Goal: Task Accomplishment & Management: Manage account settings

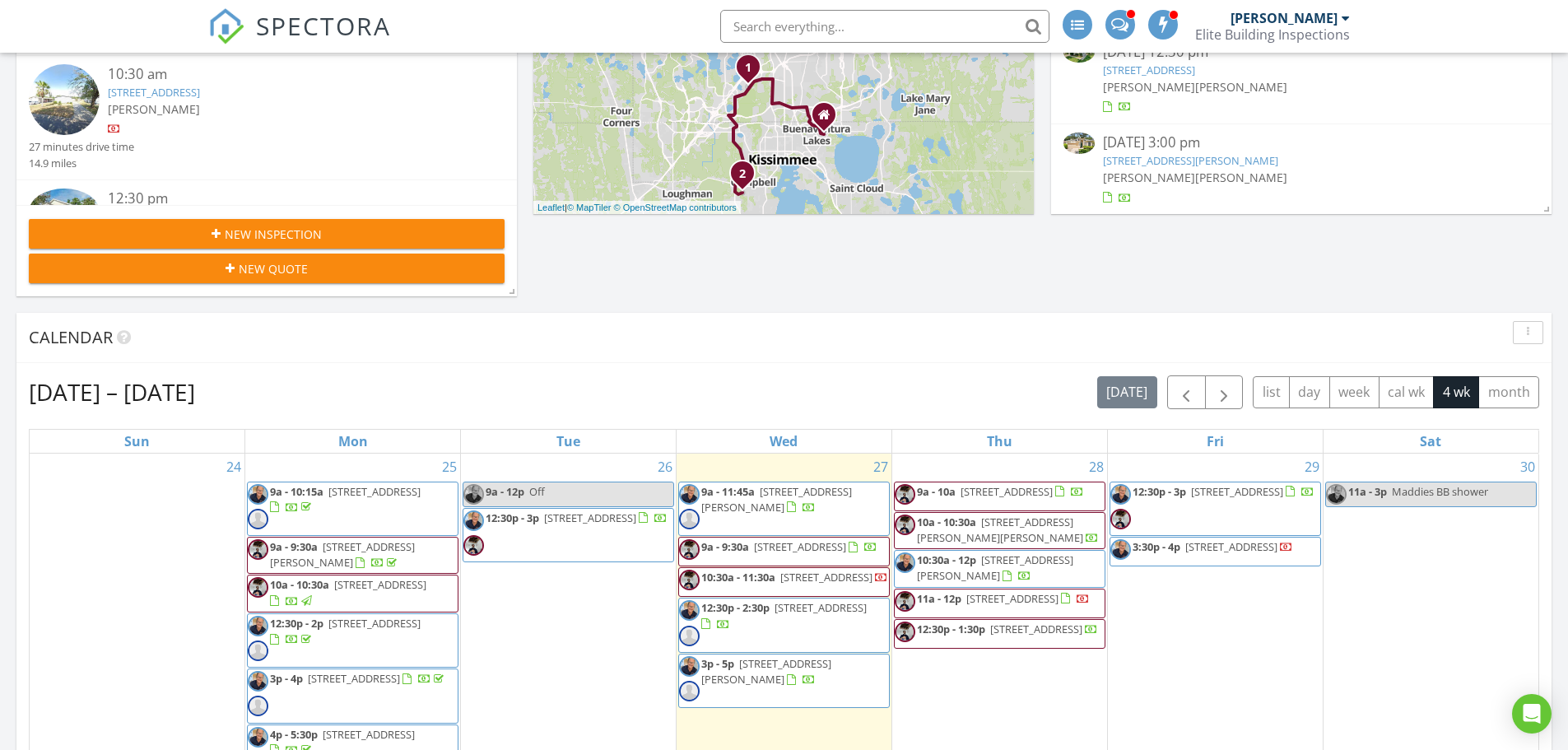
scroll to position [905, 0]
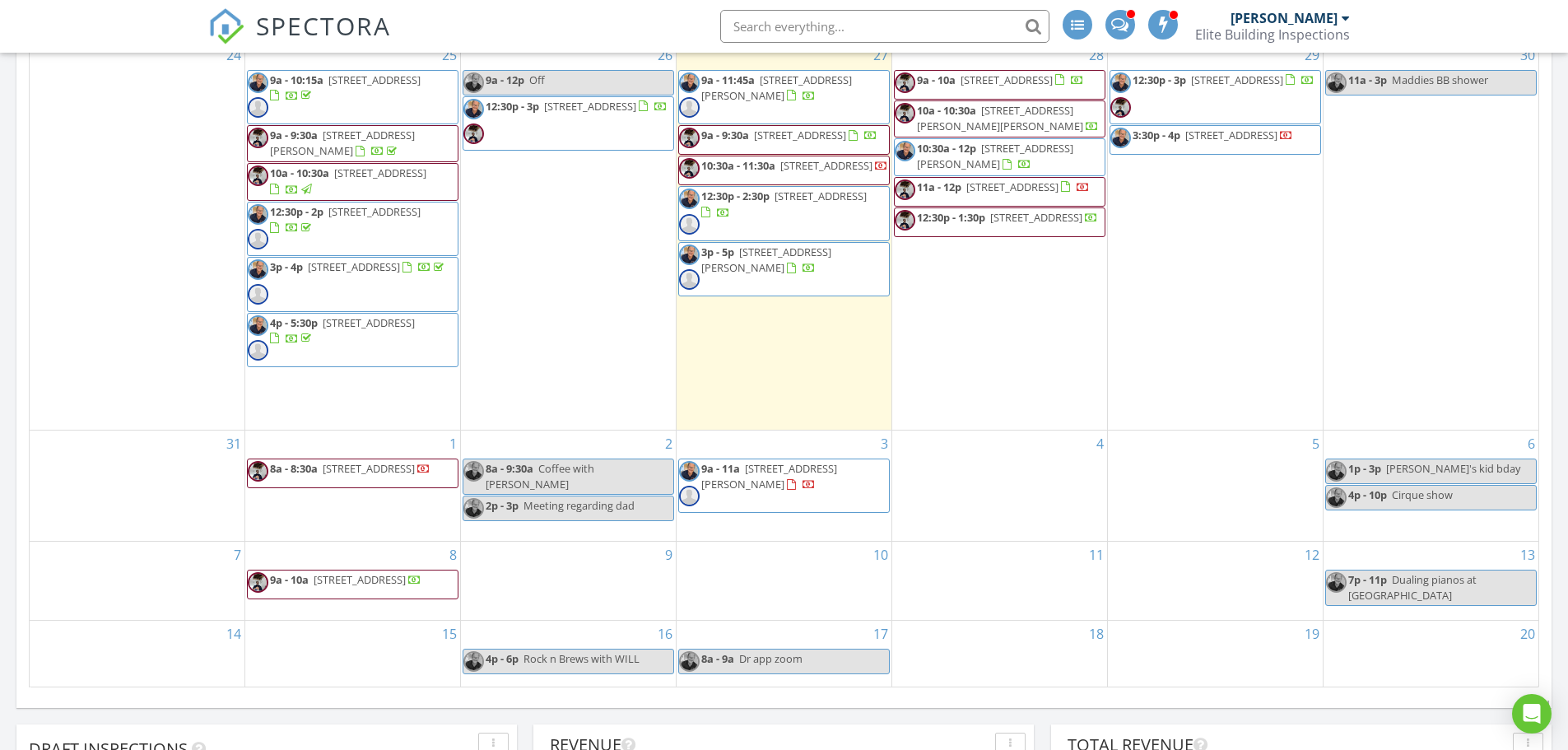
click at [569, 109] on span "304 Caddie Dr, DeBary 32713" at bounding box center [590, 106] width 92 height 15
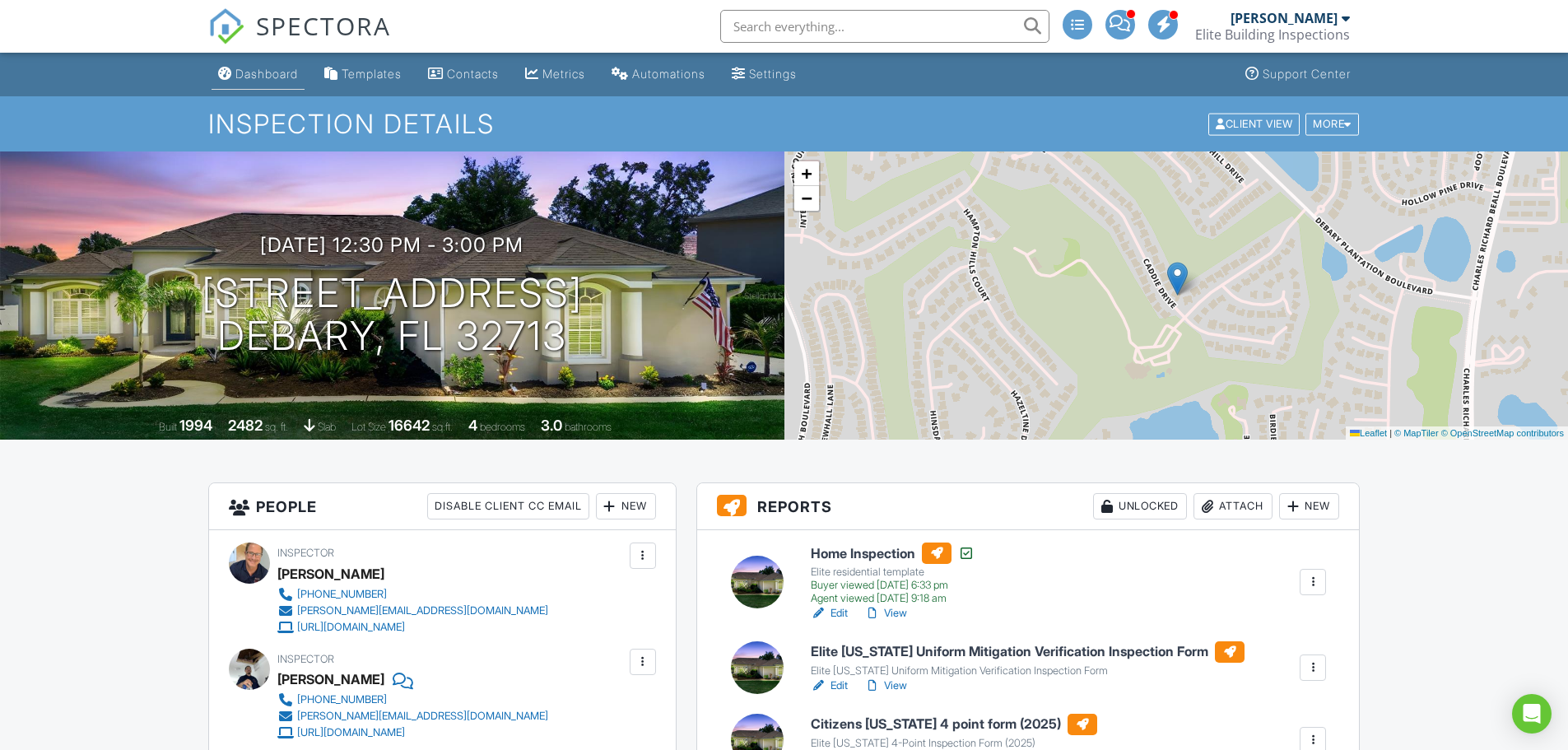
click at [270, 73] on div "Dashboard" at bounding box center [267, 73] width 62 height 14
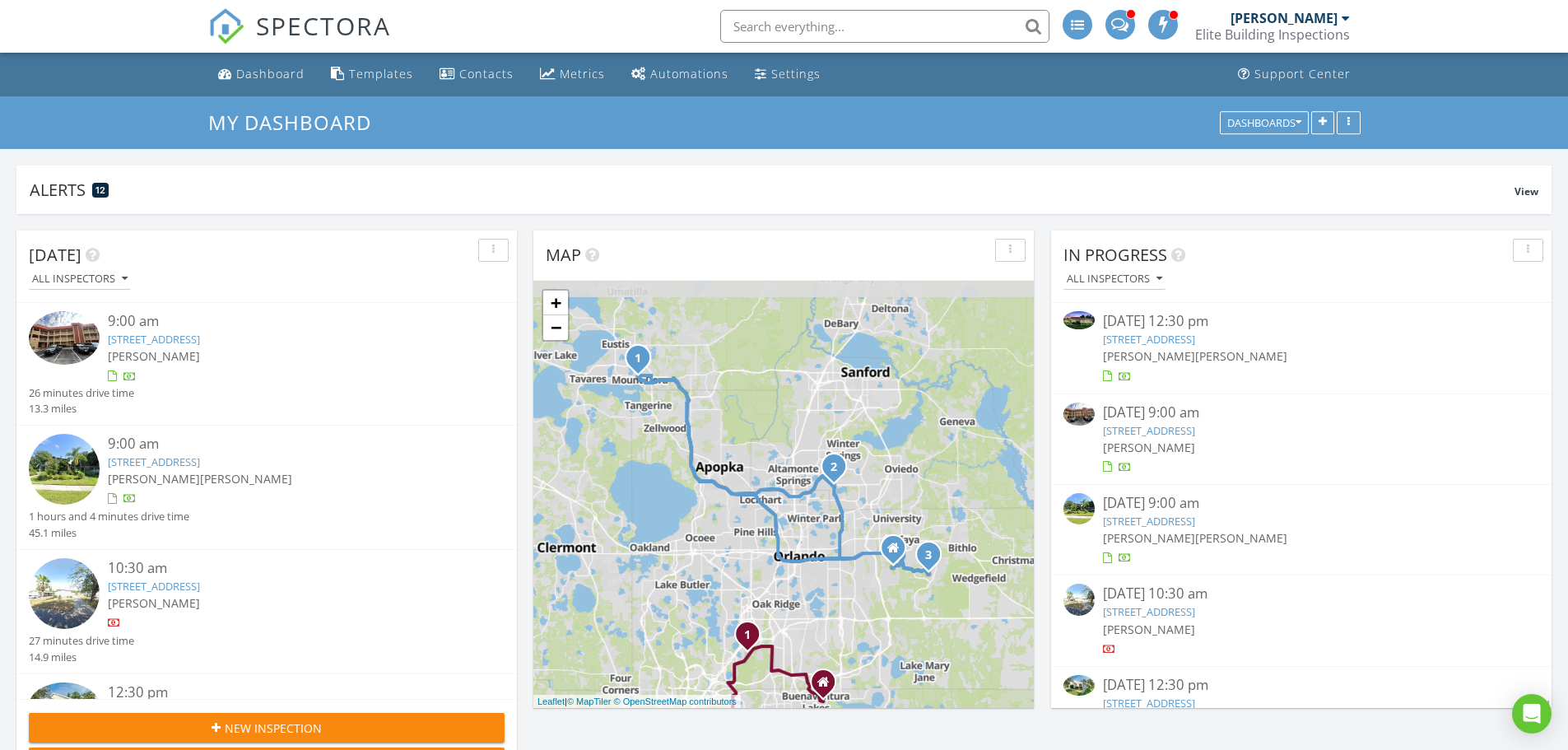
scroll to position [313, 500]
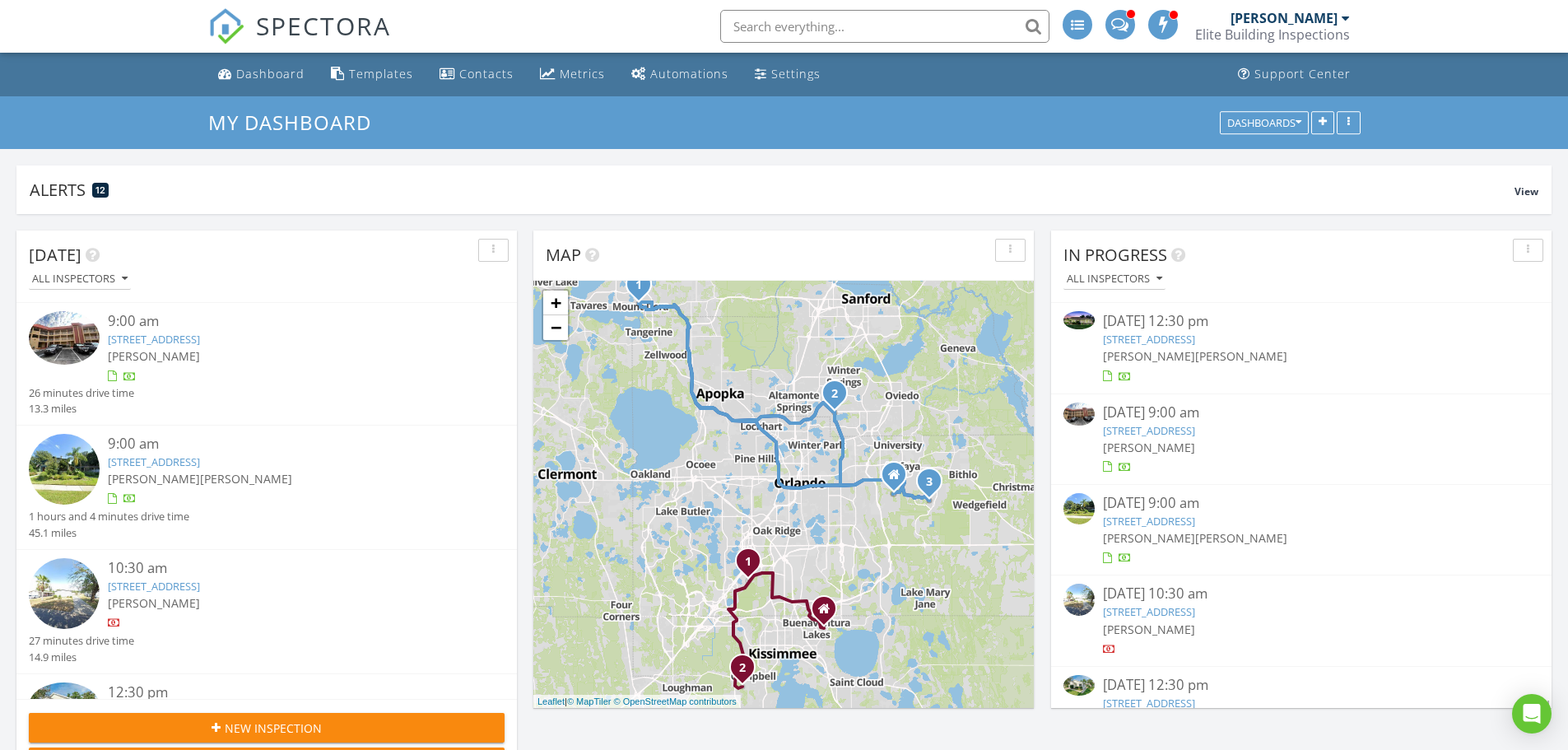
scroll to position [139, 0]
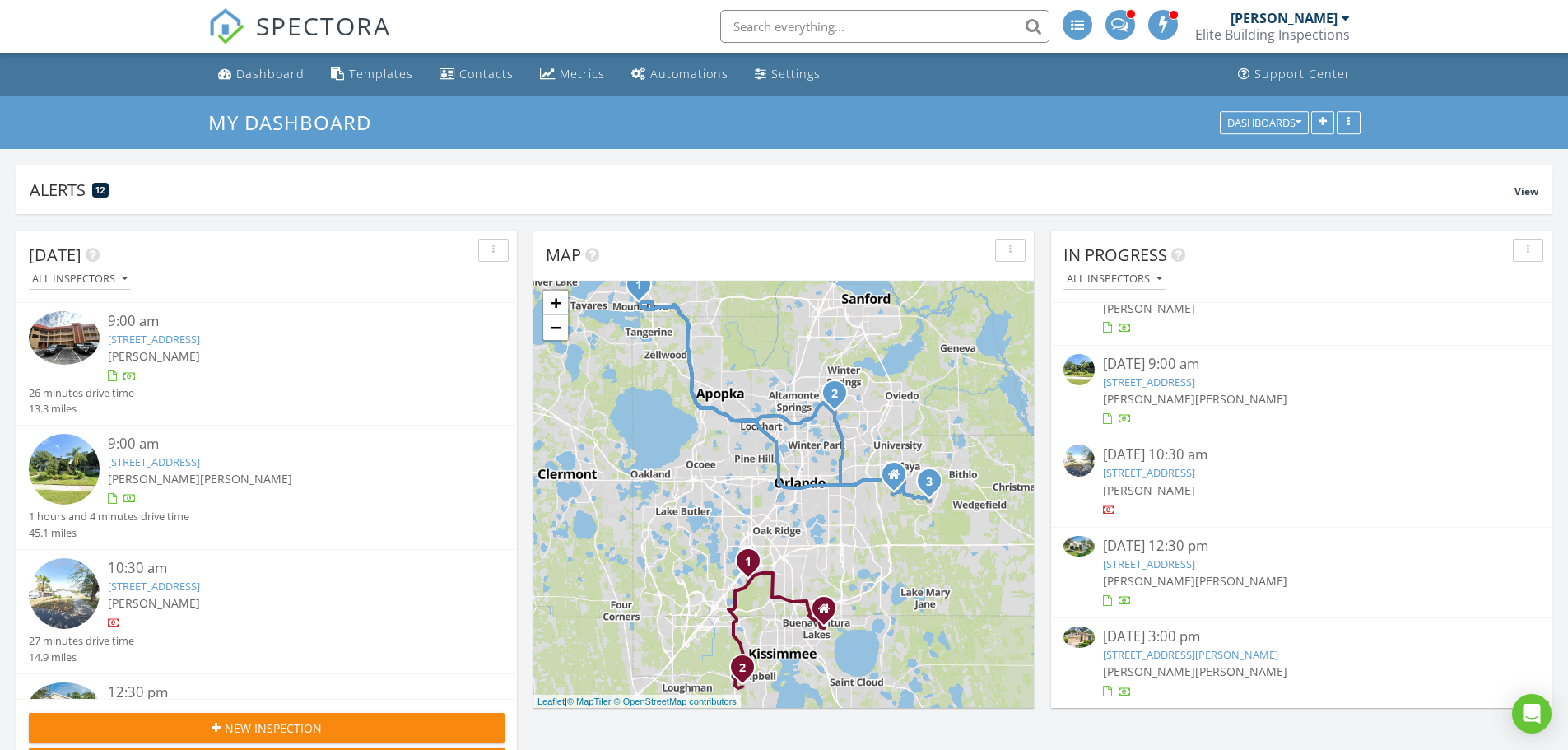
click at [1195, 468] on link "2711 Cranmoor Dr, Kissimmee, FL 34758" at bounding box center [1149, 472] width 92 height 15
click at [1195, 468] on link "[STREET_ADDRESS]" at bounding box center [1149, 472] width 92 height 15
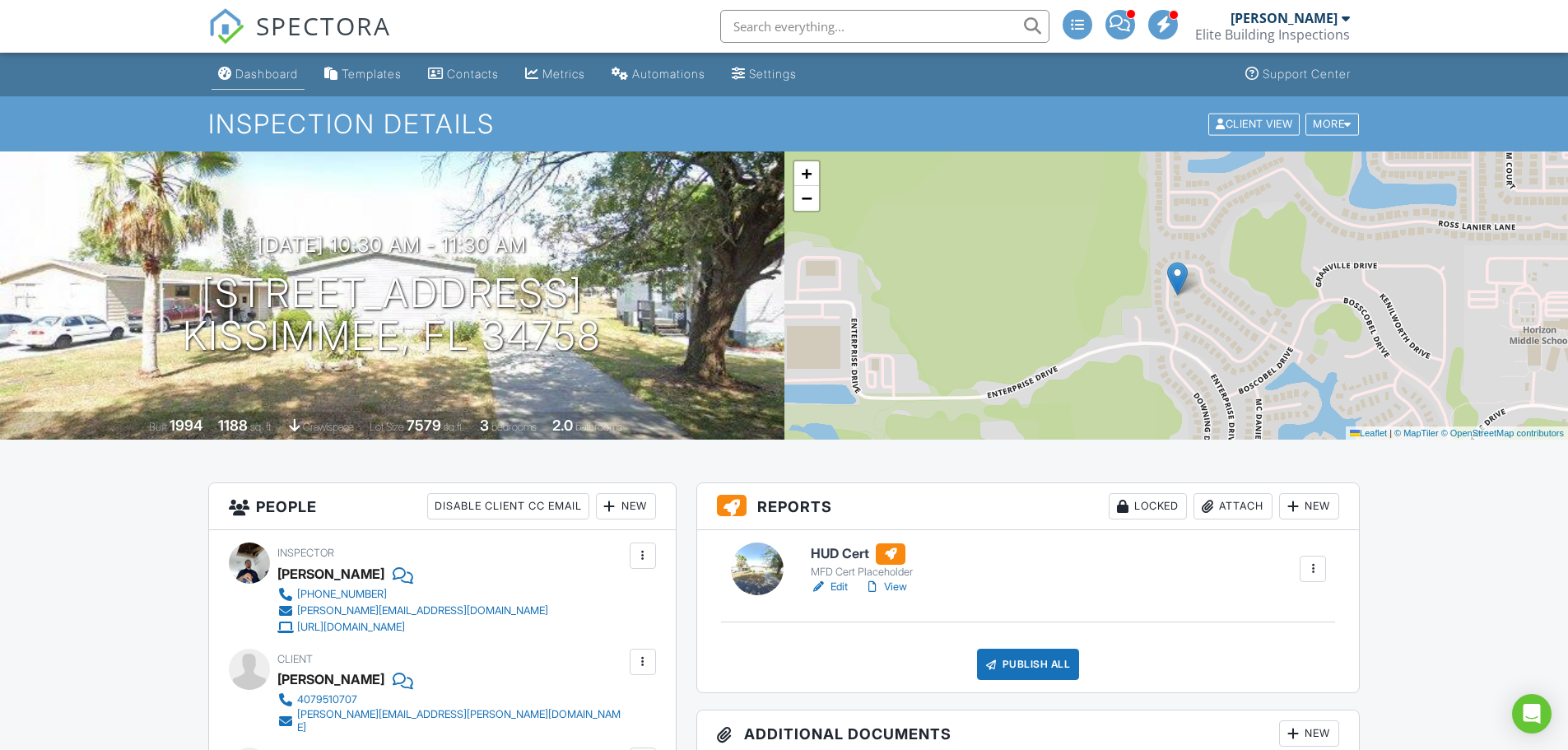
click at [270, 74] on div "Dashboard" at bounding box center [267, 73] width 62 height 14
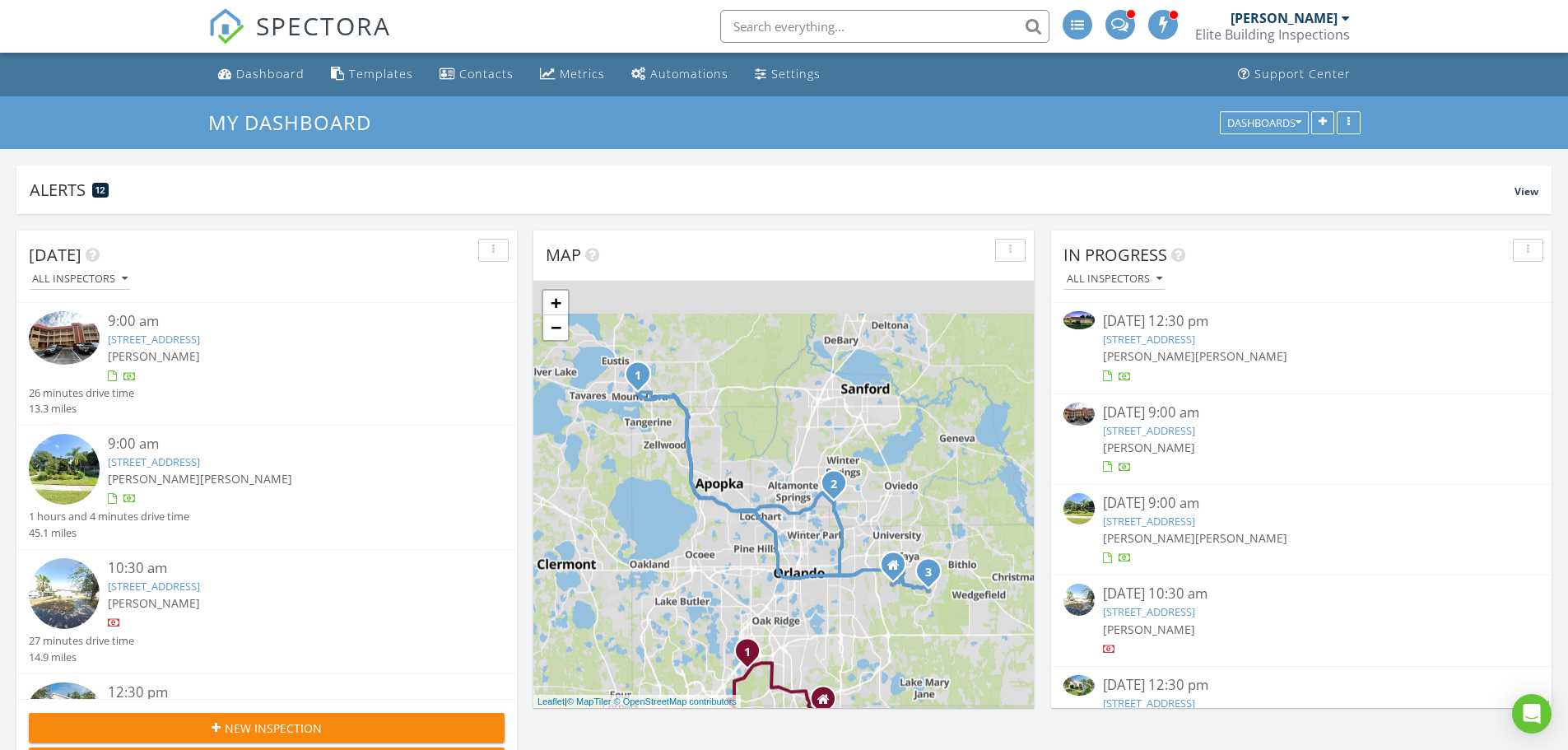
scroll to position [313, 500]
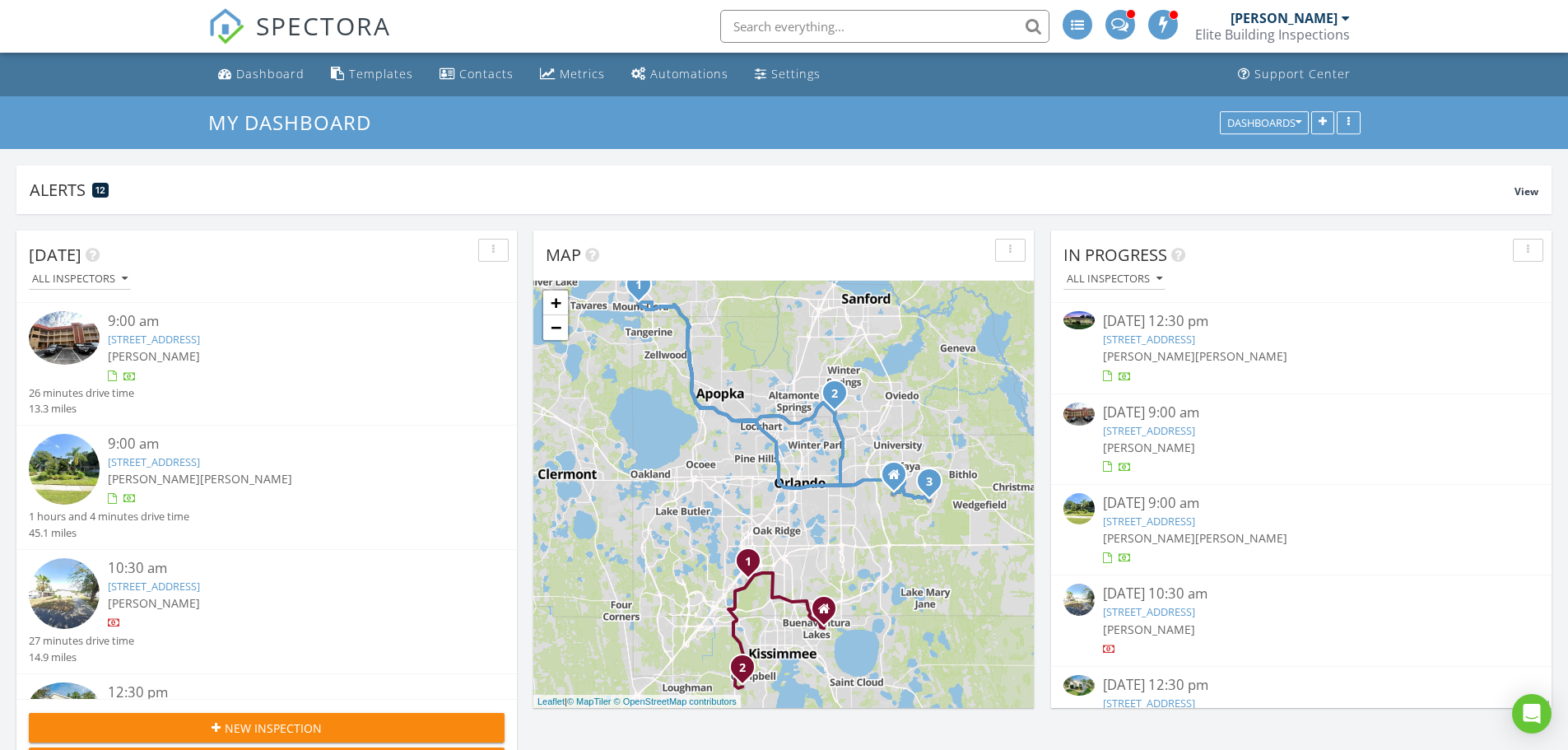
click at [1190, 434] on link "6337 Parc Corniche Dr 2312, Orlando, FL 32821" at bounding box center [1149, 431] width 92 height 15
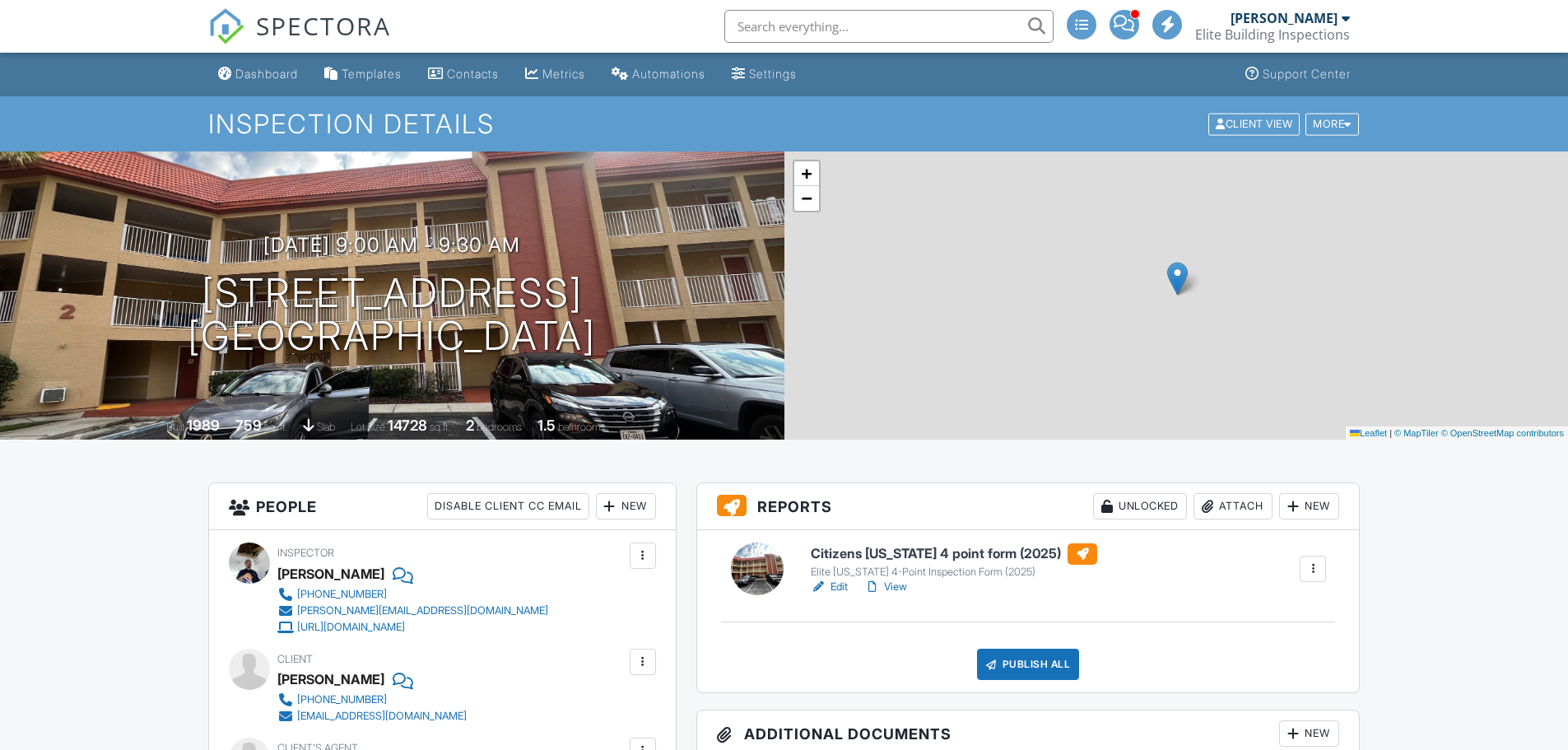
click at [924, 555] on h6 "Citizens Florida 4 point form (2025)" at bounding box center [954, 553] width 286 height 22
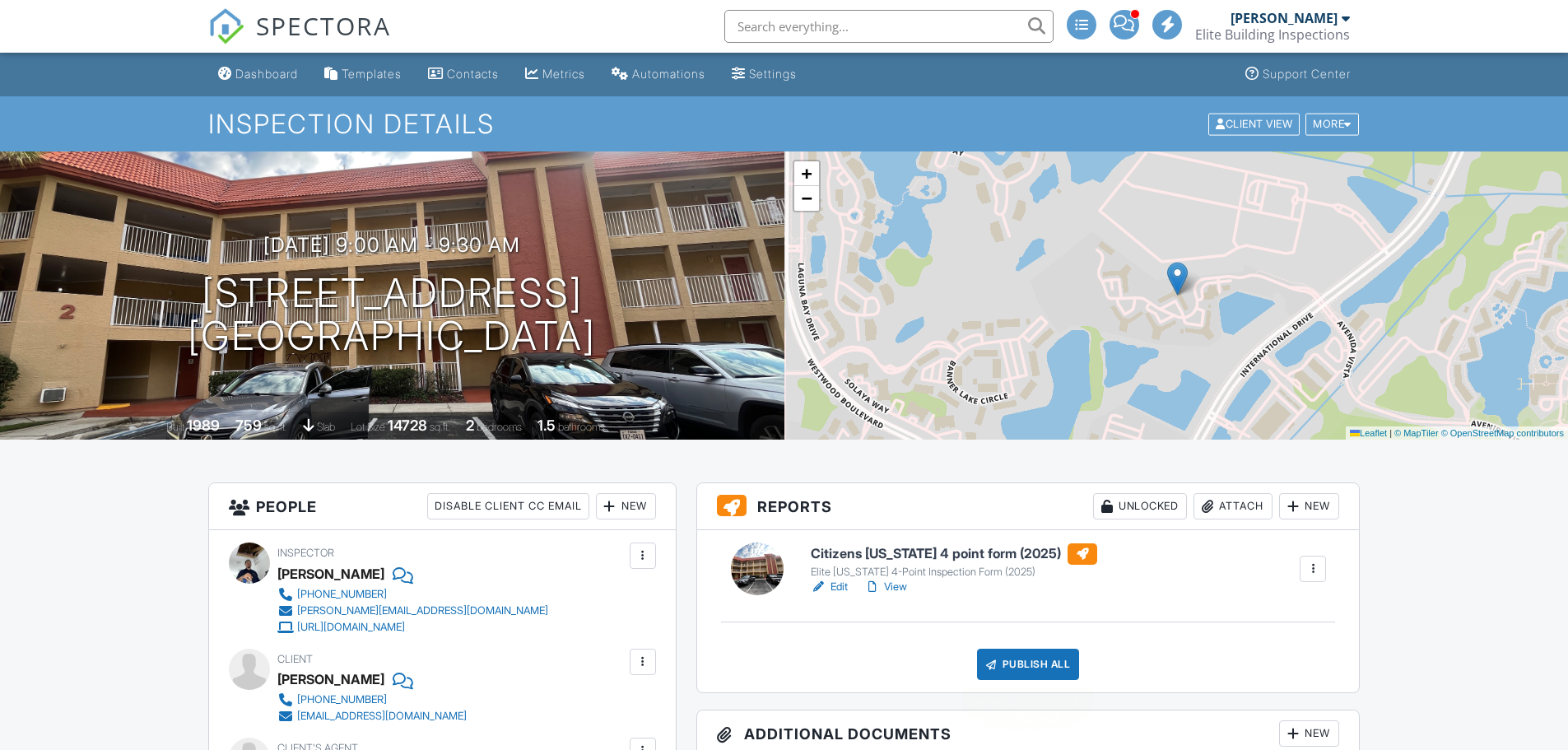
click at [1025, 648] on div "Publish All" at bounding box center [1028, 663] width 103 height 31
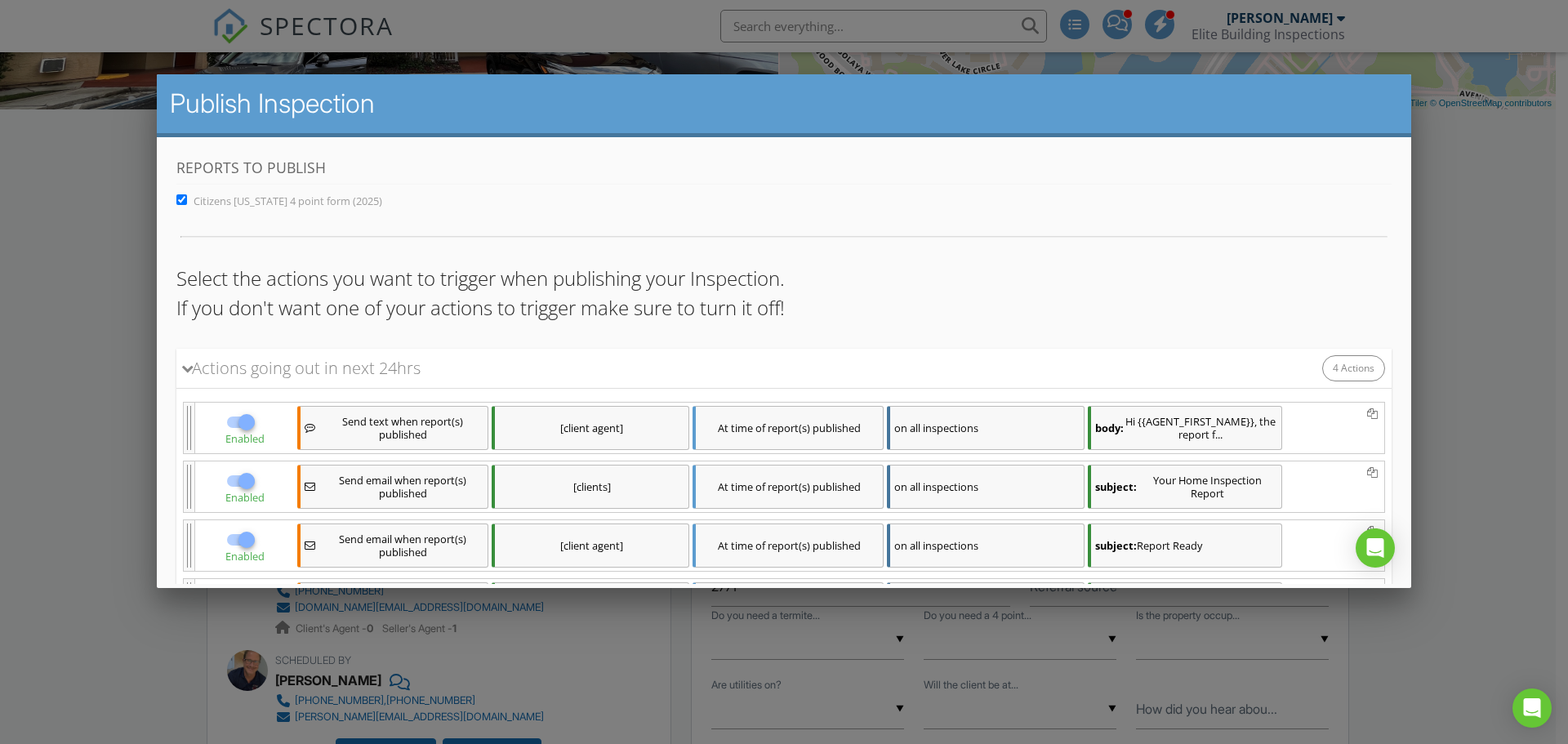
scroll to position [156, 0]
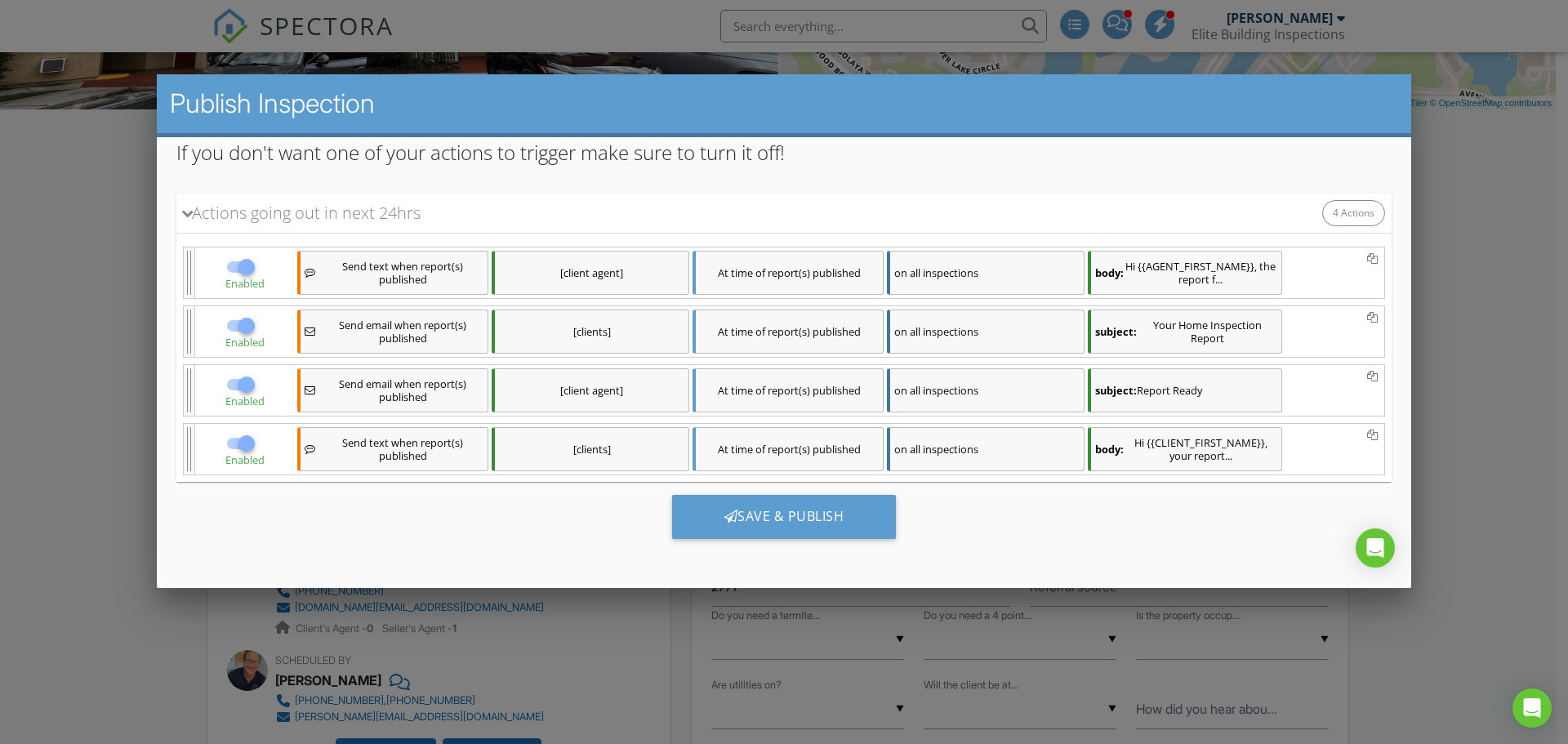
click at [646, 328] on div "[clients]" at bounding box center [590, 331] width 197 height 44
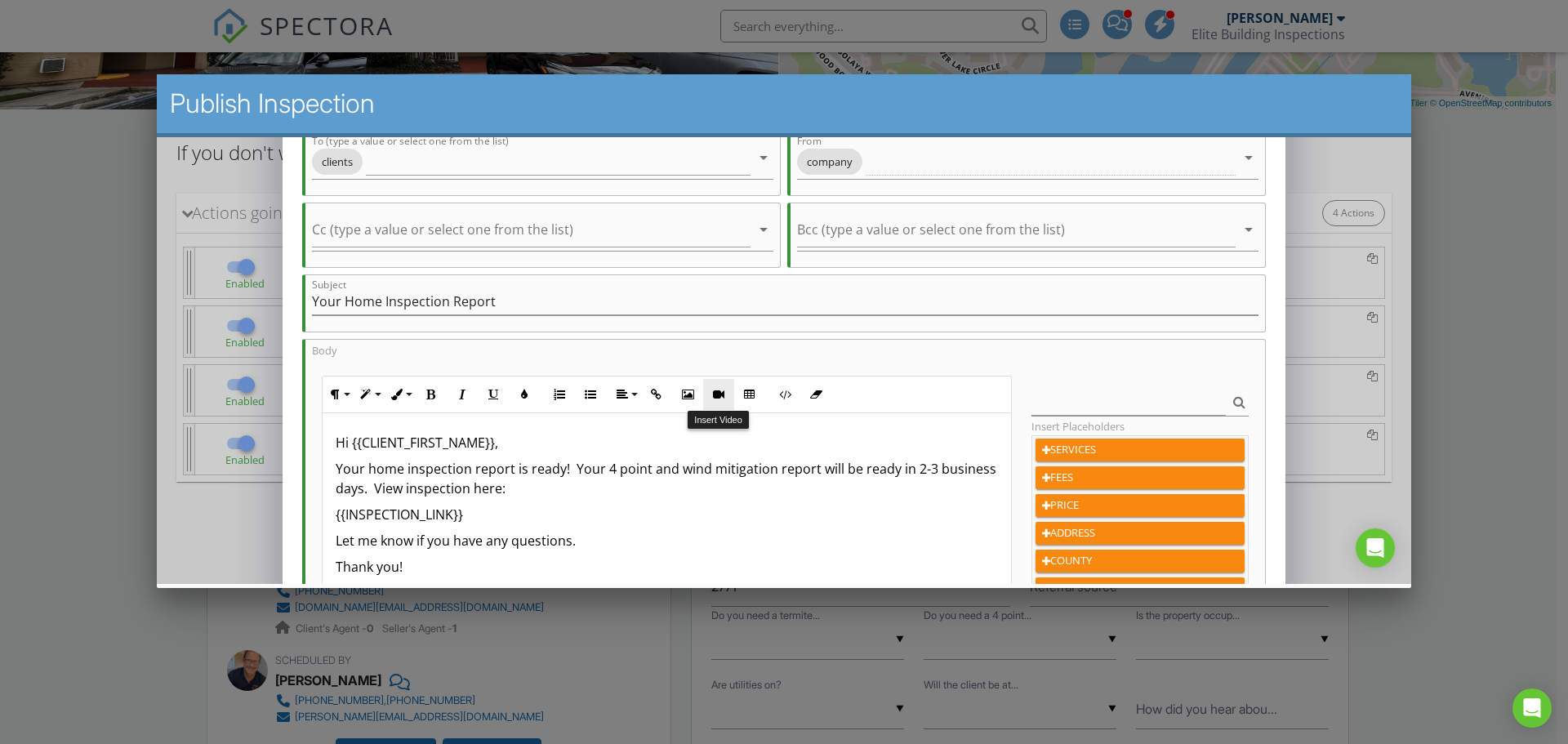
scroll to position [164, 0]
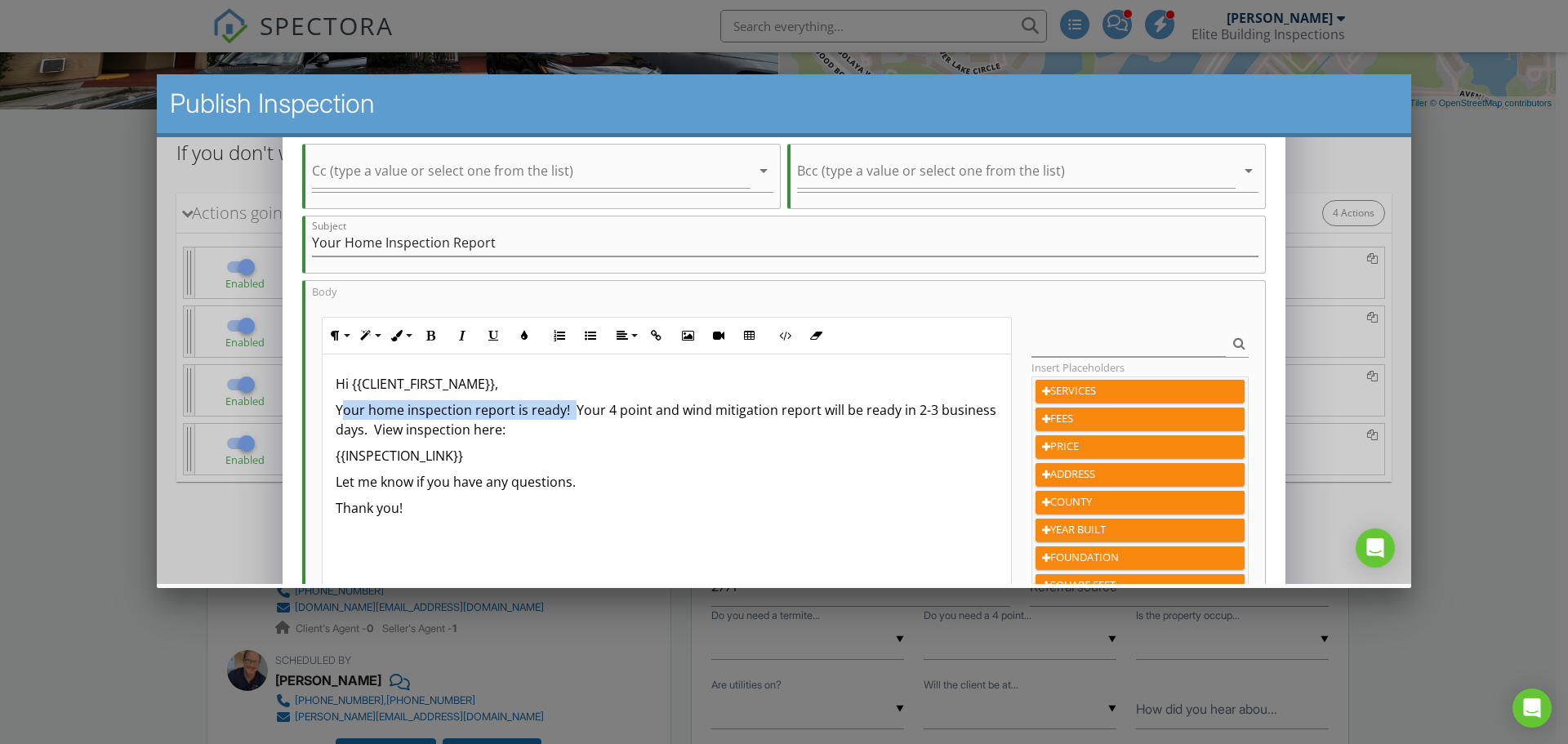
drag, startPoint x: 572, startPoint y: 408, endPoint x: 339, endPoint y: 409, distance: 233.0
click at [339, 409] on p "Your home inspection report is ready! Your 4 point and wind mitigation report w…" at bounding box center [667, 420] width 663 height 39
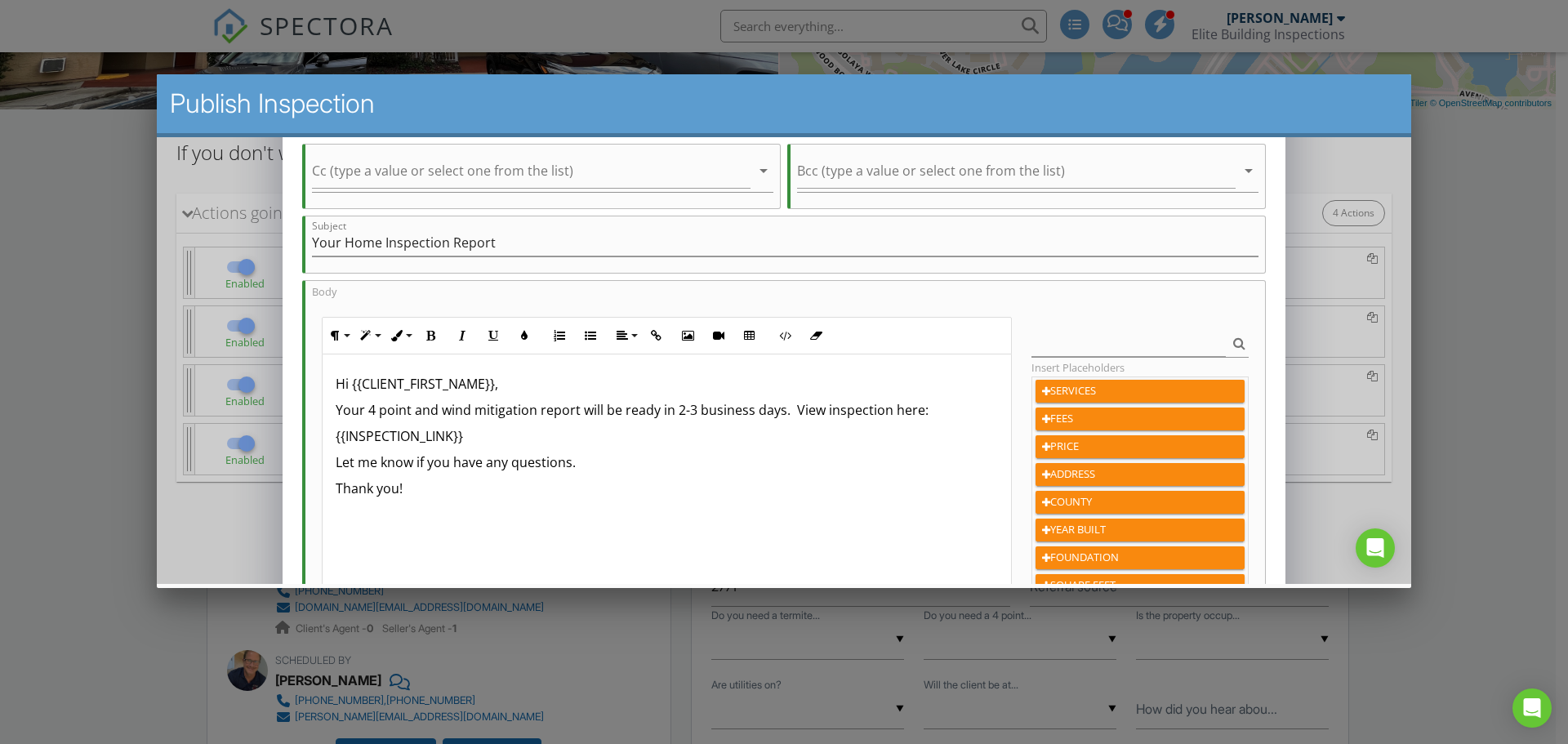
click at [779, 412] on p "Your 4 point and wind mitigation report will be ready in 2-3 business days. Vie…" at bounding box center [667, 409] width 663 height 20
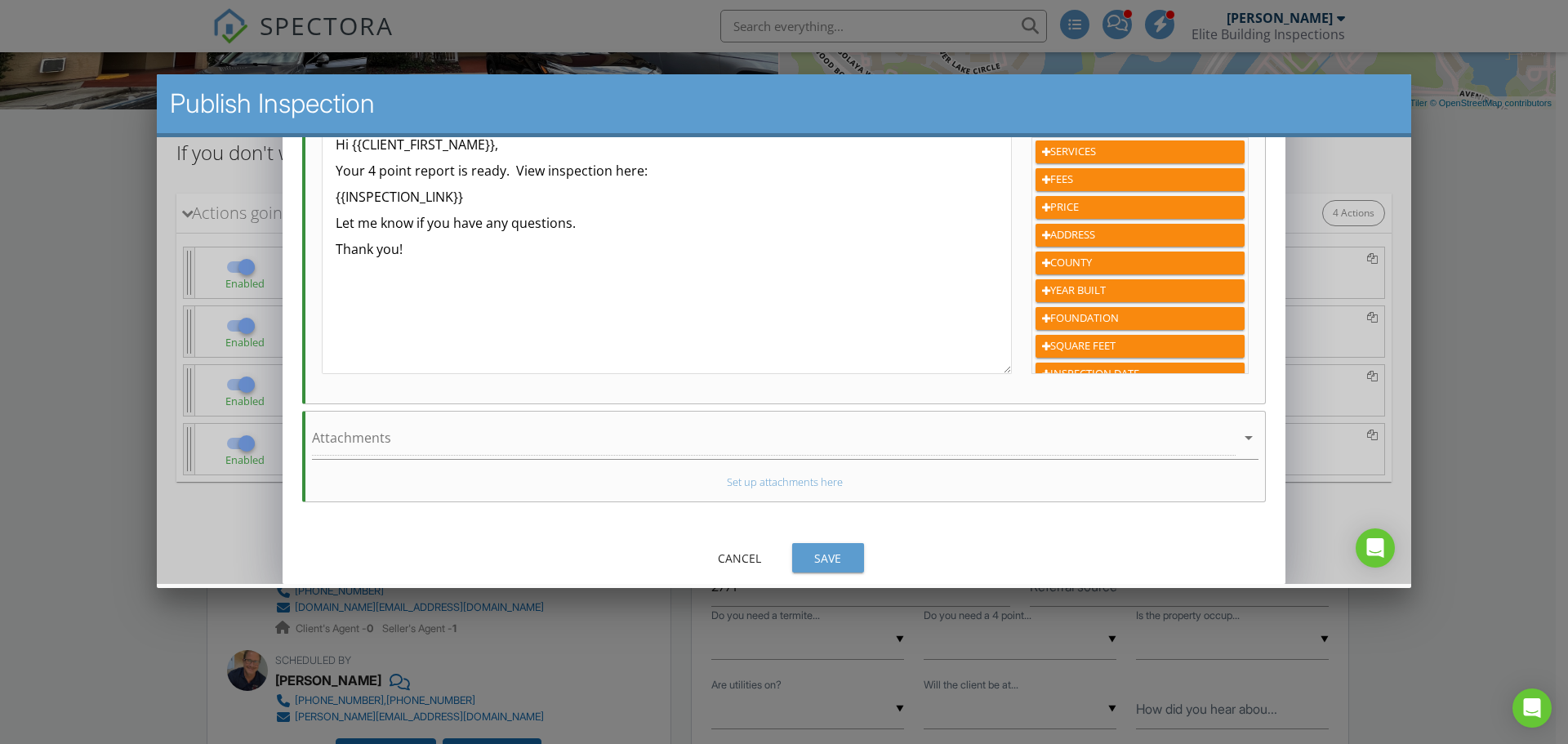
scroll to position [412, 0]
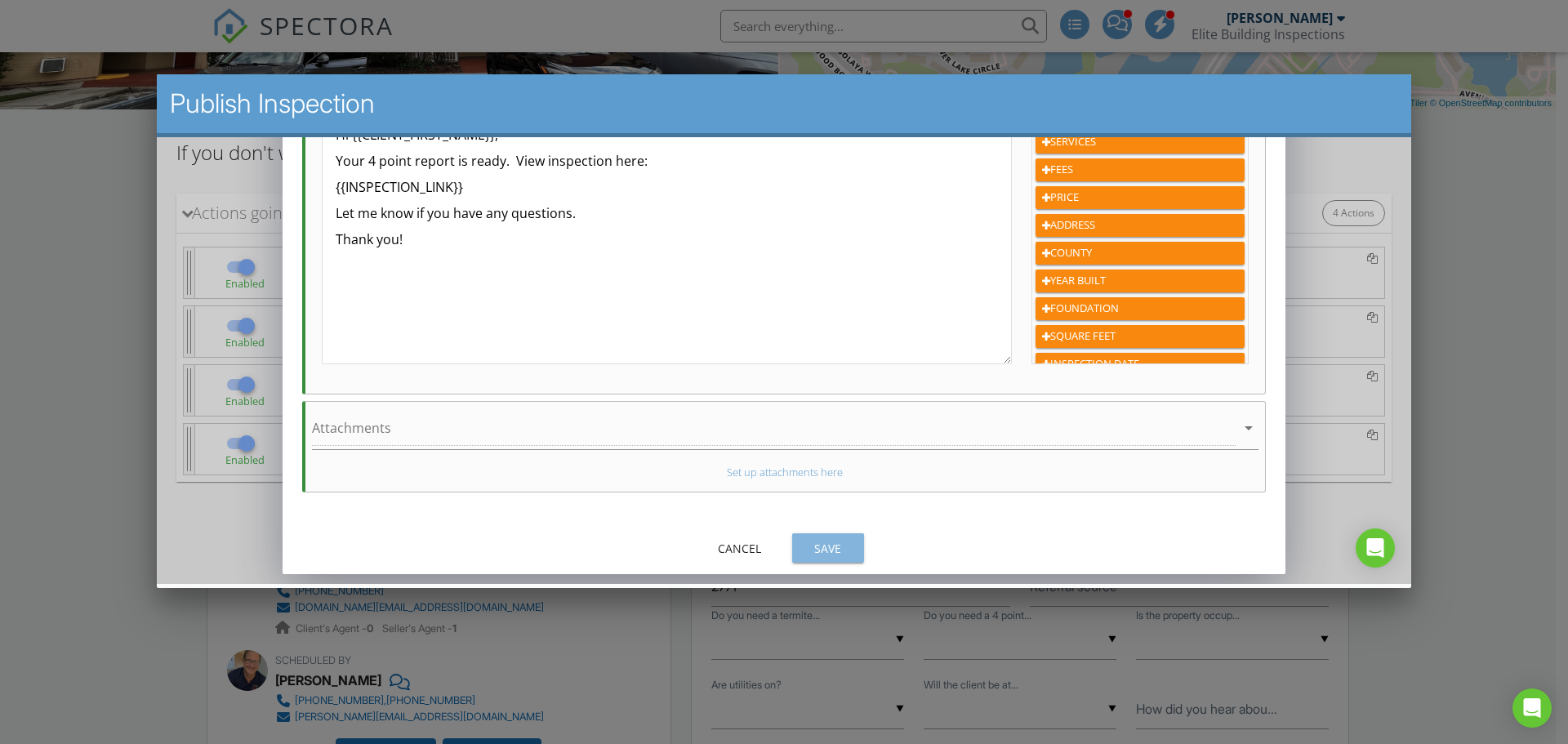
click at [837, 551] on div "Save" at bounding box center [827, 548] width 46 height 17
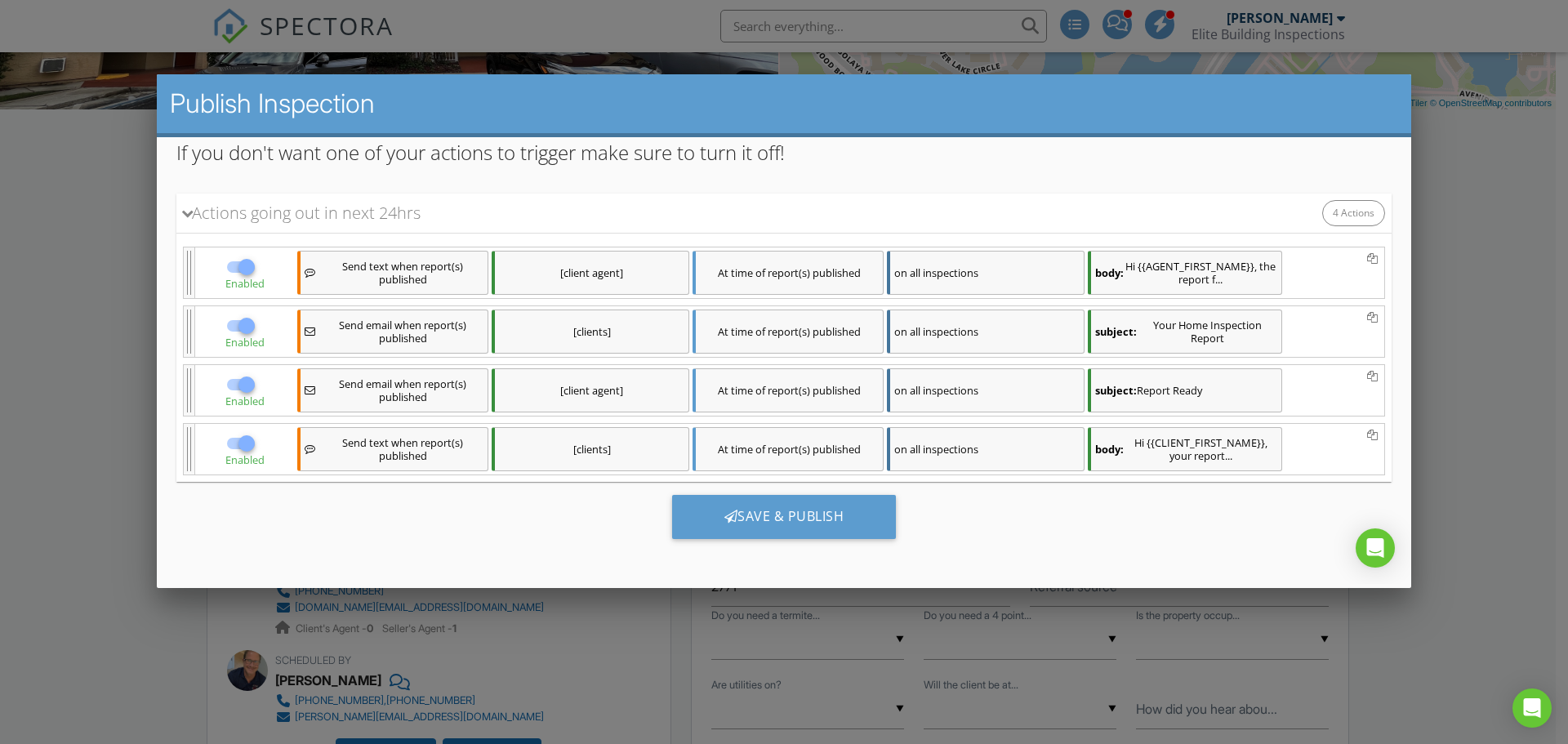
click at [640, 391] on div "[client agent]" at bounding box center [590, 390] width 197 height 44
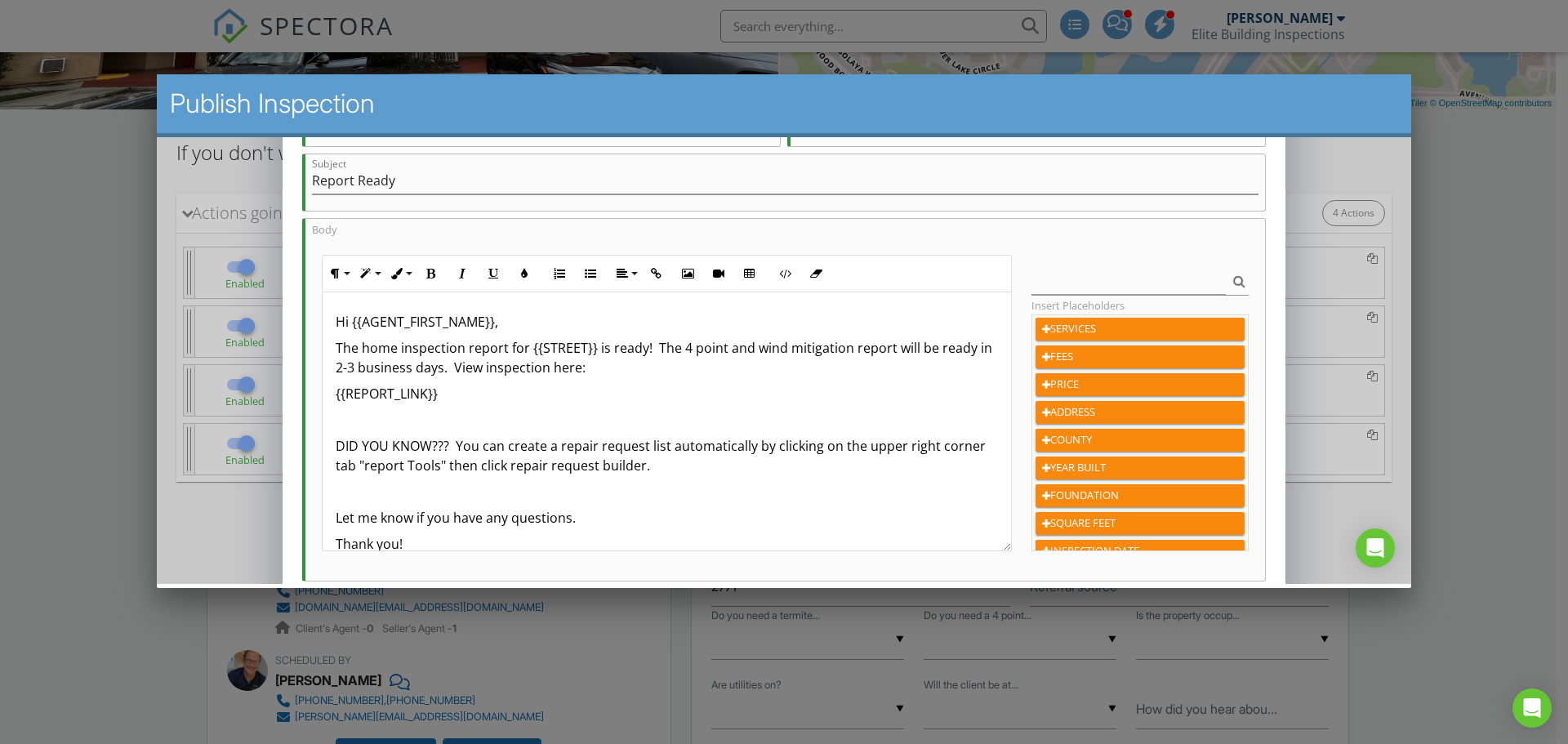
scroll to position [245, 0]
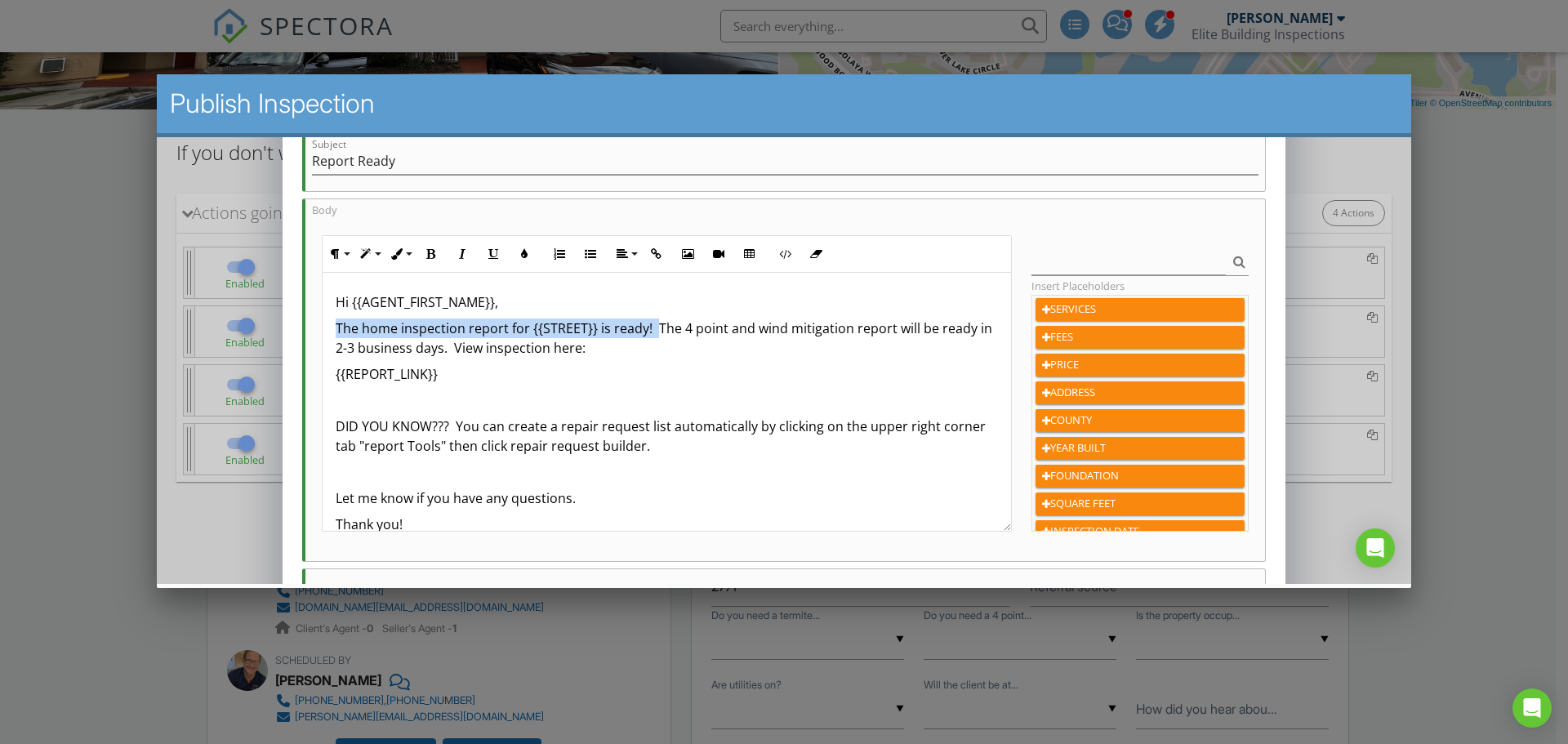
drag, startPoint x: 655, startPoint y: 328, endPoint x: 329, endPoint y: 325, distance: 326.0
click at [329, 325] on div "Hi {{AGENT_FIRST_NAME}}, The home inspection report for {{STREET}} is ready! Th…" at bounding box center [667, 413] width 689 height 280
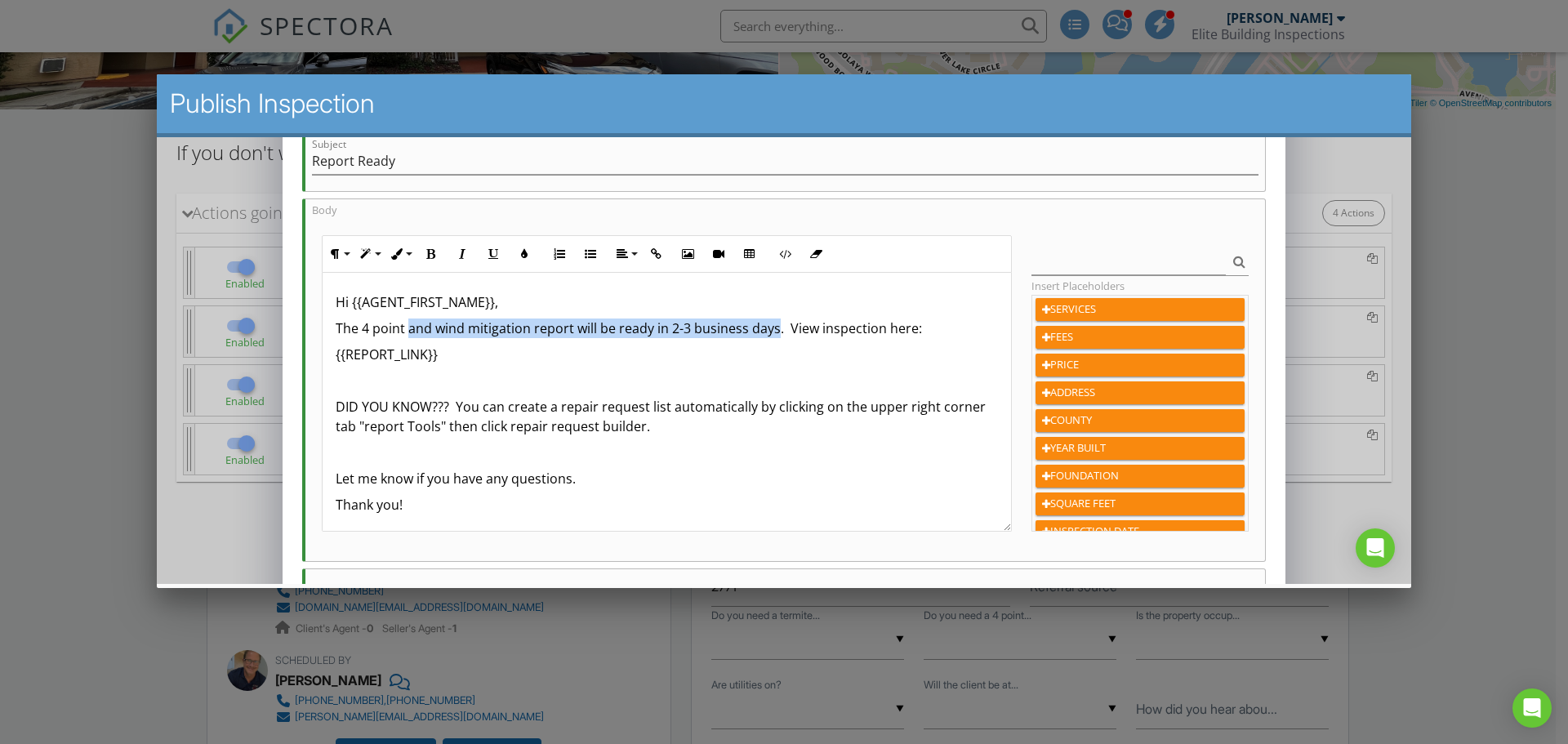
drag, startPoint x: 776, startPoint y: 330, endPoint x: 407, endPoint y: 326, distance: 369.0
click at [407, 326] on p "The 4 point and wind mitigation report will be ready in 2-3 business days. View…" at bounding box center [667, 328] width 663 height 20
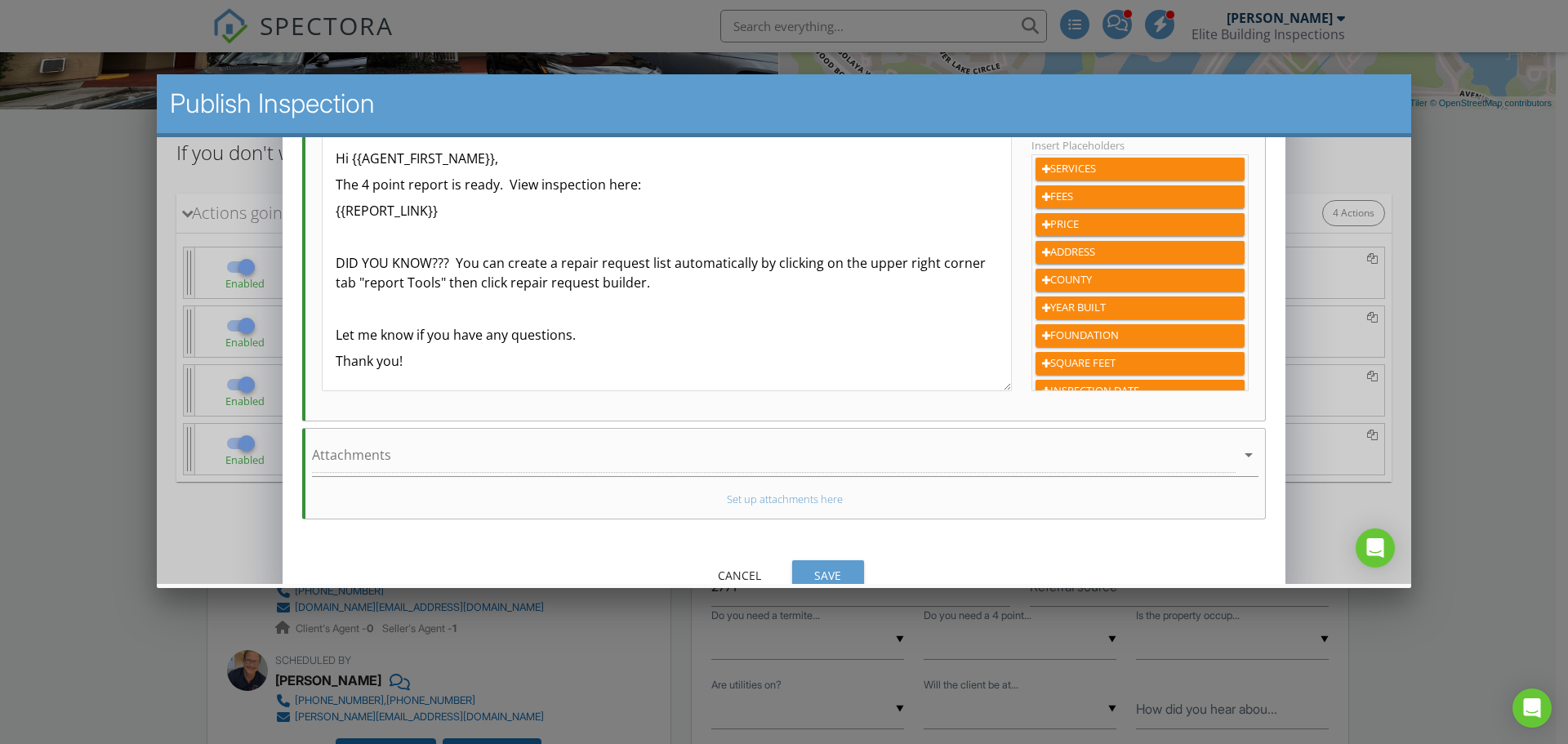
scroll to position [412, 0]
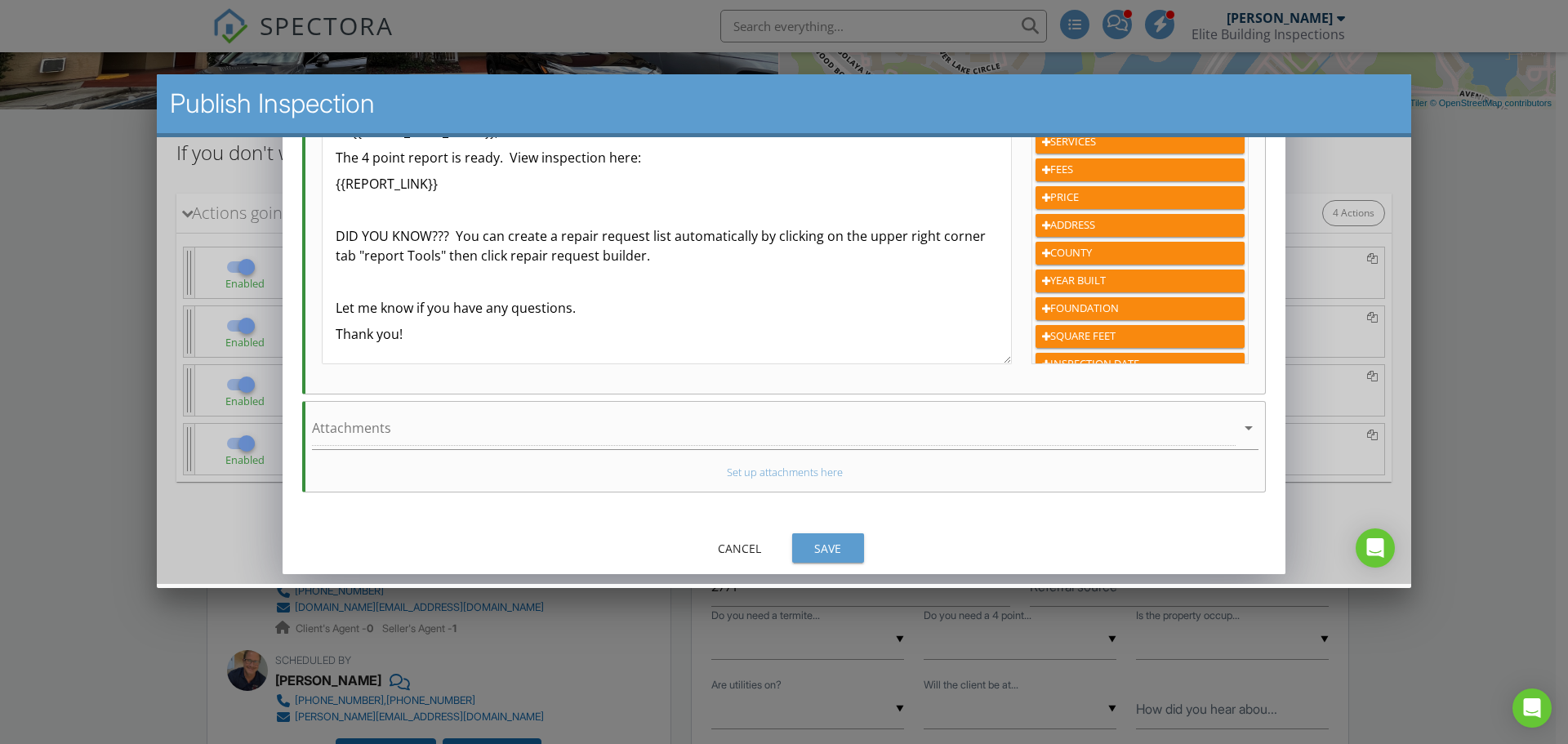
click at [830, 544] on div "Save" at bounding box center [827, 548] width 46 height 17
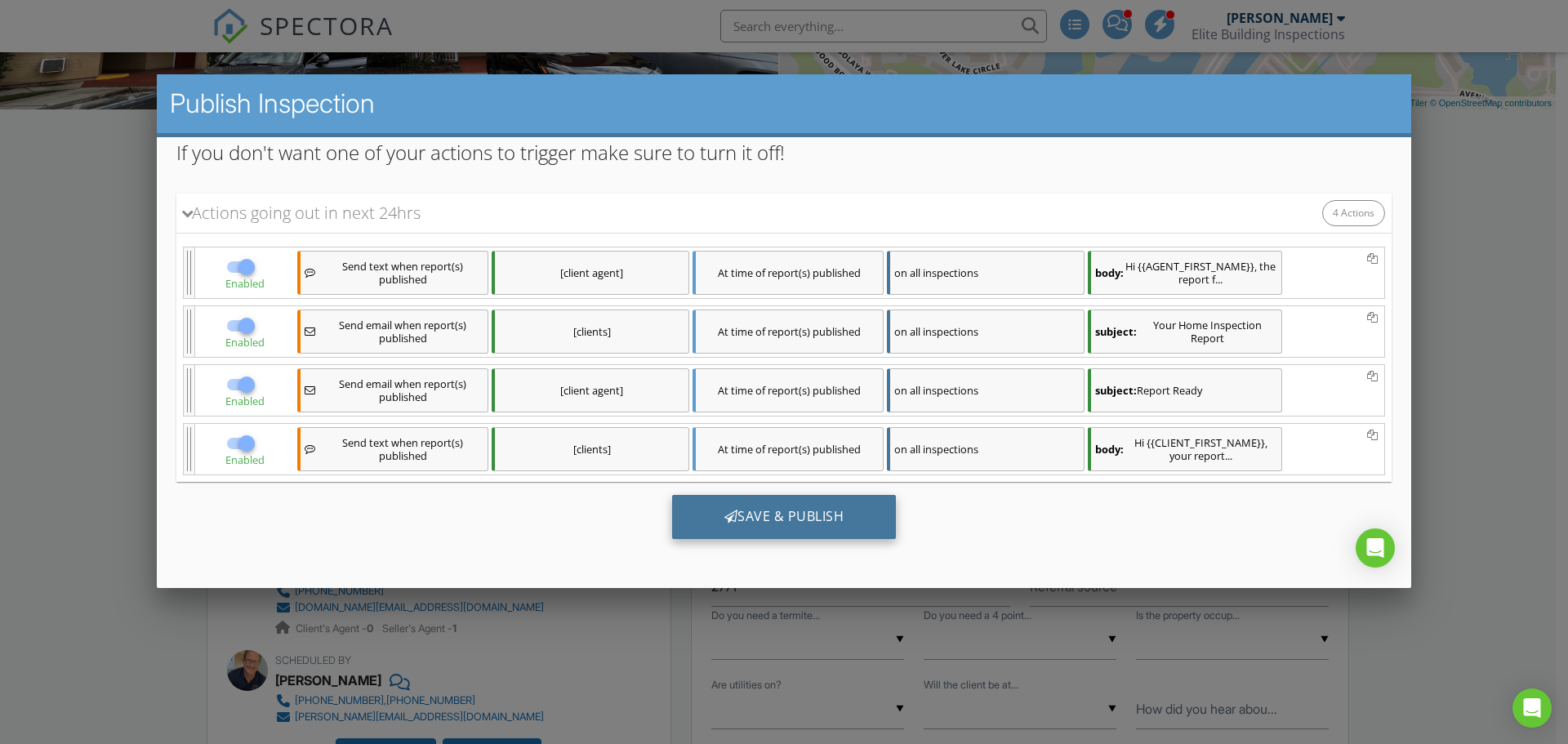
click at [781, 509] on div "Save & Publish" at bounding box center [784, 516] width 224 height 44
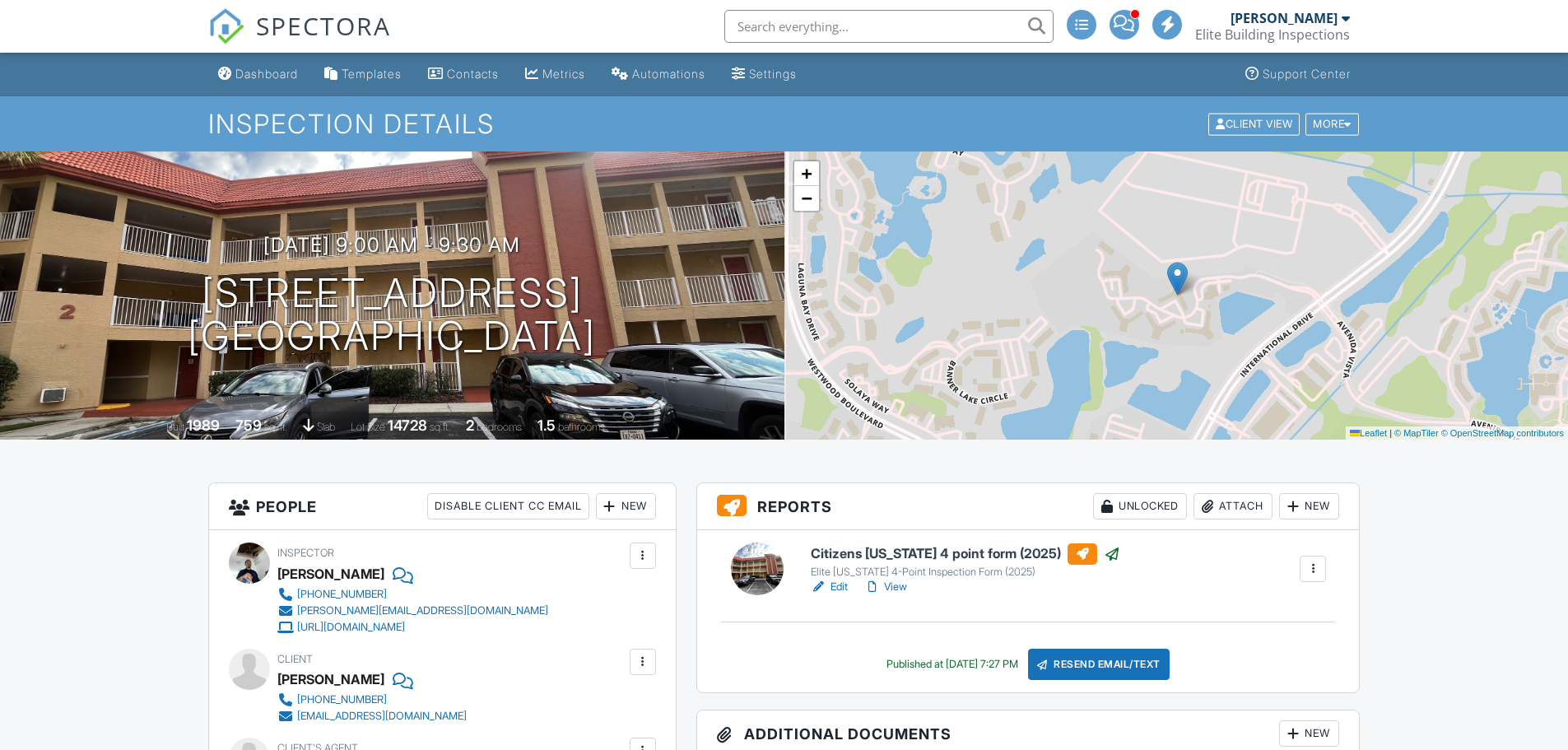
click at [262, 71] on div "Dashboard" at bounding box center [267, 73] width 62 height 14
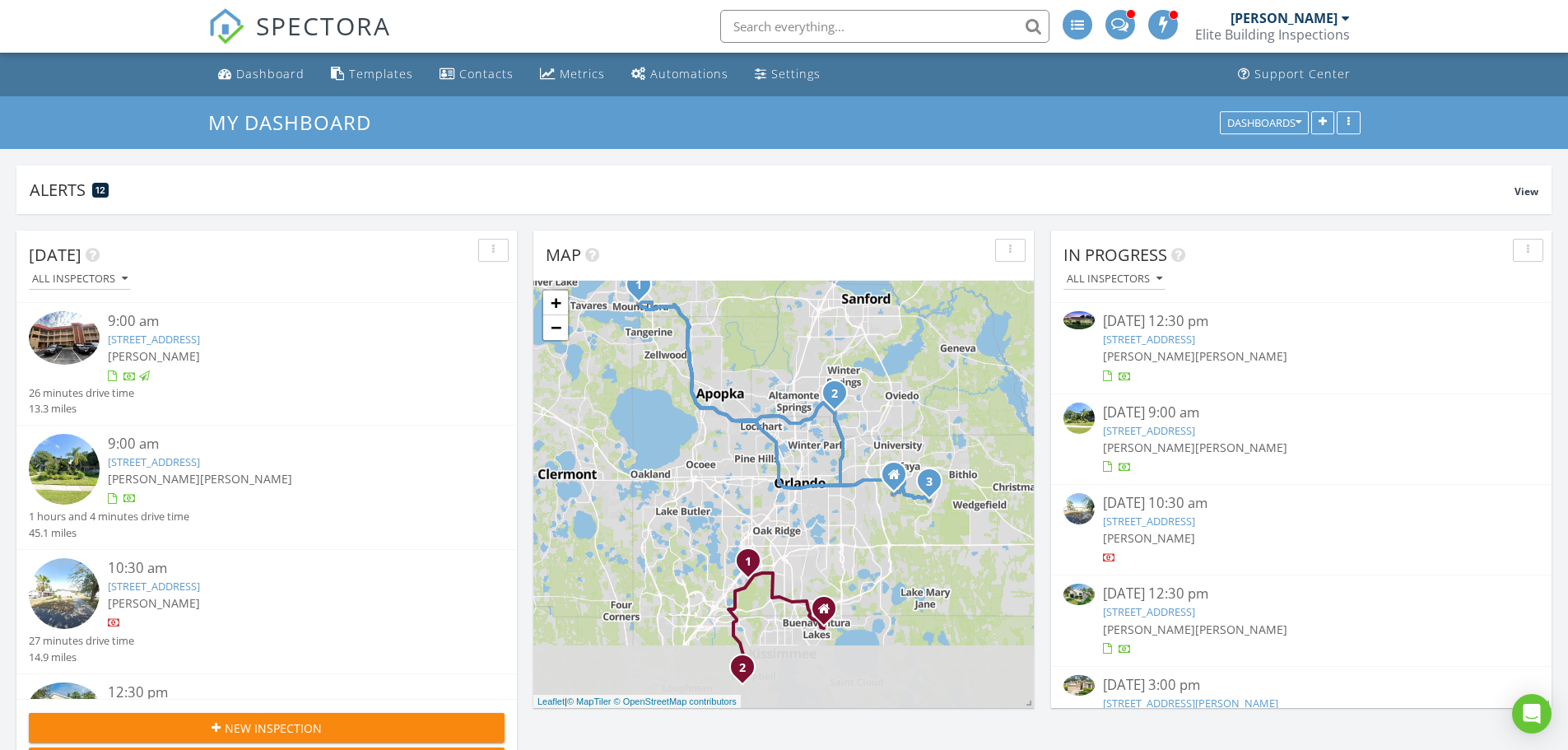
scroll to position [313, 500]
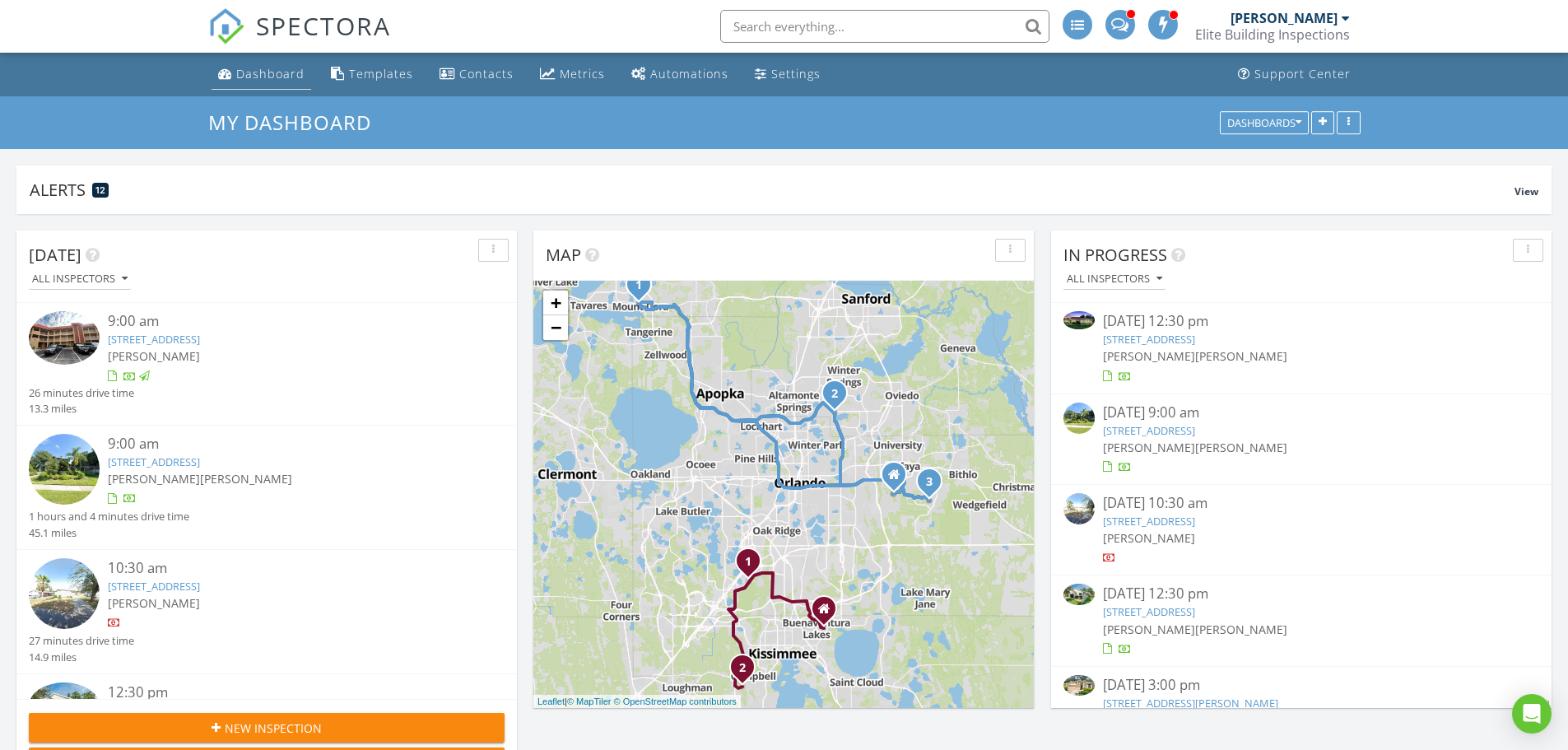
click at [267, 72] on div "Dashboard" at bounding box center [270, 73] width 68 height 16
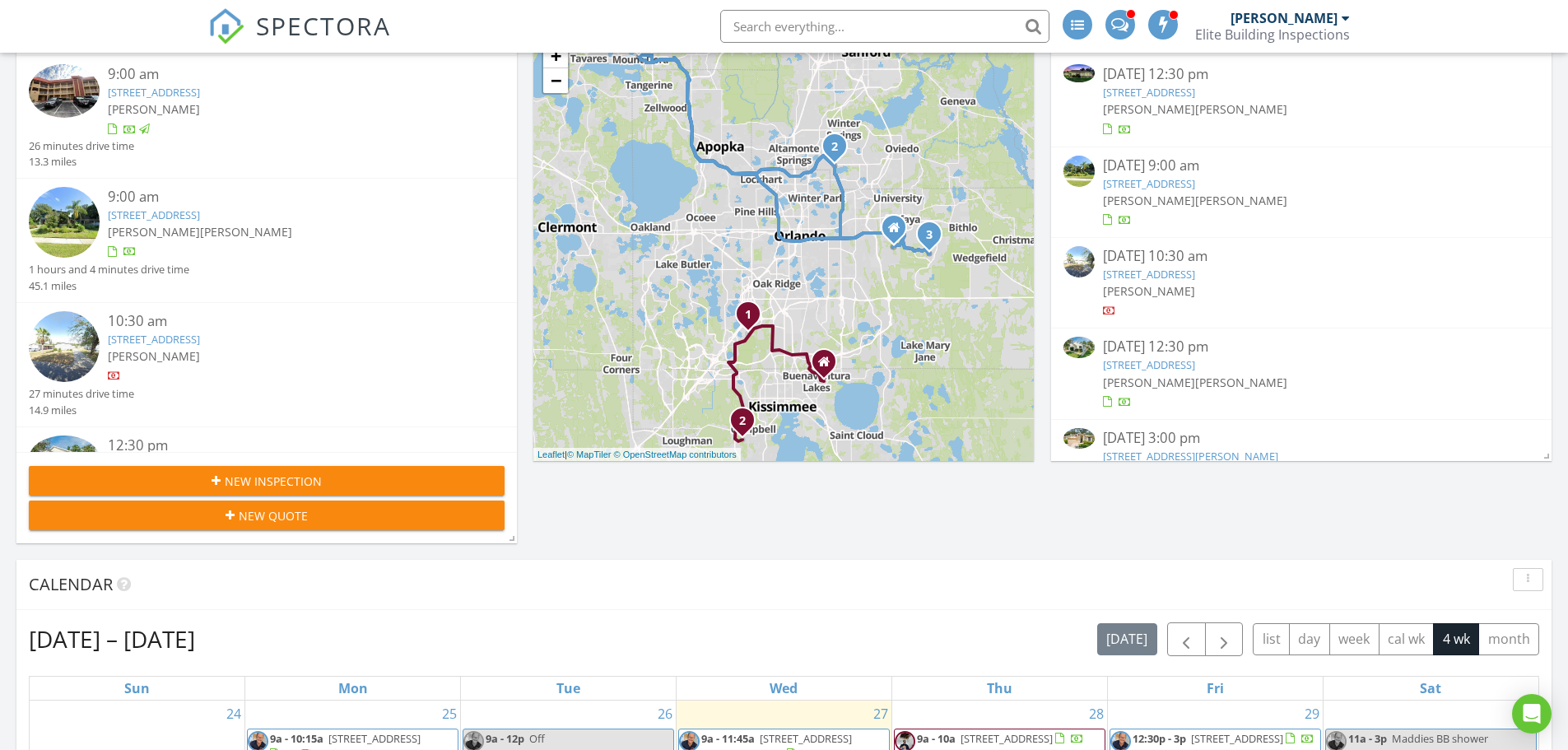
scroll to position [82, 0]
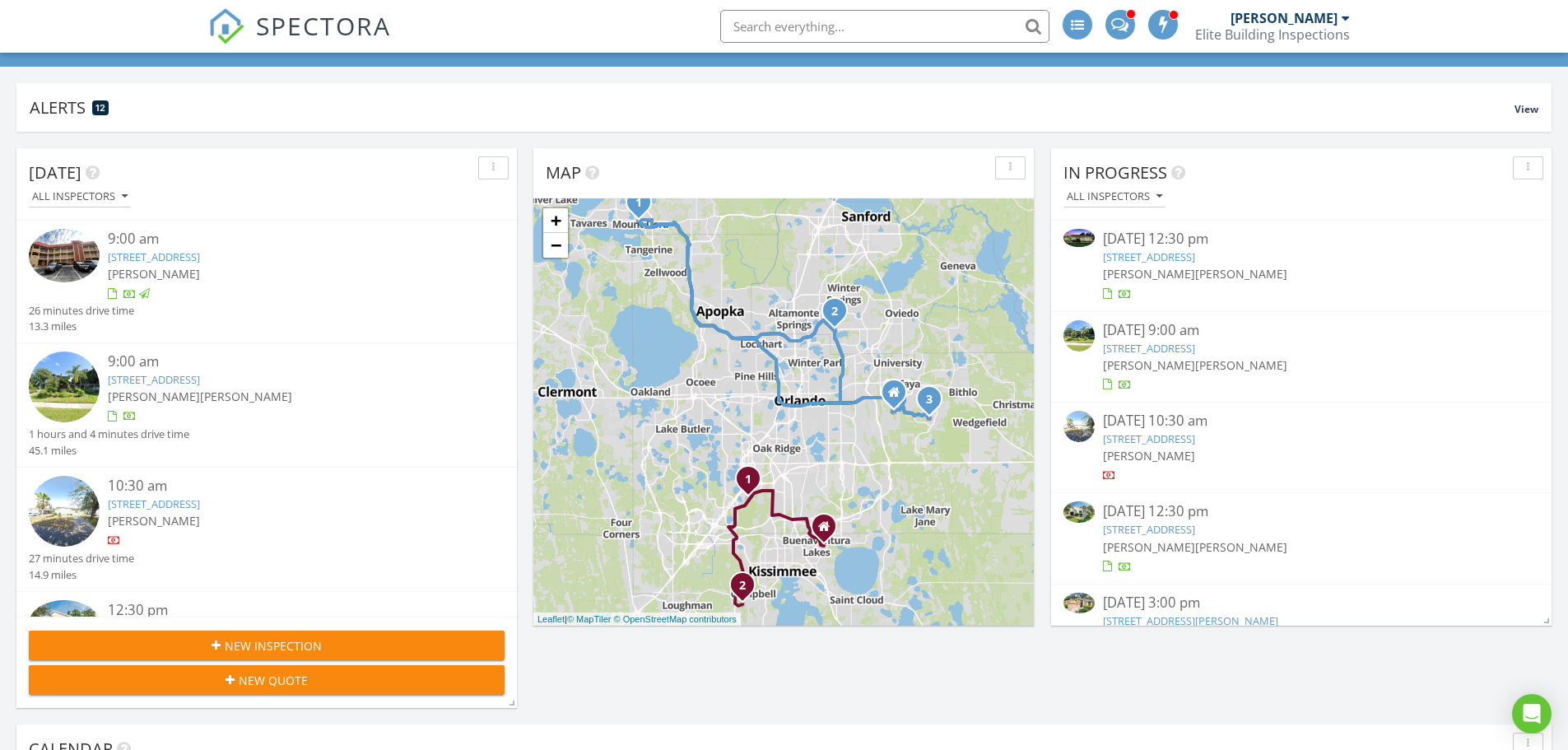
click at [1195, 260] on link "[STREET_ADDRESS]" at bounding box center [1149, 257] width 92 height 15
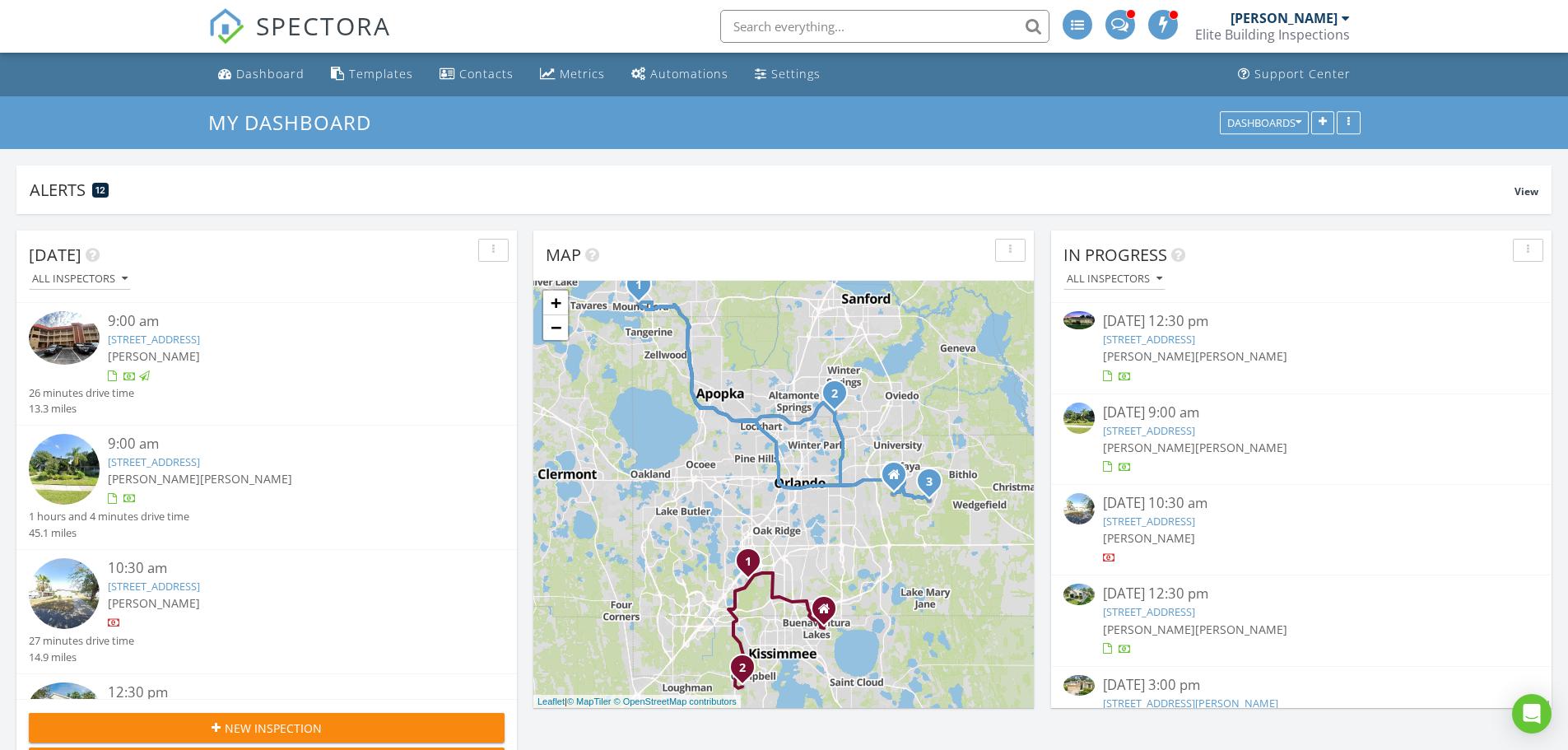
scroll to position [313, 500]
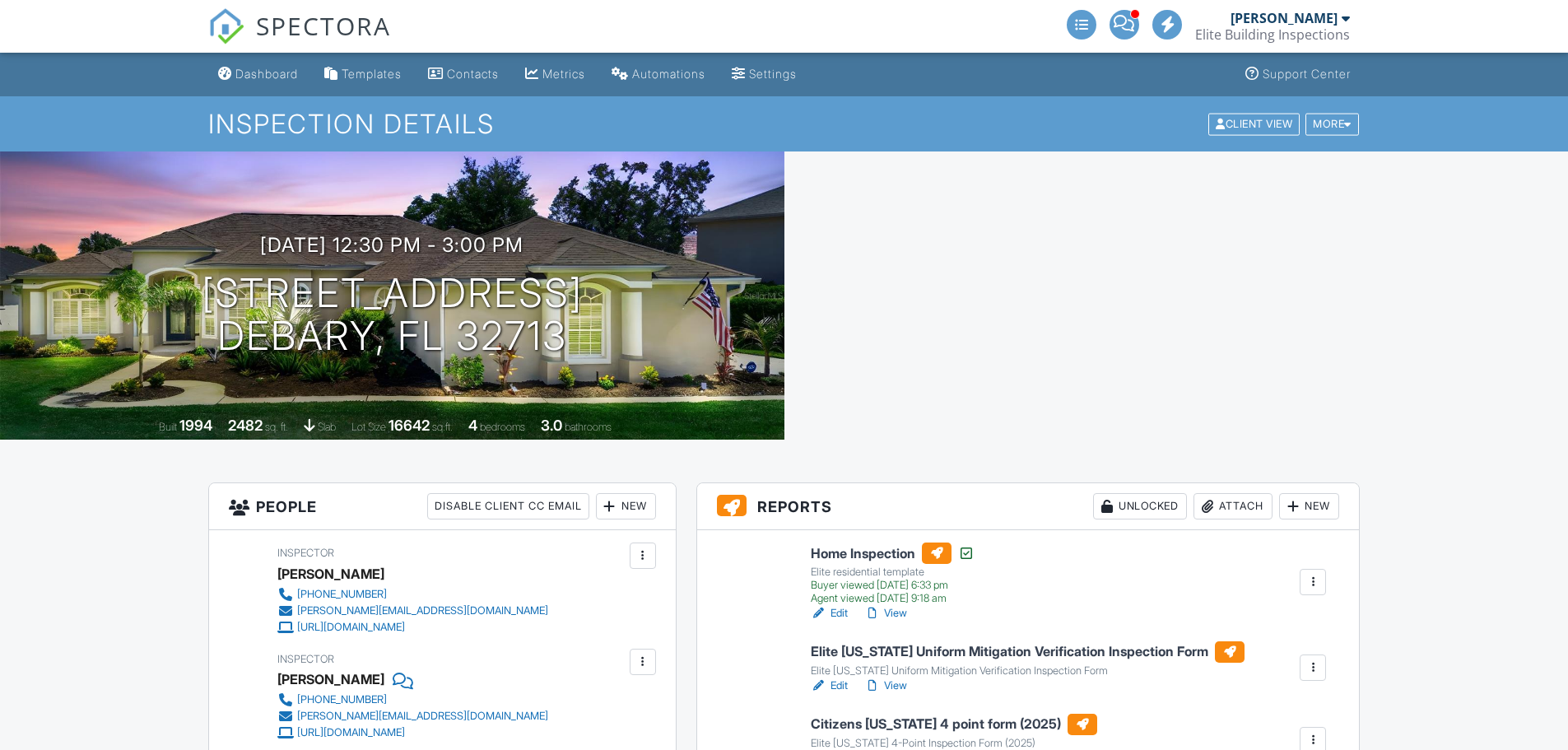
click at [950, 485] on h3 "Reports Unlocked Attach New" at bounding box center [1028, 507] width 662 height 47
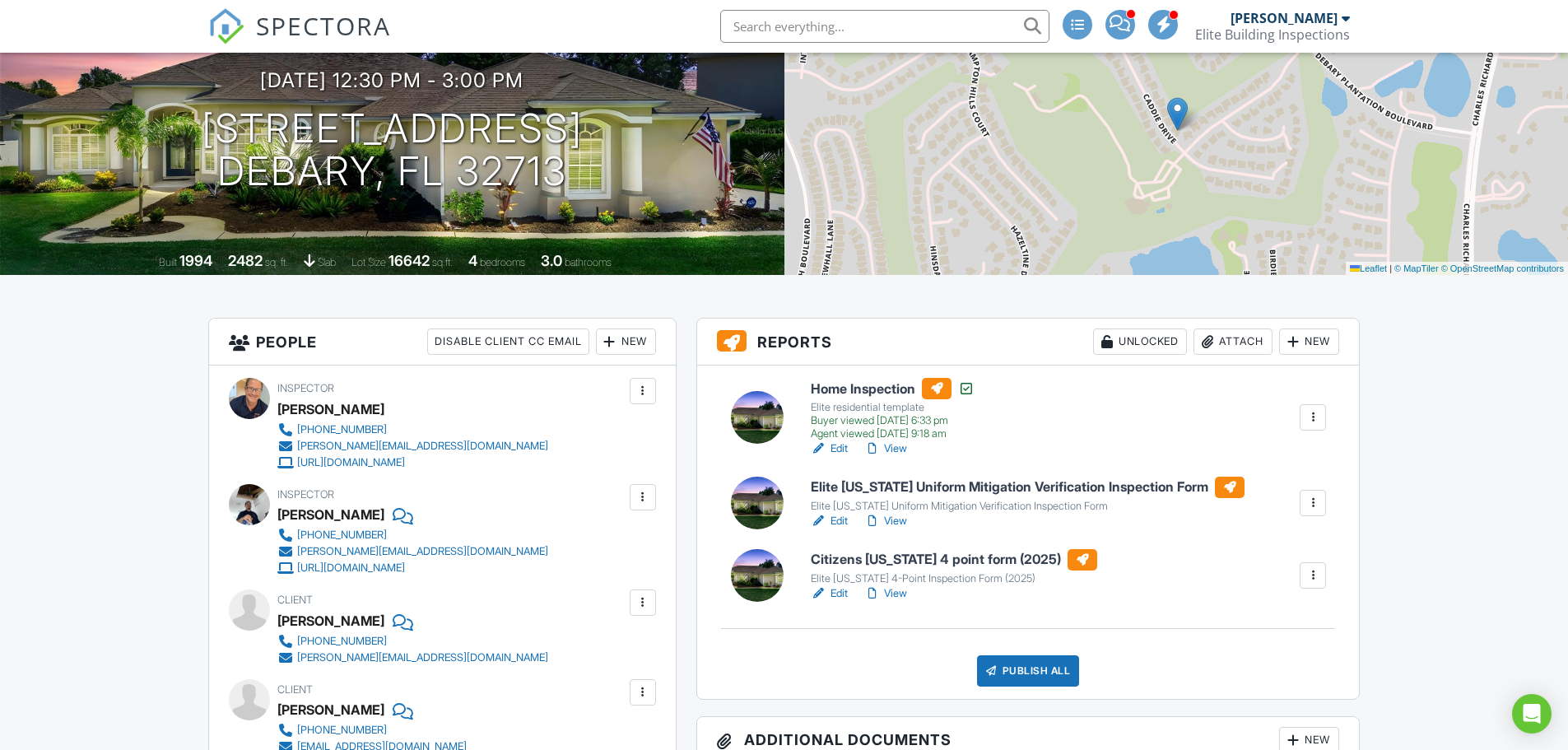
click at [920, 490] on h6 "Elite [US_STATE] Uniform Mitigation Verification Inspection Form" at bounding box center [1027, 487] width 433 height 22
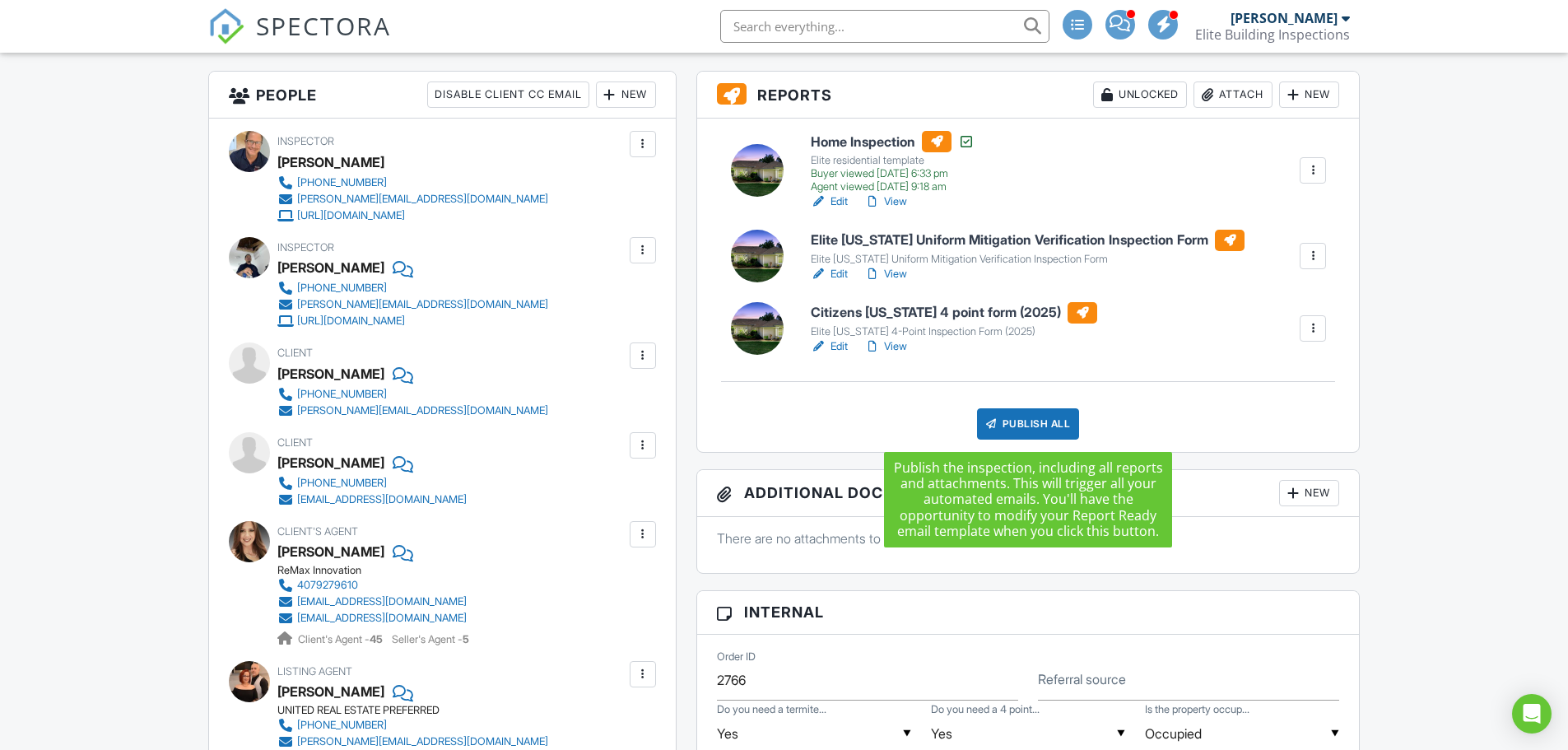
click at [1009, 419] on div "Publish All" at bounding box center [1028, 423] width 103 height 31
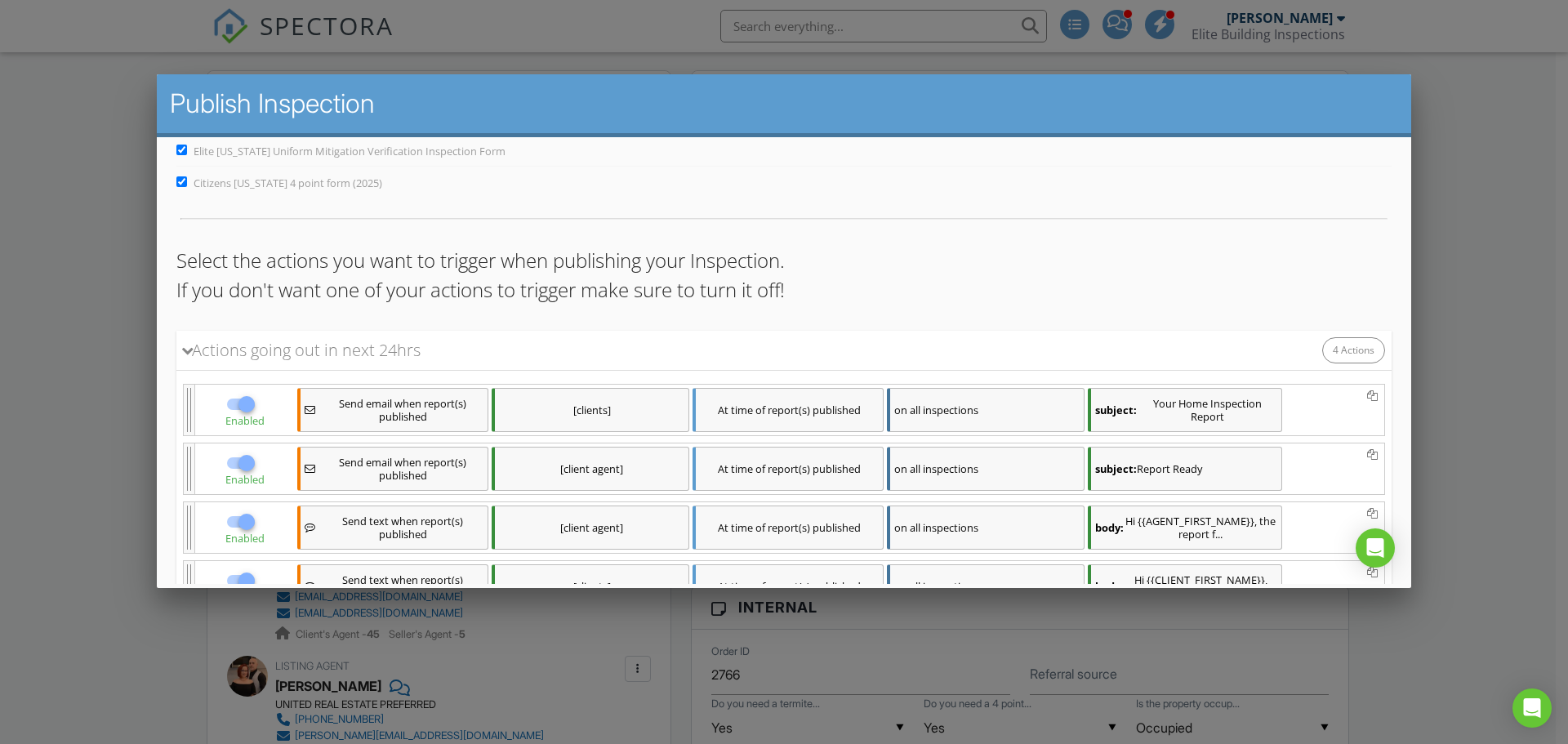
scroll to position [220, 0]
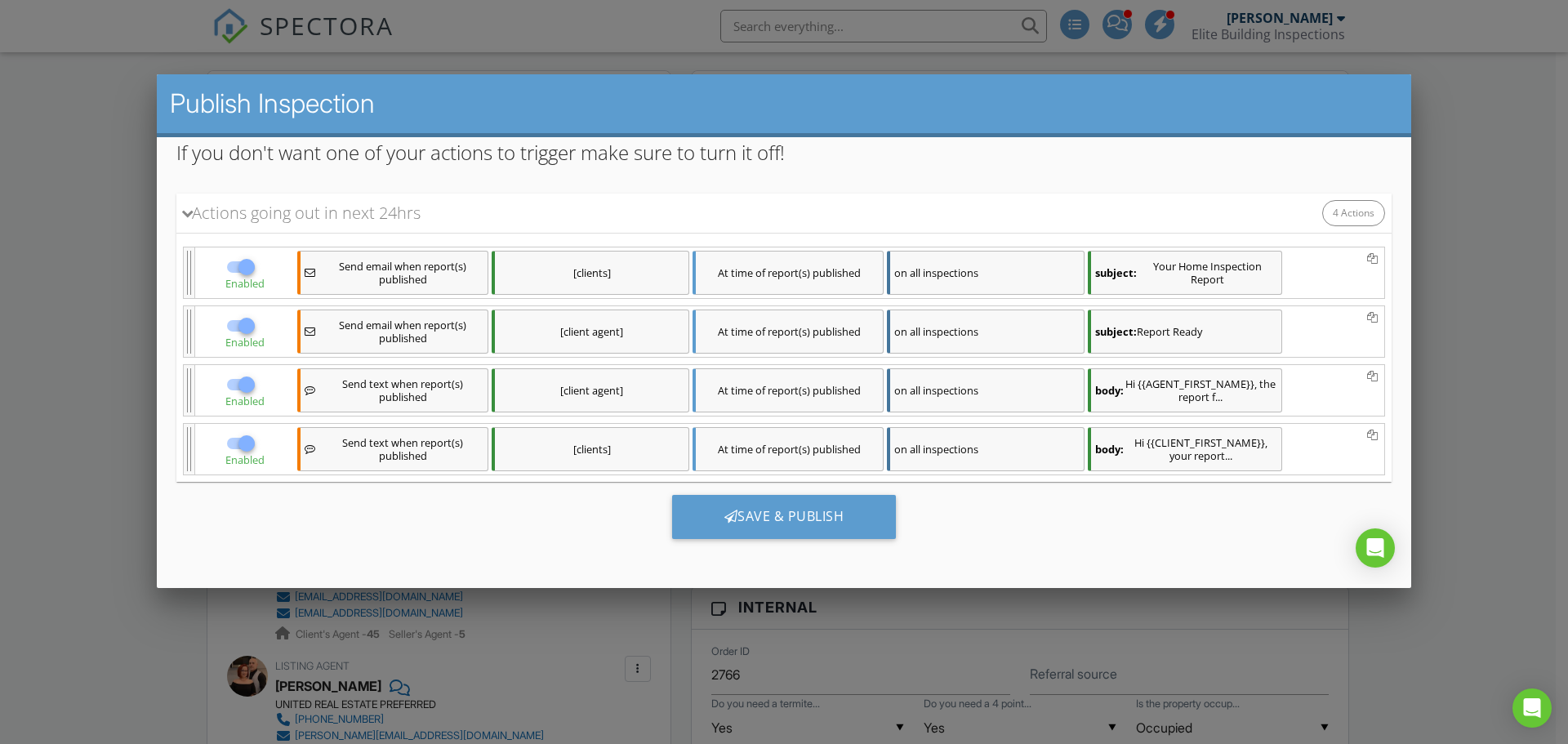
click at [661, 332] on div "[client agent]" at bounding box center [590, 331] width 197 height 44
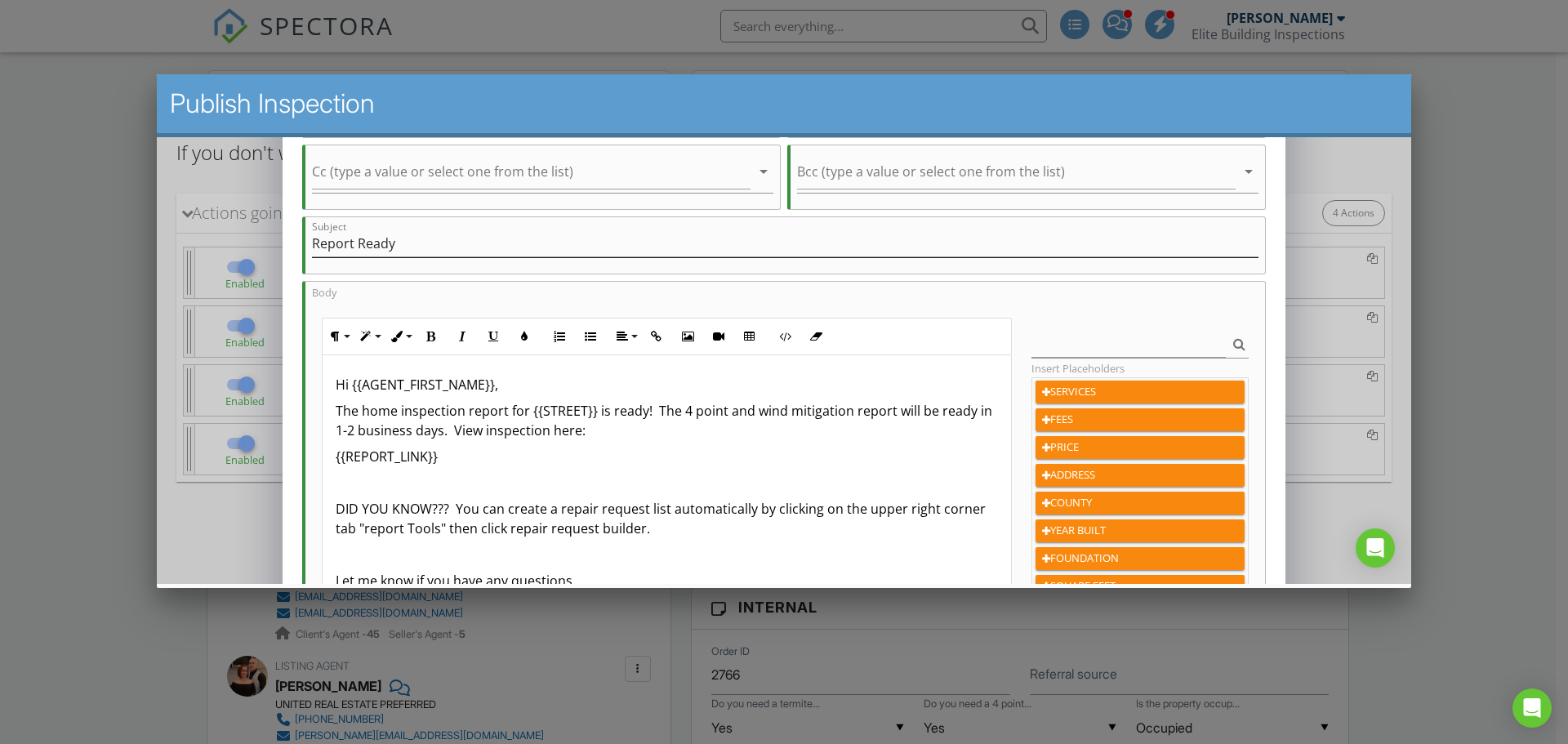
scroll to position [164, 0]
drag, startPoint x: 655, startPoint y: 404, endPoint x: 336, endPoint y: 407, distance: 319.0
click at [336, 407] on p "The home inspection report for {{STREET}} is ready! The 4 point and wind mitiga…" at bounding box center [667, 420] width 663 height 39
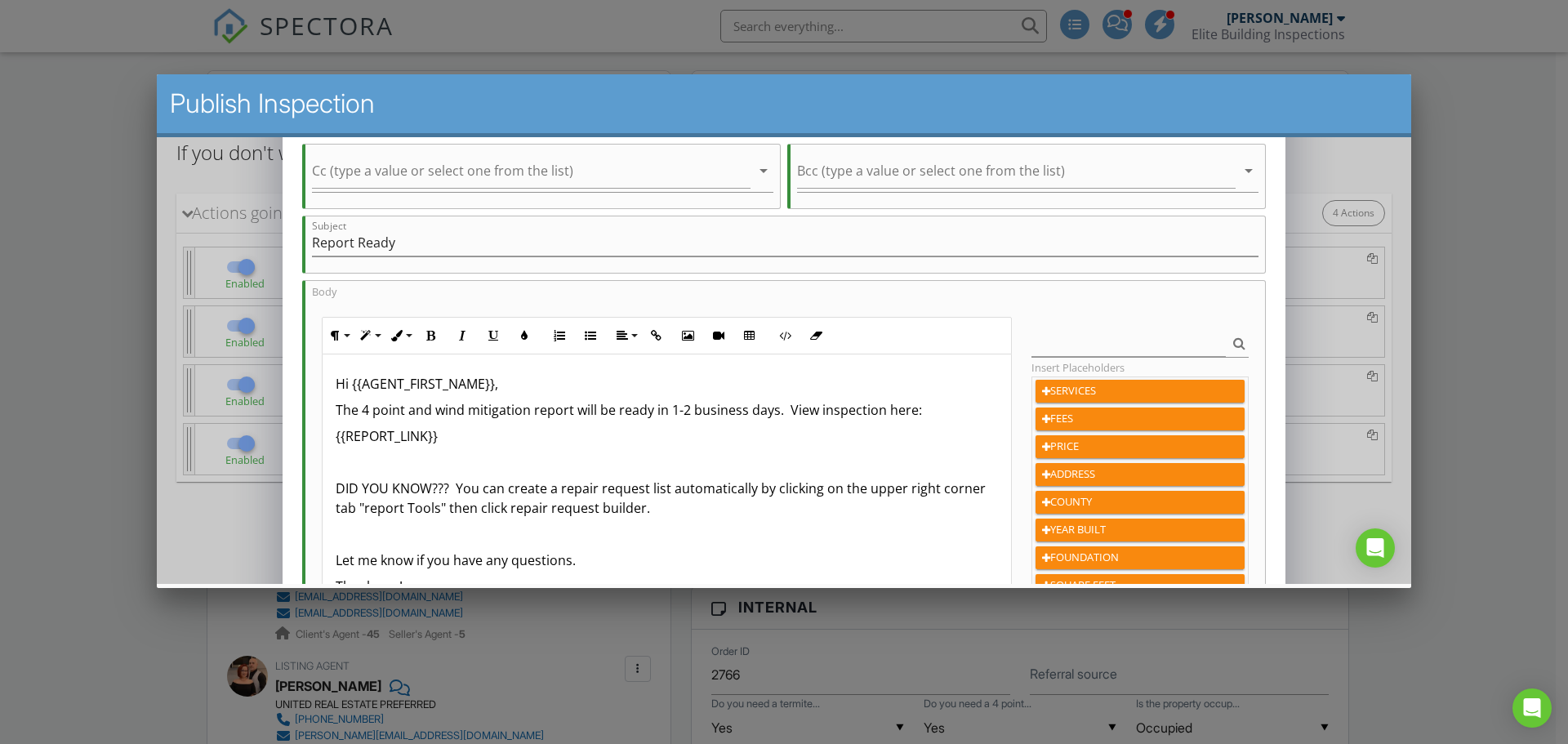
click at [776, 409] on p "The 4 point and wind mitigation report will be ready in 1-2 business days. View…" at bounding box center [667, 409] width 663 height 20
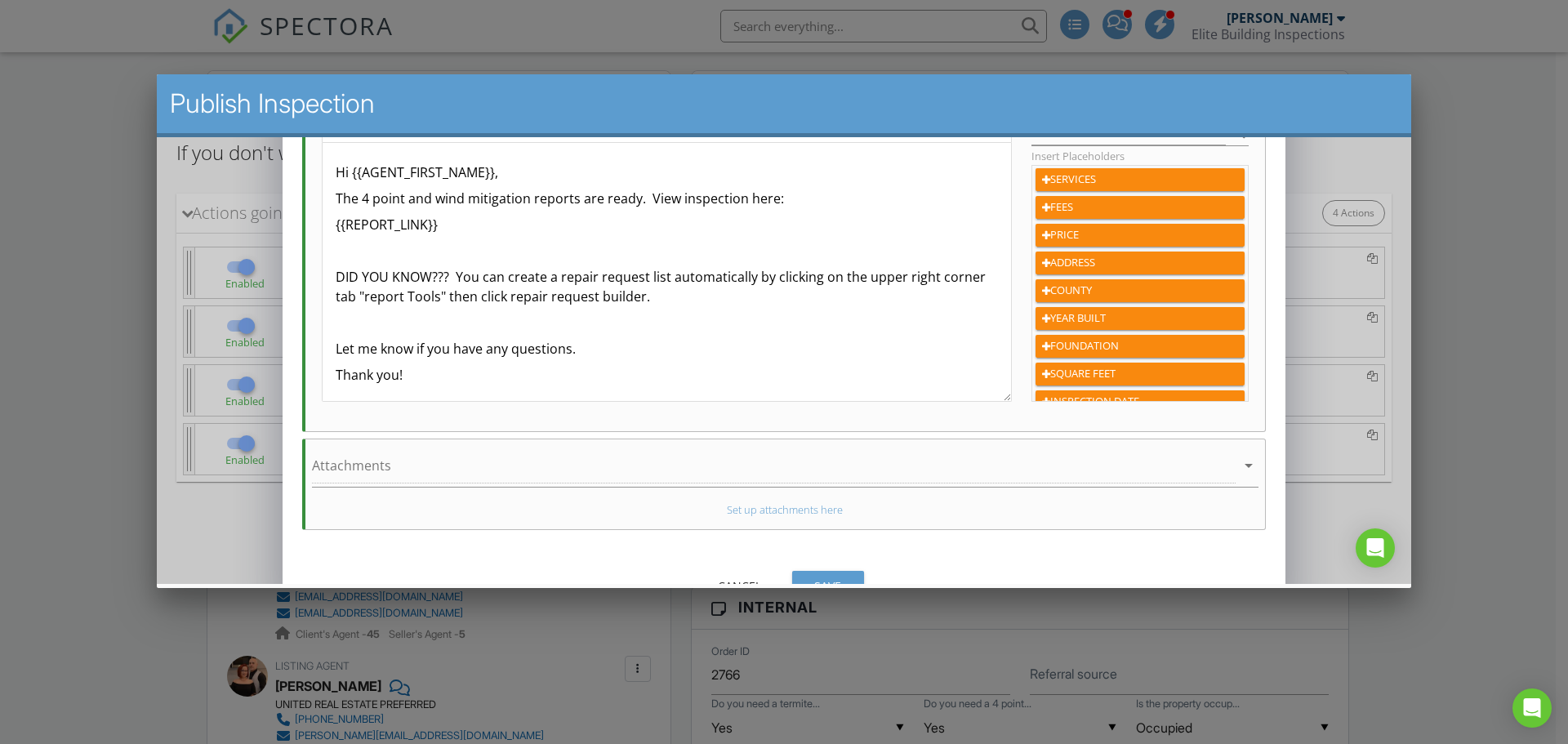
scroll to position [408, 0]
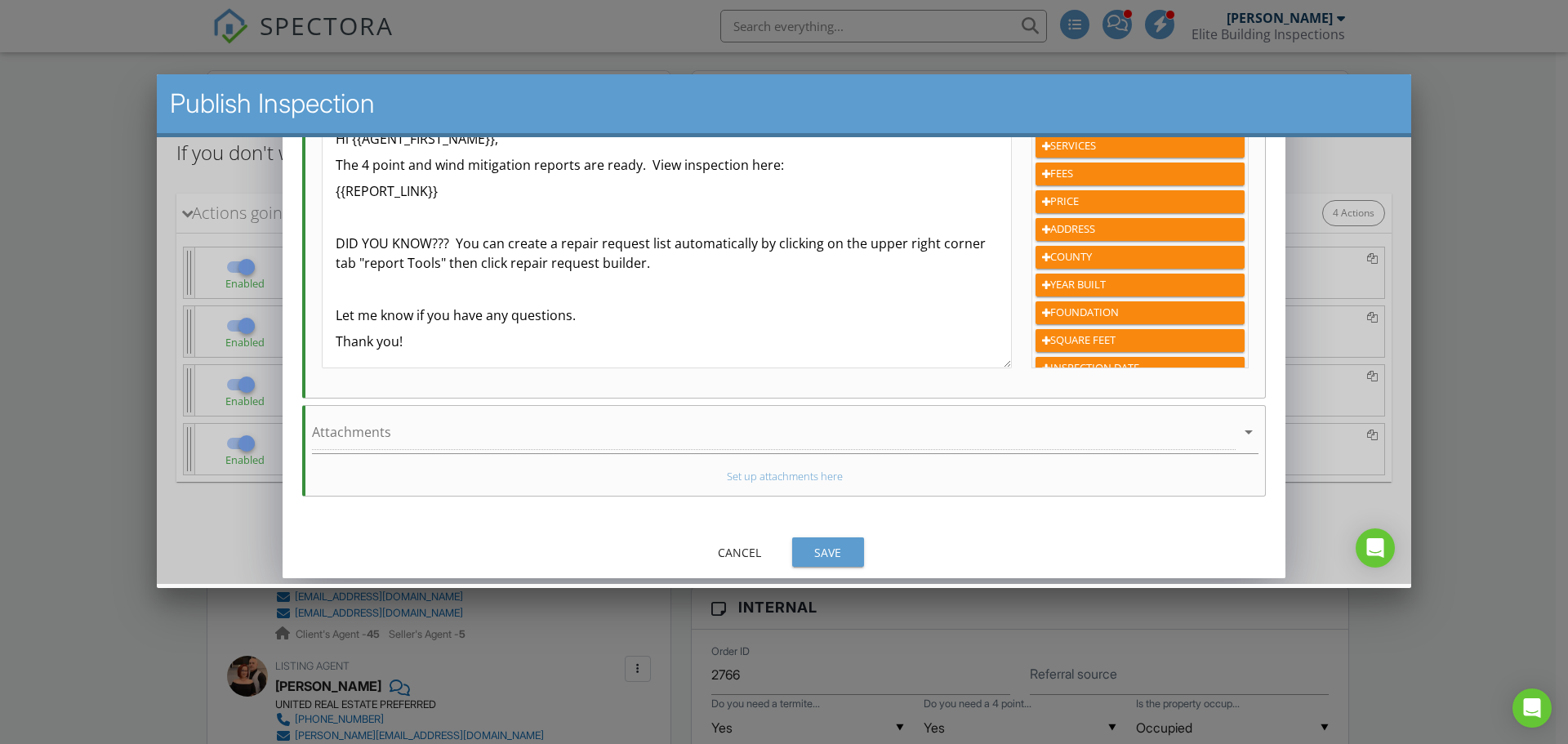
click at [842, 549] on div "Save" at bounding box center [827, 552] width 46 height 17
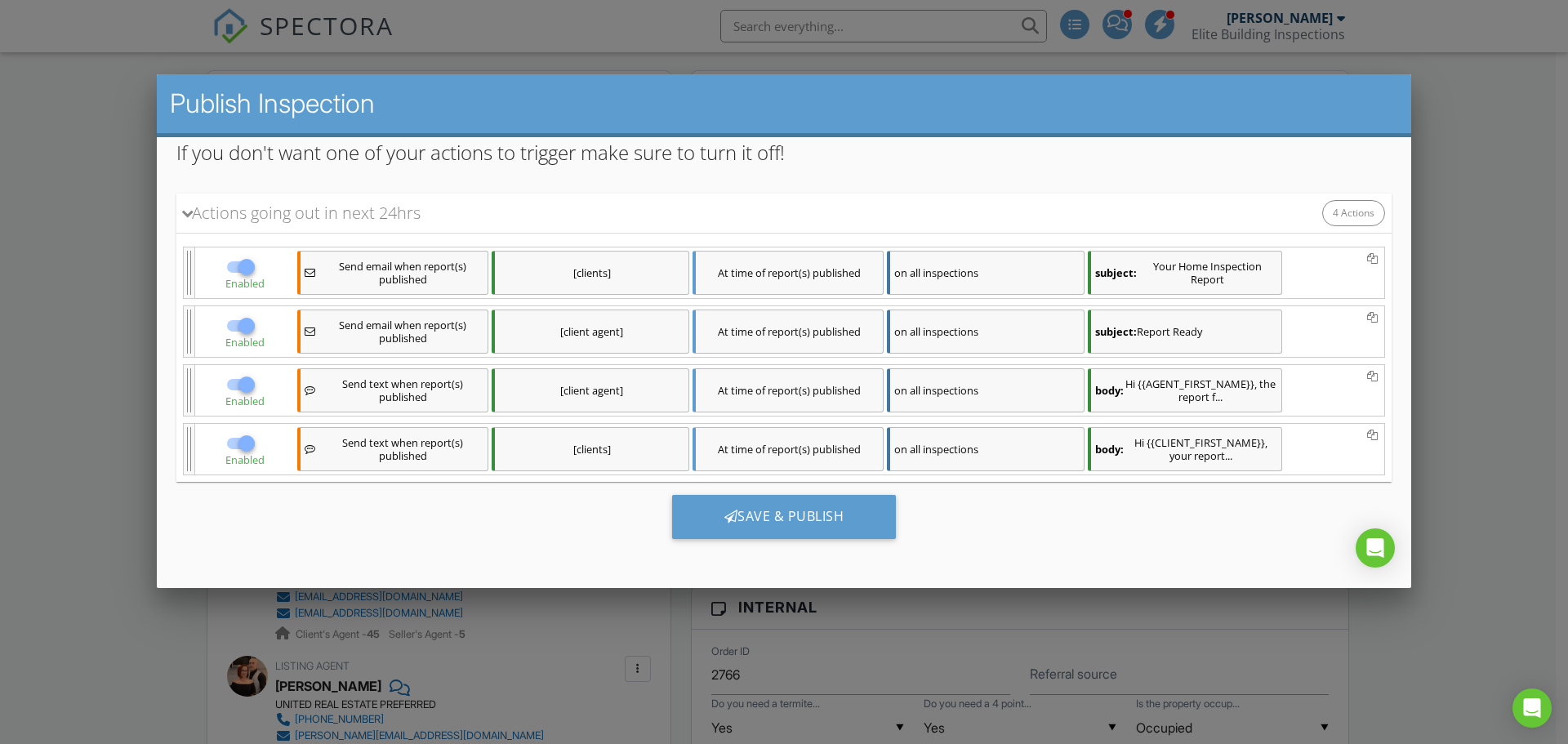
click at [649, 395] on div "[client agent]" at bounding box center [590, 390] width 197 height 44
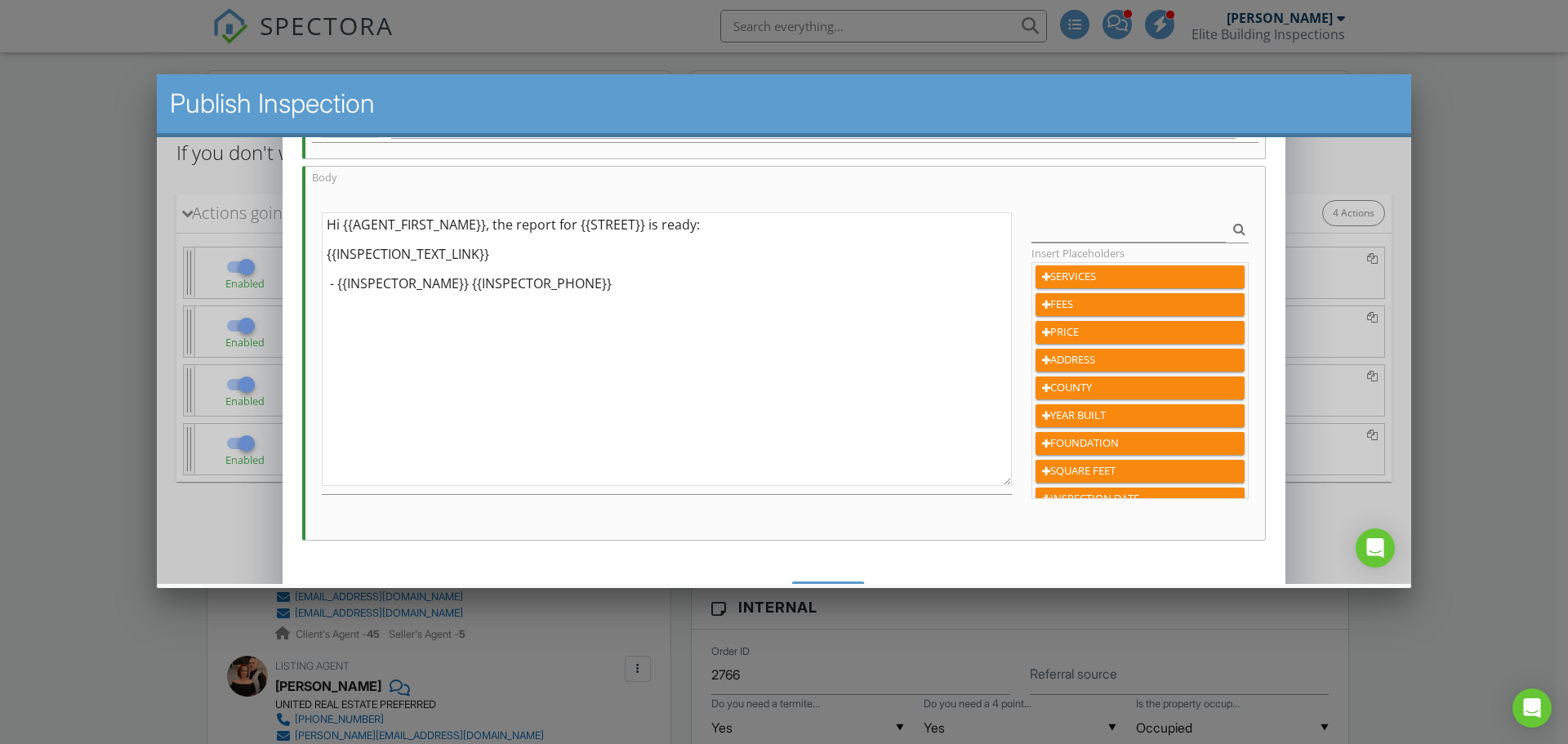
scroll to position [190, 0]
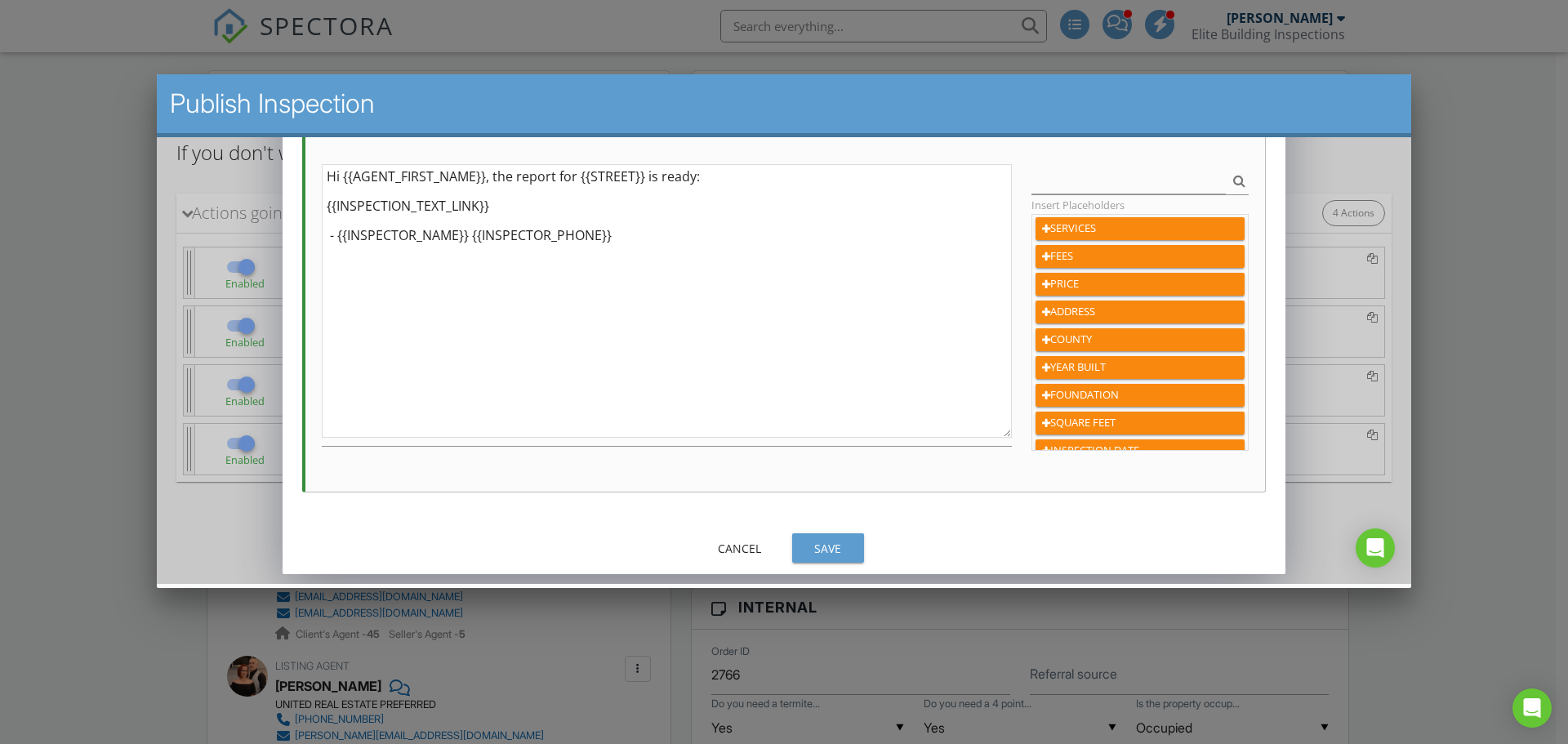
click at [824, 538] on button "Save" at bounding box center [827, 547] width 72 height 29
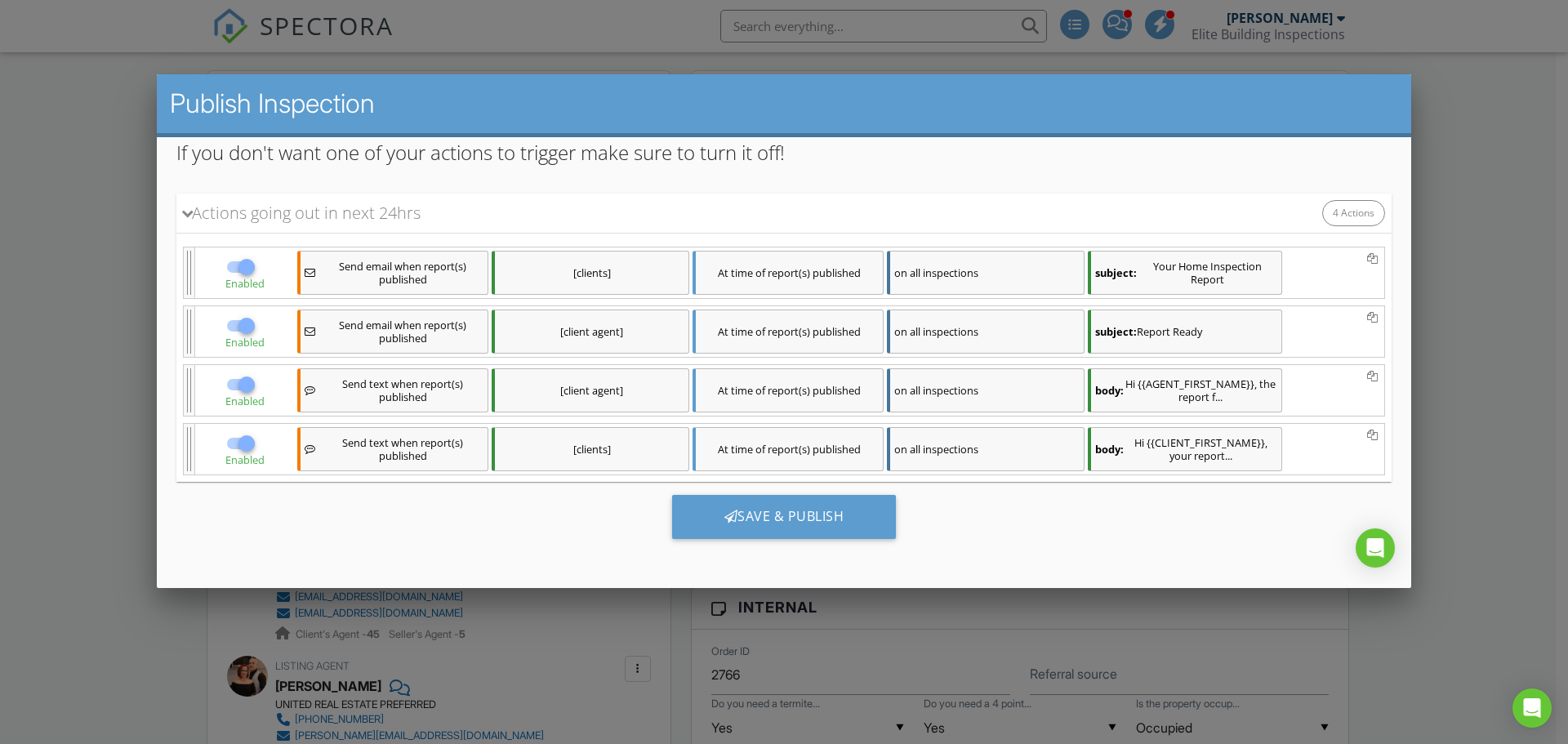
click at [653, 269] on div "[clients]" at bounding box center [590, 272] width 197 height 44
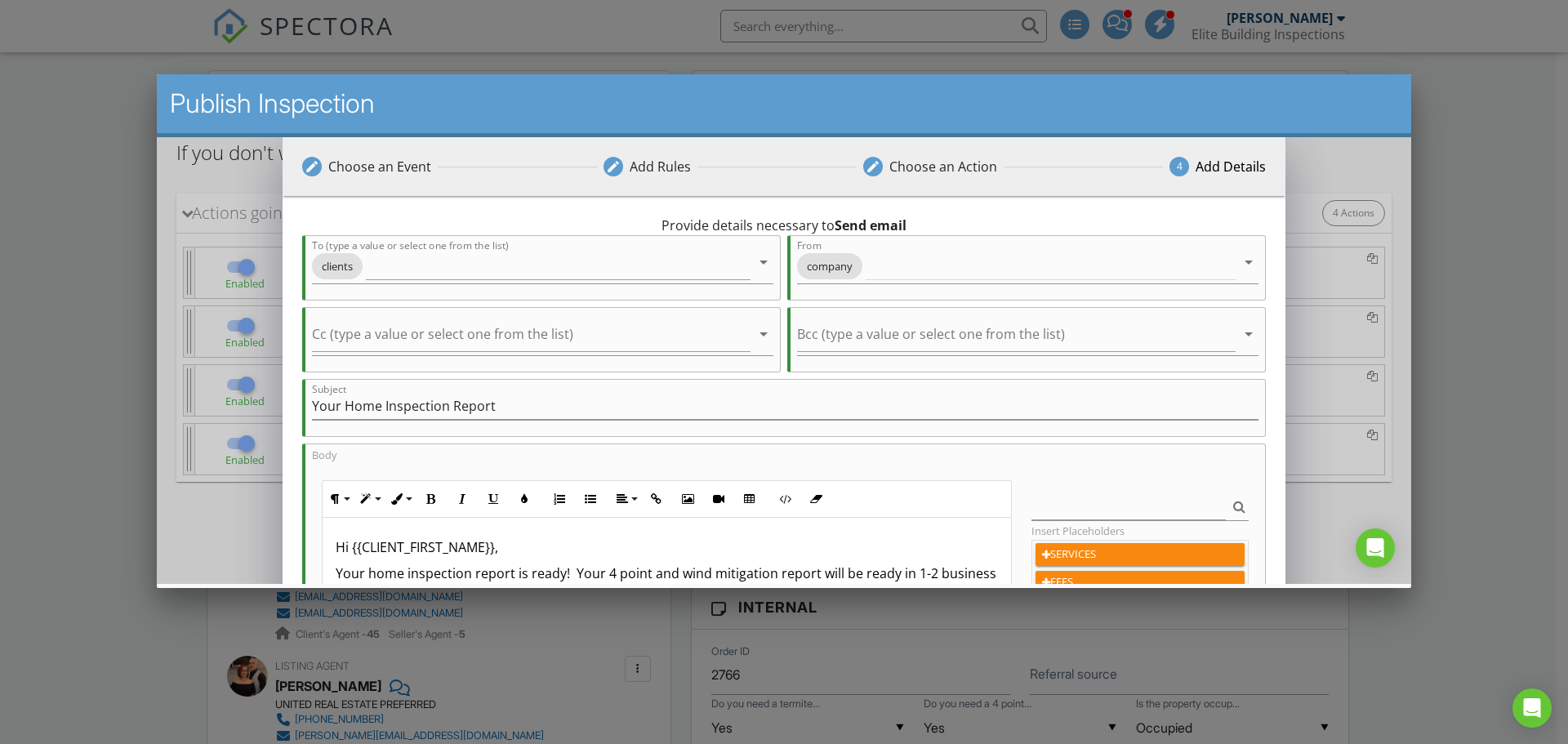
scroll to position [164, 0]
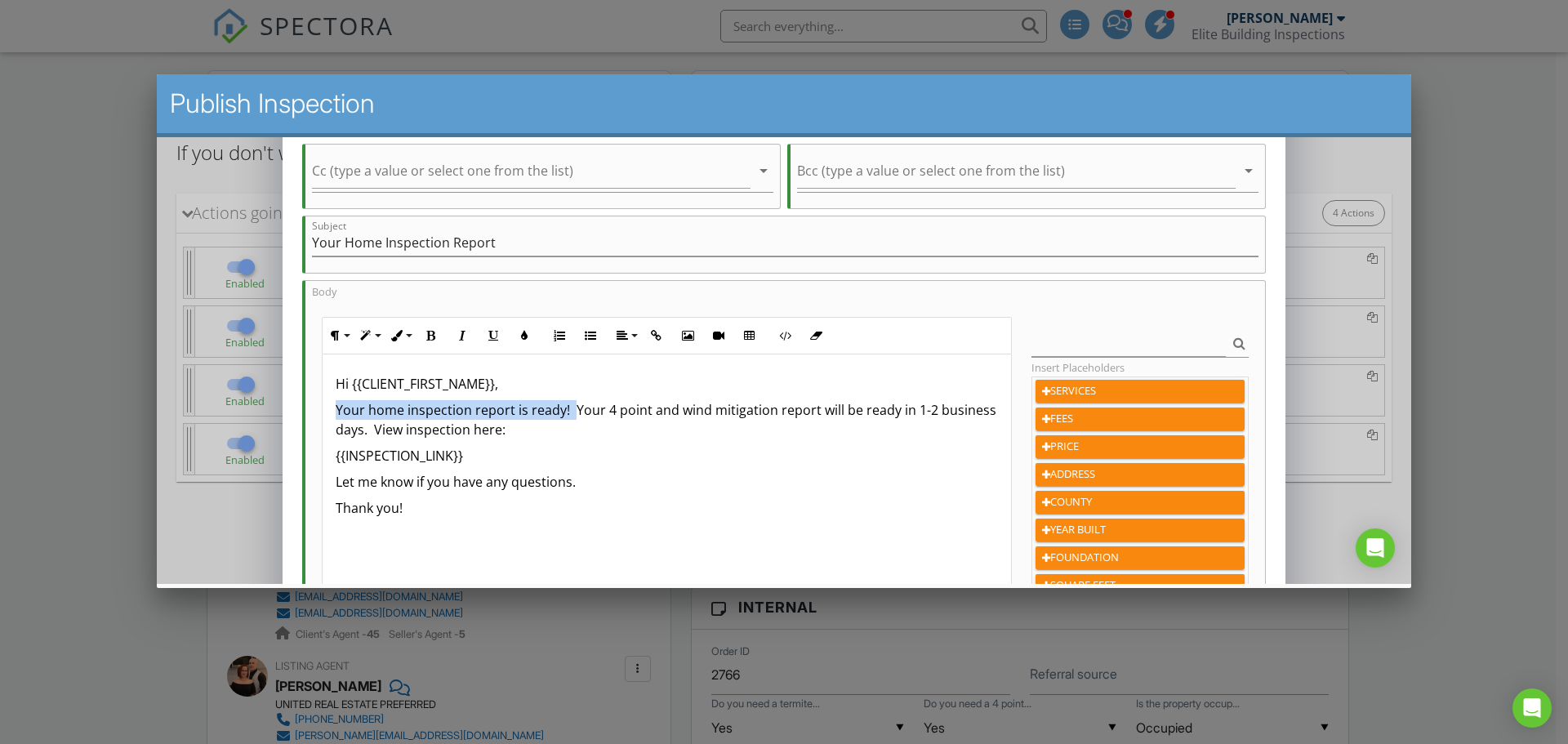
drag, startPoint x: 572, startPoint y: 410, endPoint x: 314, endPoint y: 406, distance: 258.0
click at [314, 406] on div "Paragraph Format Normal Heading 1 Heading 2 Heading 3 Heading 4 Code Paragraph …" at bounding box center [668, 465] width 711 height 296
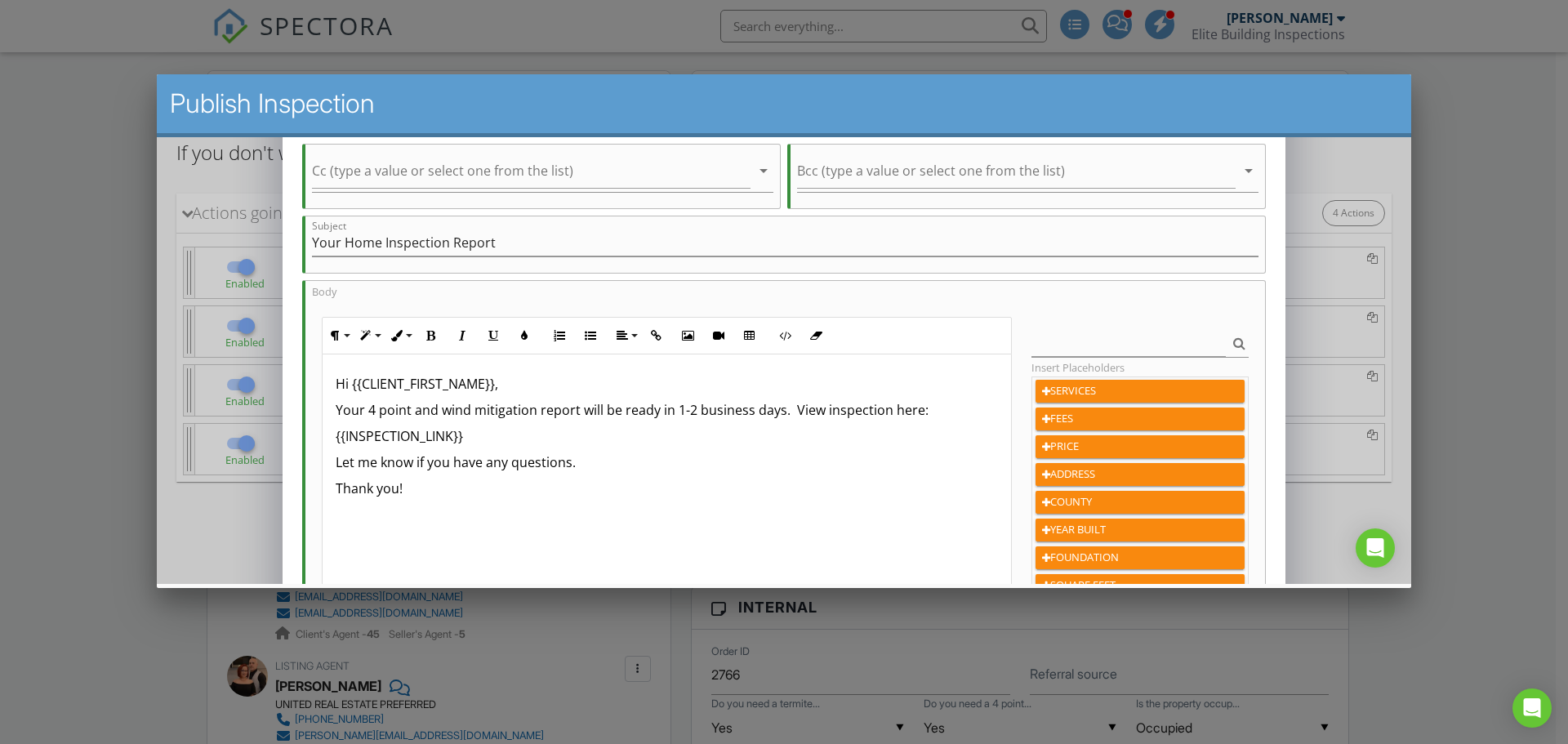
click at [780, 415] on p "Your 4 point and wind mitigation report will be ready in 1-2 business days. Vie…" at bounding box center [667, 409] width 663 height 20
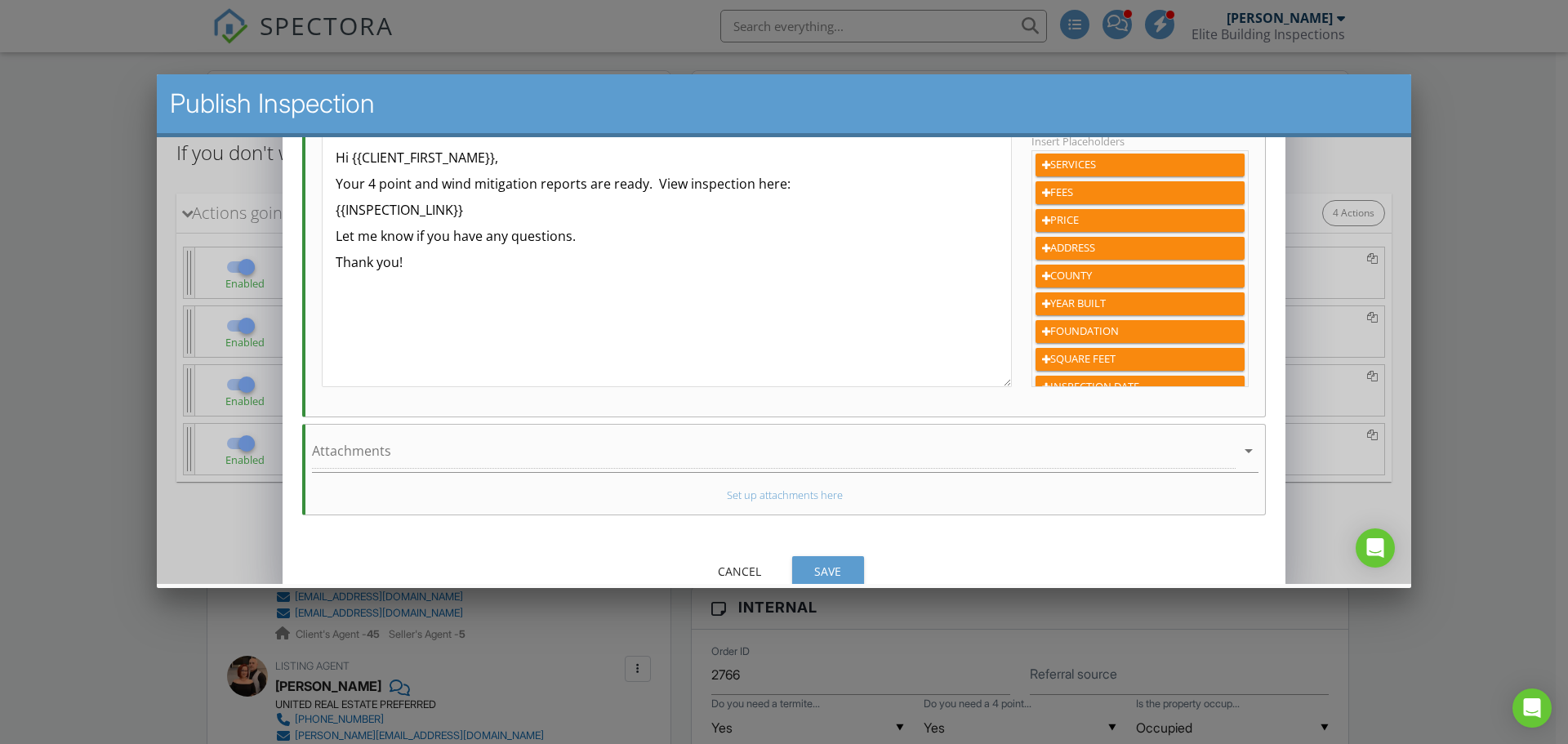
scroll to position [412, 0]
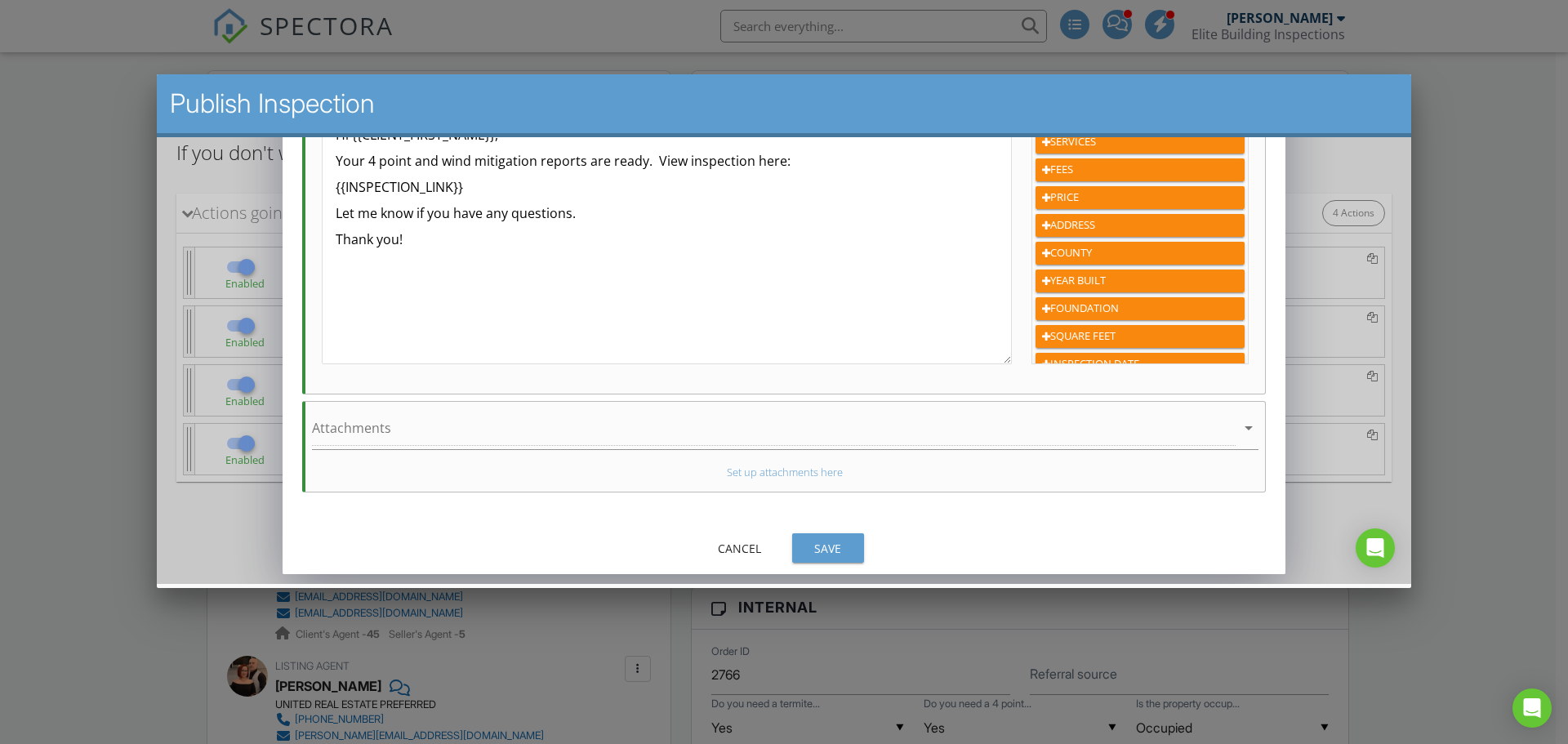
click at [830, 553] on div "Save" at bounding box center [827, 548] width 46 height 17
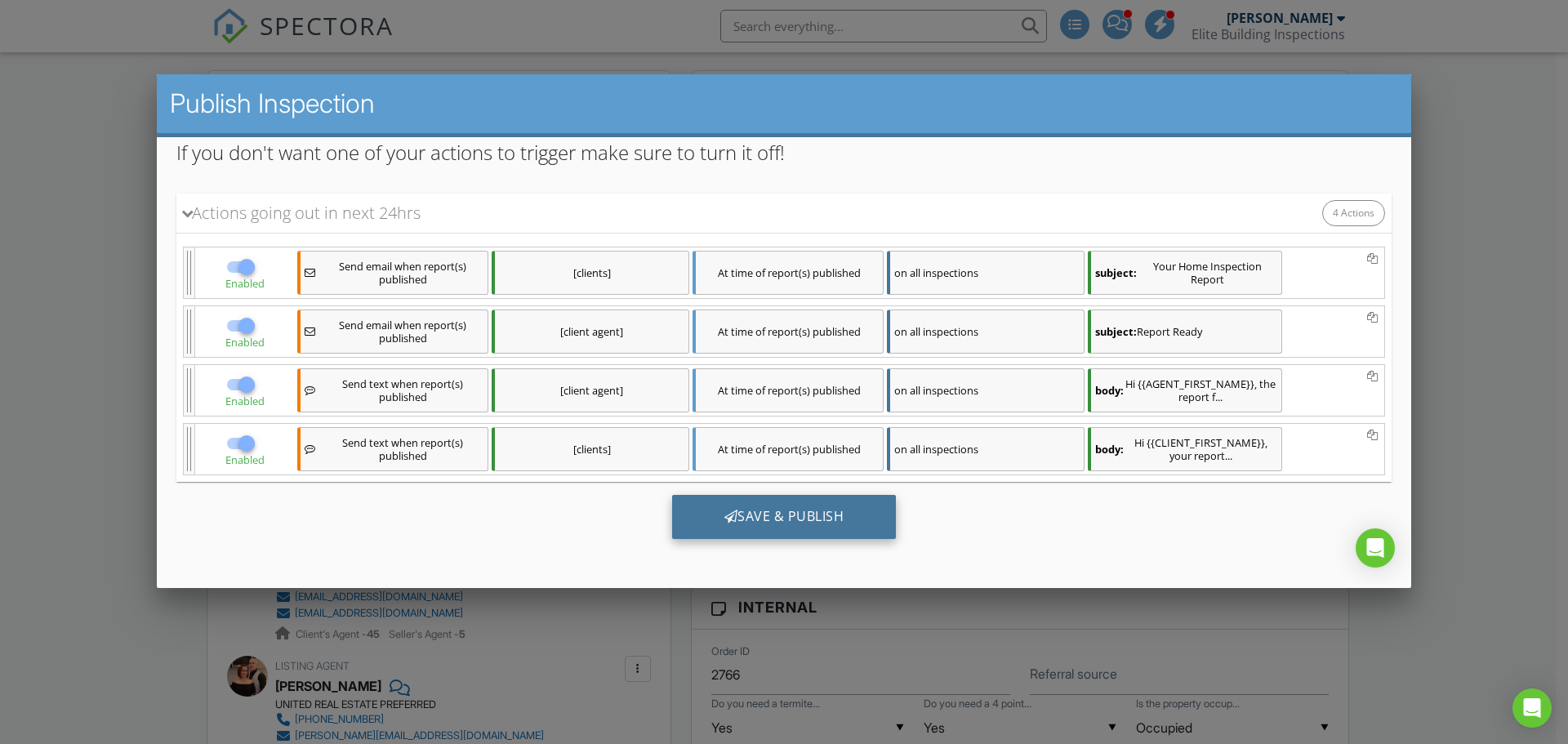
click at [774, 517] on div "Save & Publish" at bounding box center [784, 516] width 224 height 44
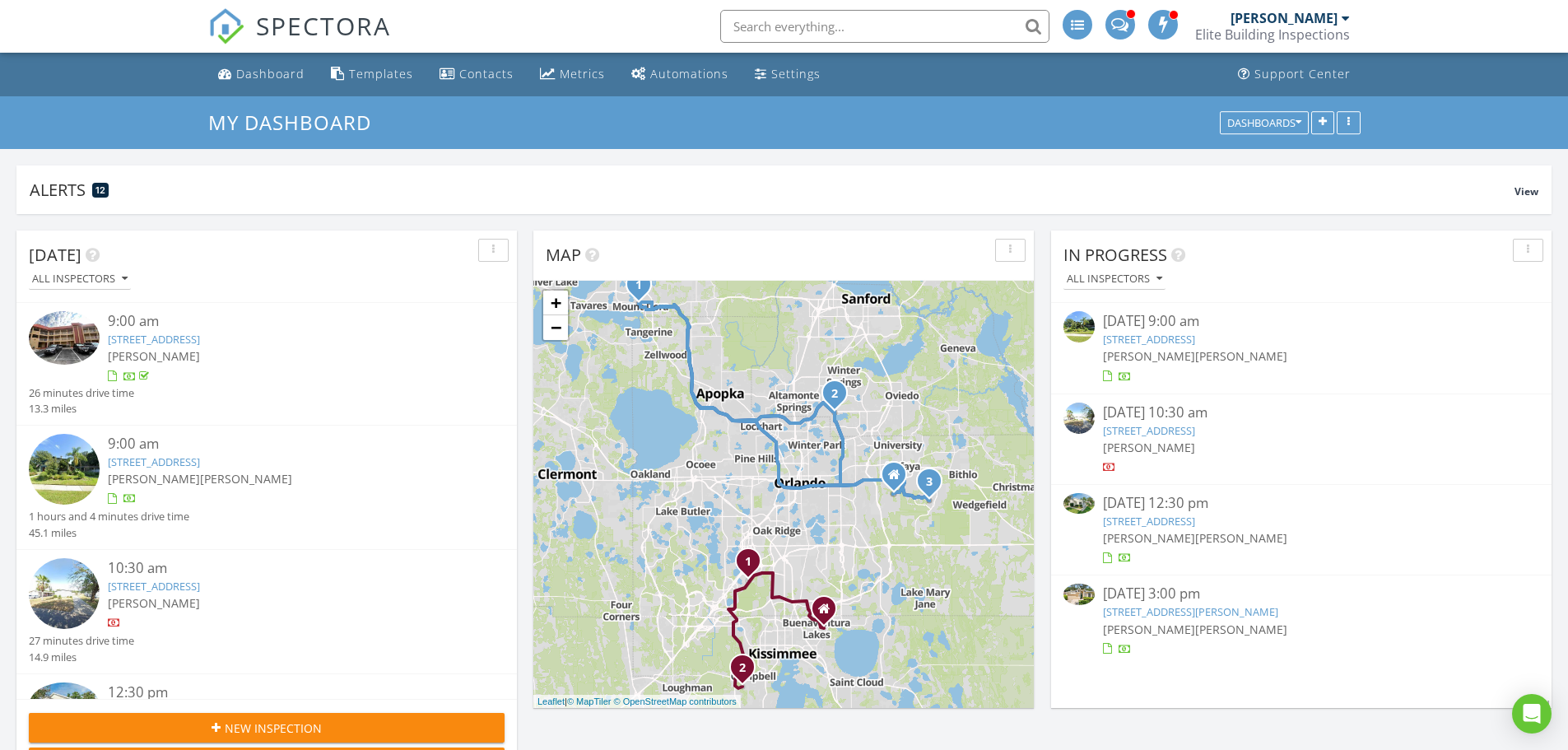
click at [1195, 517] on link "291 Drosdick Dr, Casselberry, FL 32707" at bounding box center [1149, 521] width 92 height 15
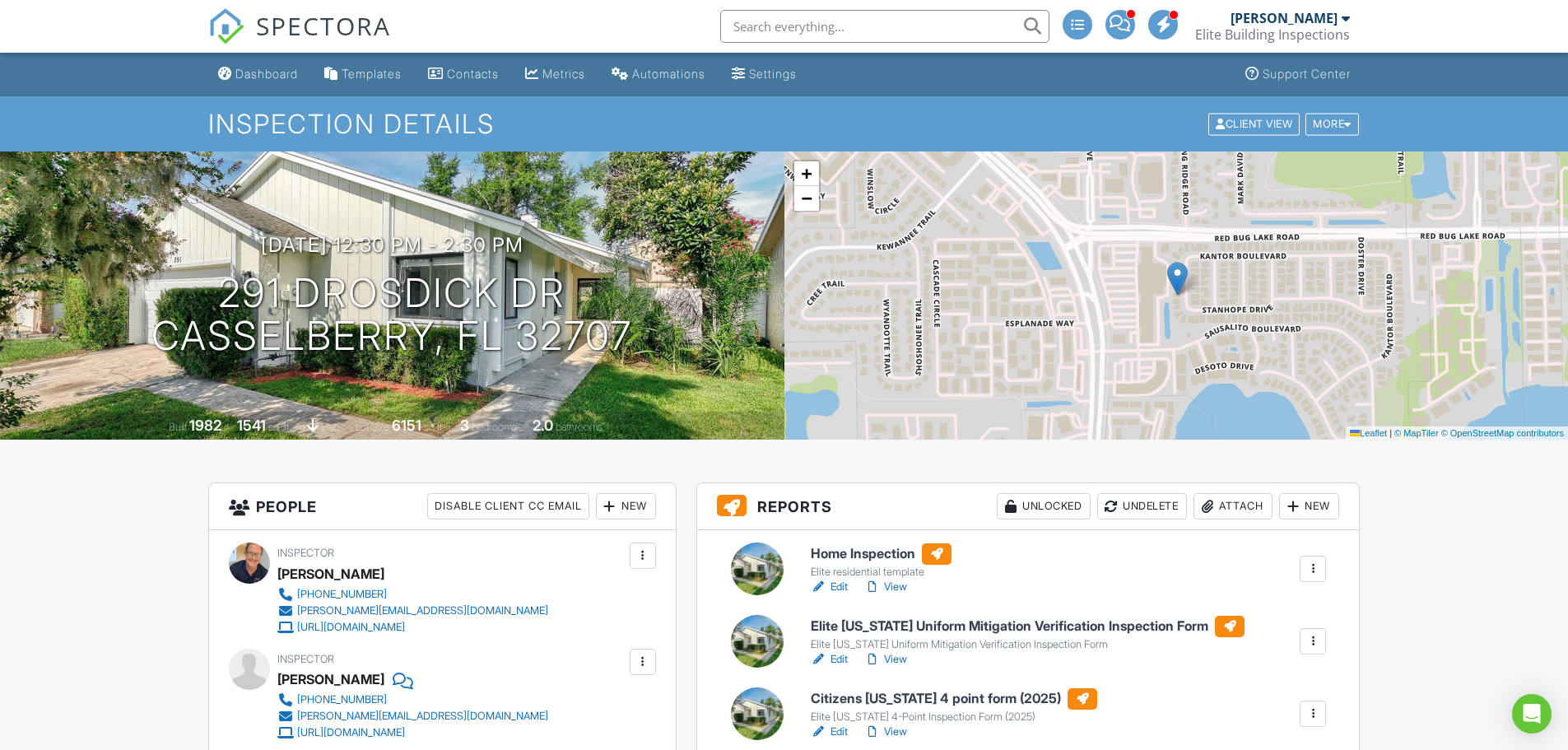
click at [880, 561] on h6 "Home Inspection" at bounding box center [880, 553] width 140 height 22
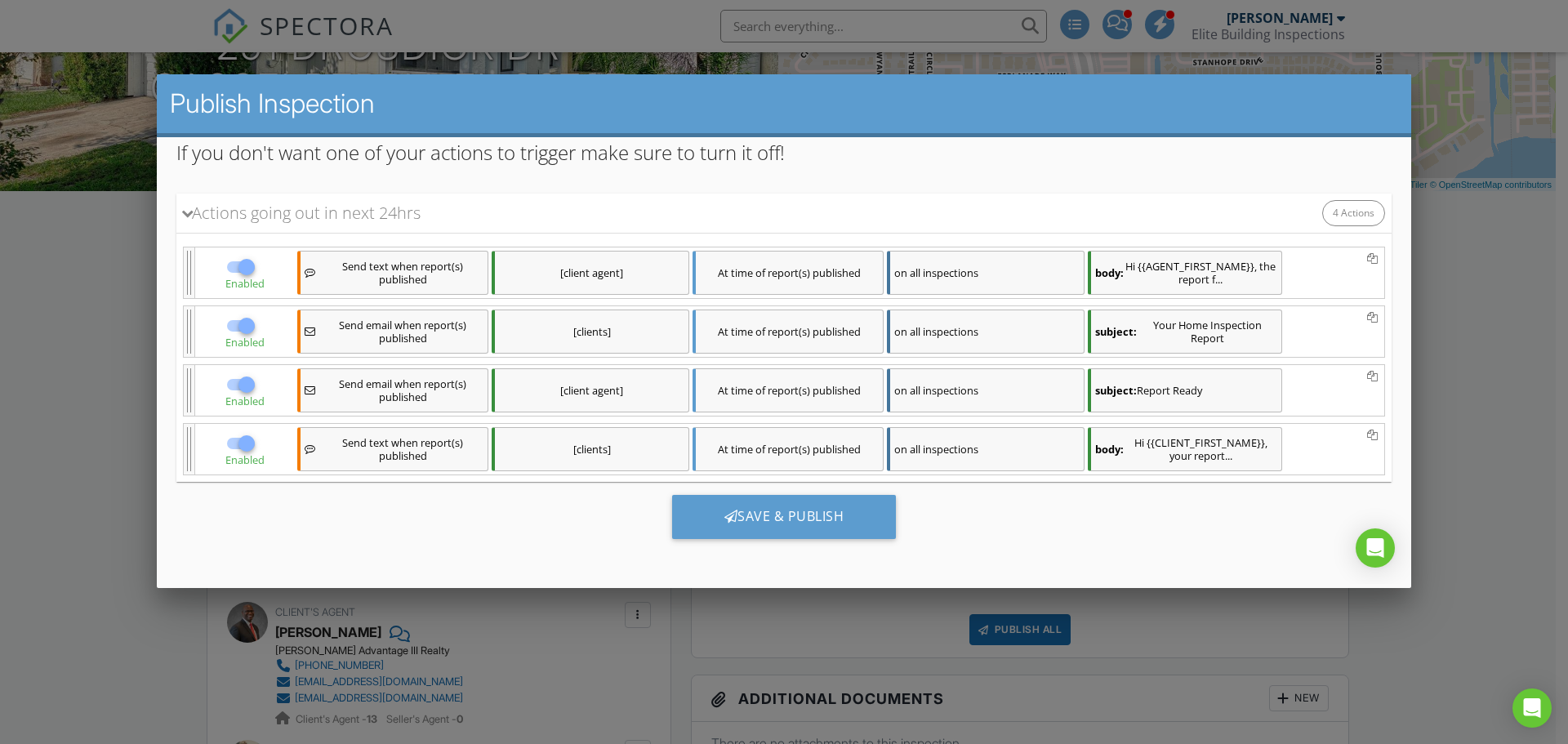
click at [628, 323] on div "[clients]" at bounding box center [590, 331] width 197 height 44
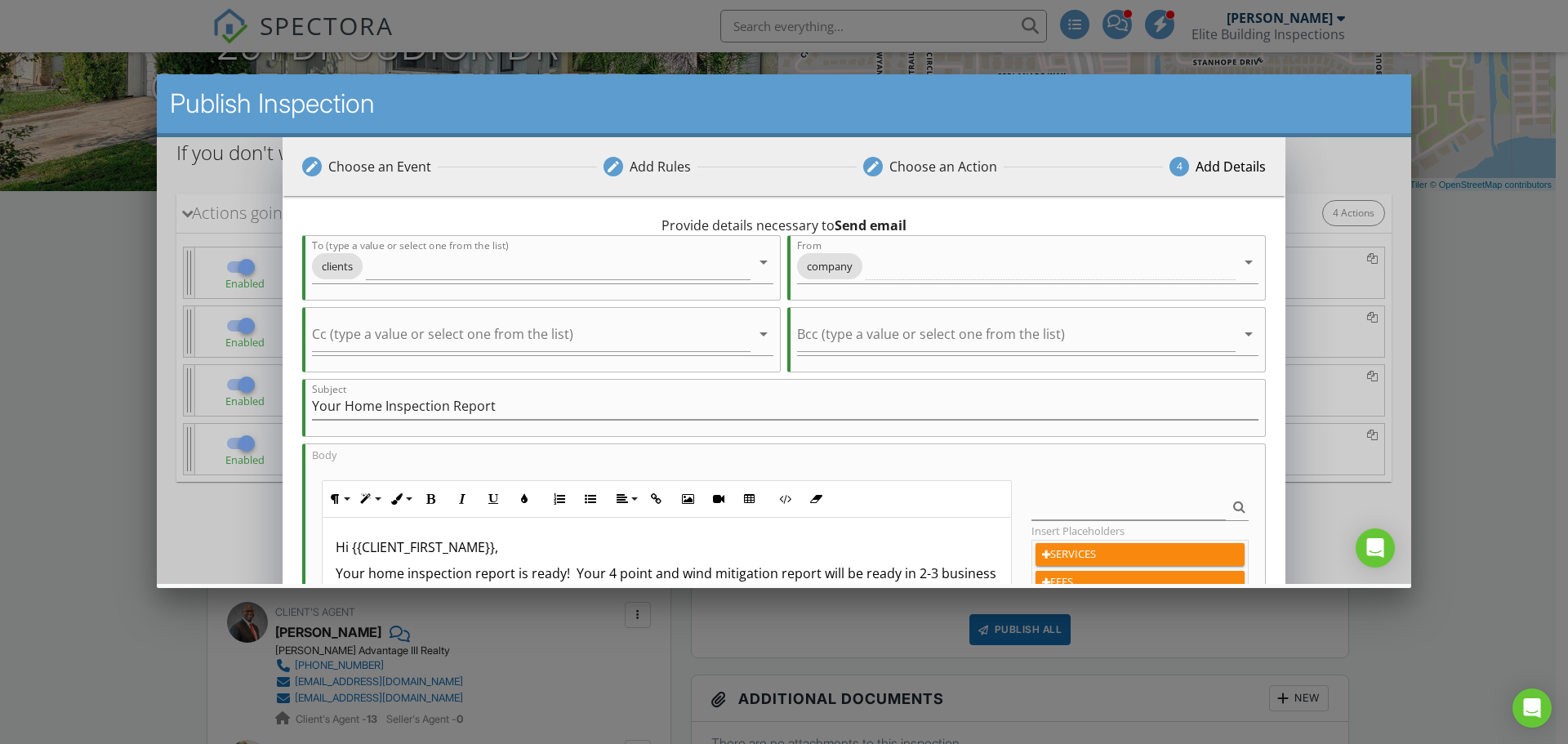
scroll to position [164, 0]
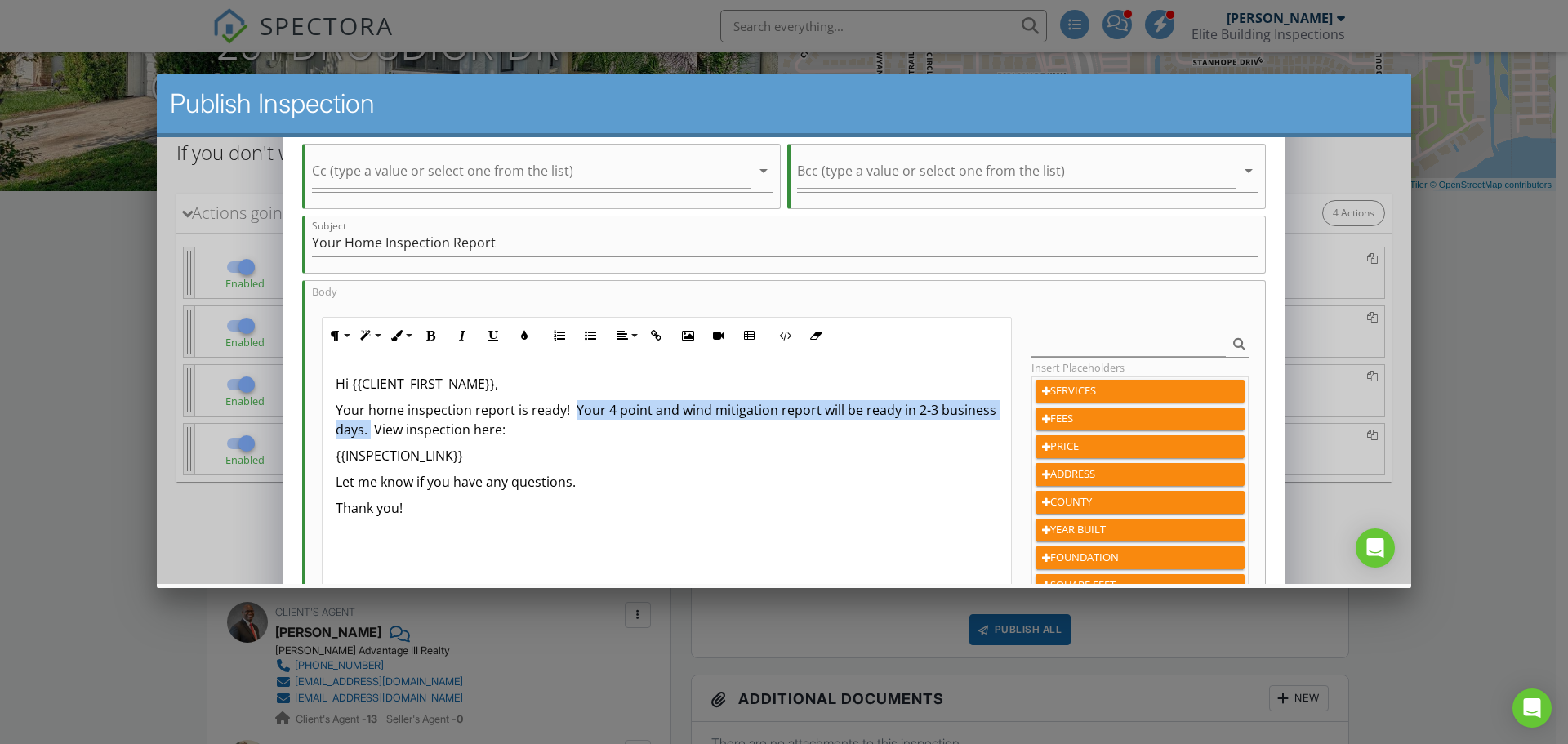
drag, startPoint x: 426, startPoint y: 432, endPoint x: 571, endPoint y: 409, distance: 146.8
click at [571, 409] on p "Your home inspection report is ready! Your 4 point and wind mitigation report w…" at bounding box center [667, 420] width 663 height 39
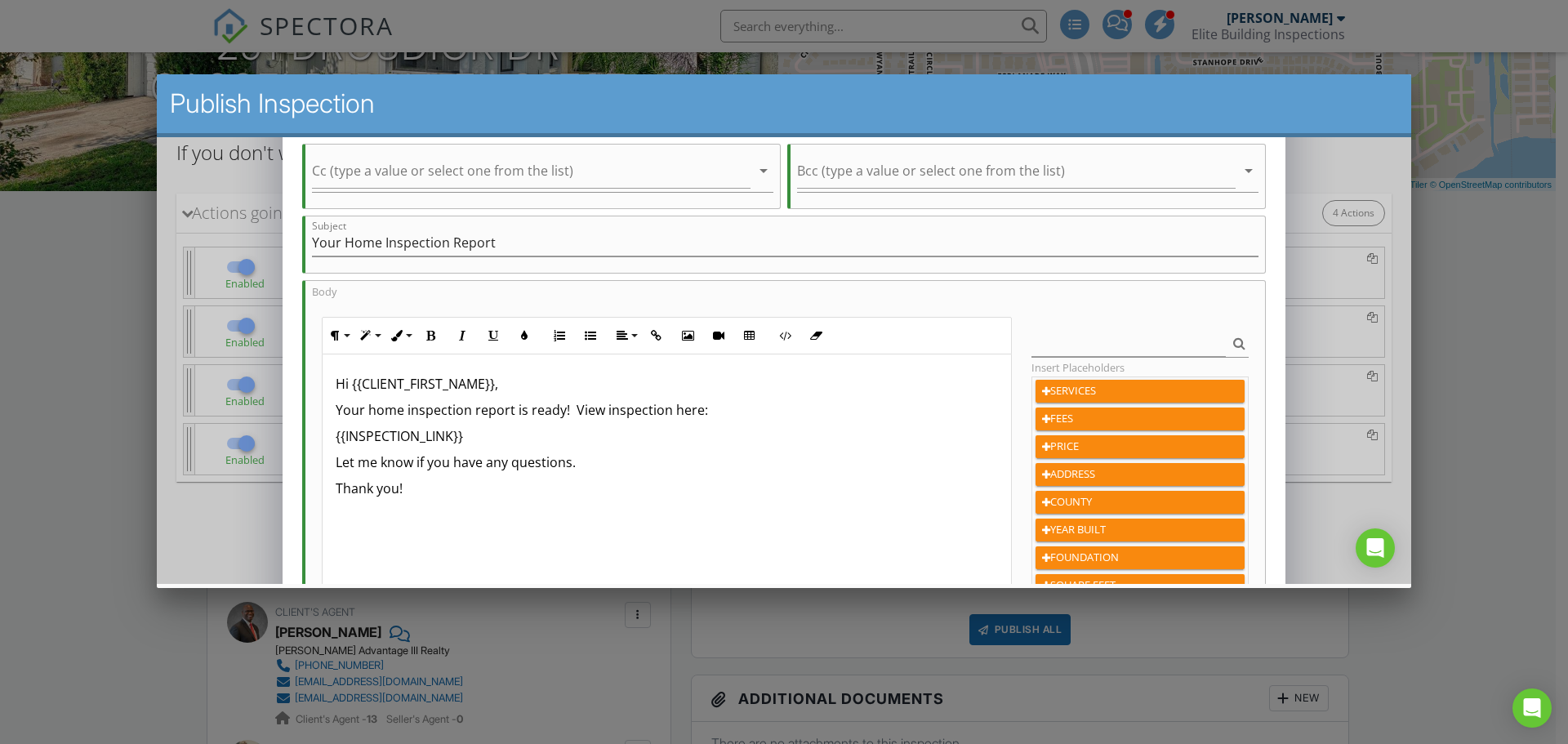
scroll to position [412, 0]
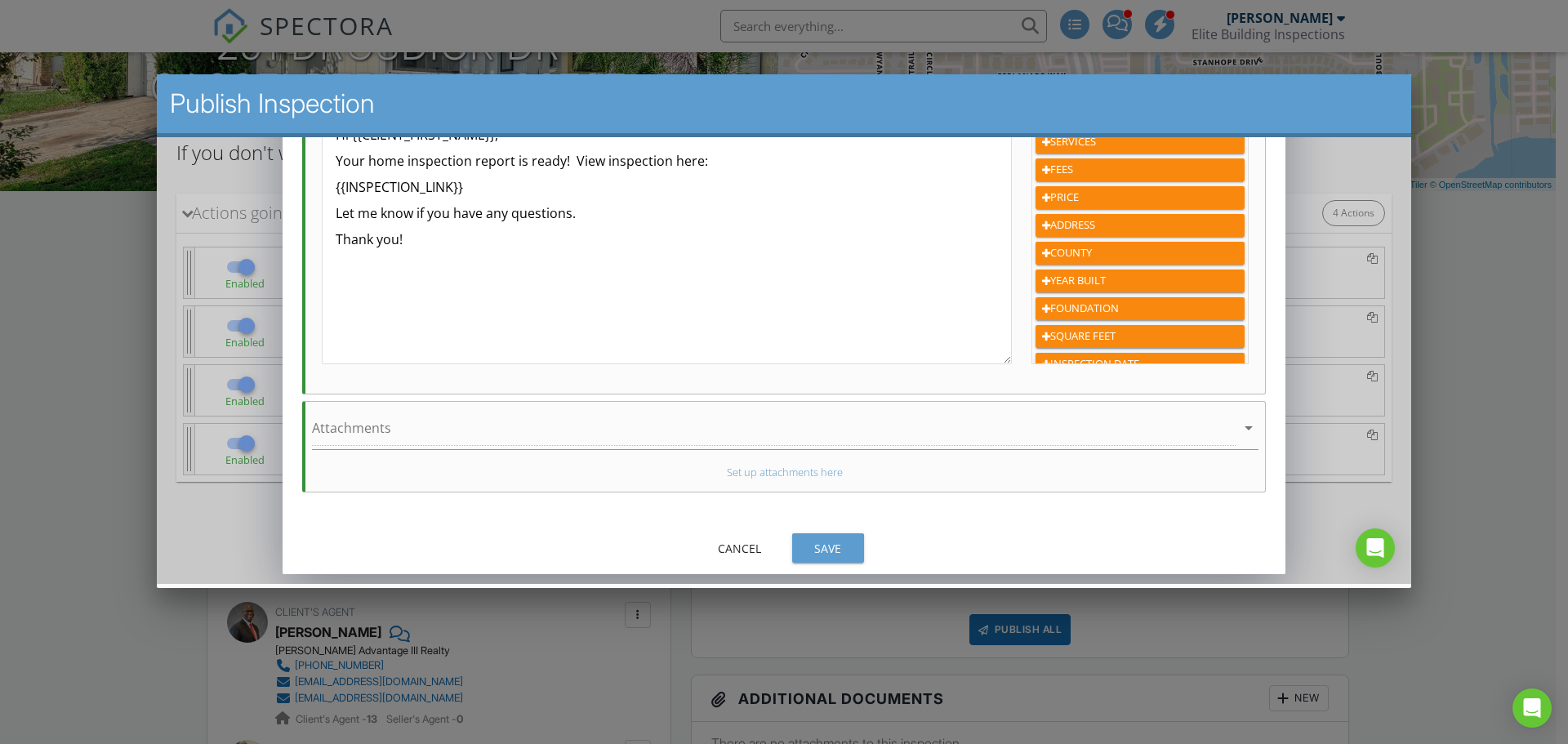
click at [828, 545] on div "Save" at bounding box center [827, 548] width 46 height 17
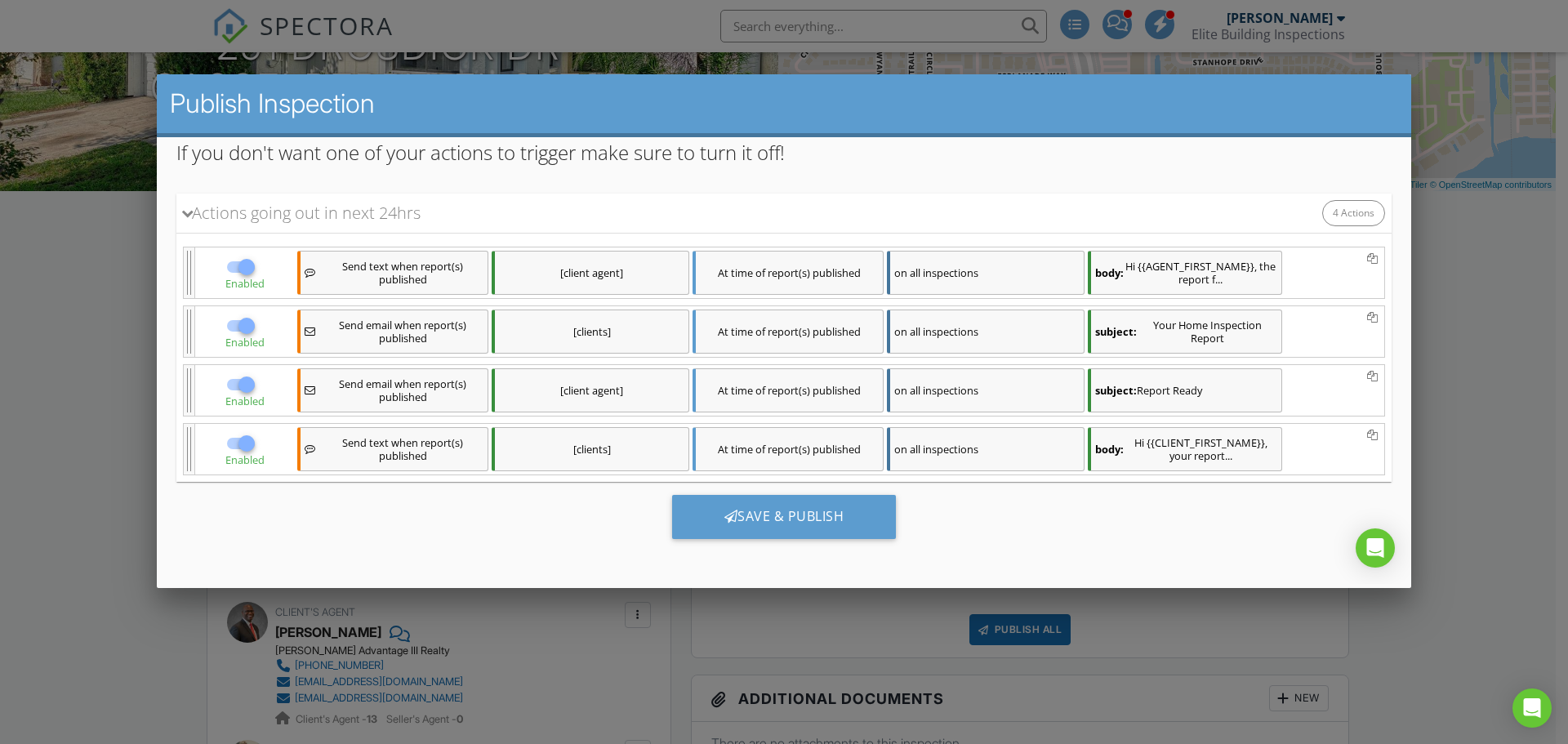
click at [664, 394] on div "[client agent]" at bounding box center [590, 390] width 197 height 44
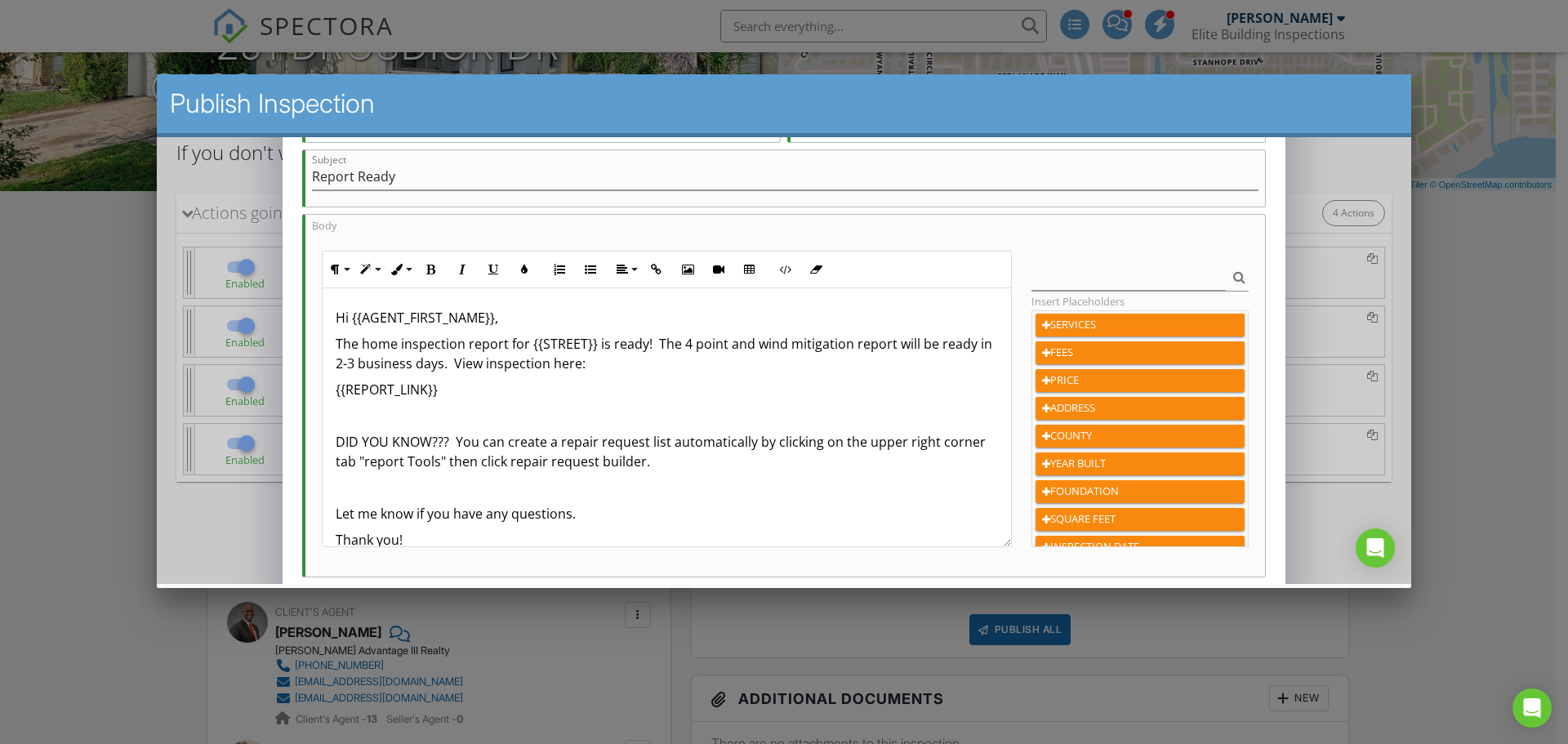
scroll to position [326, 0]
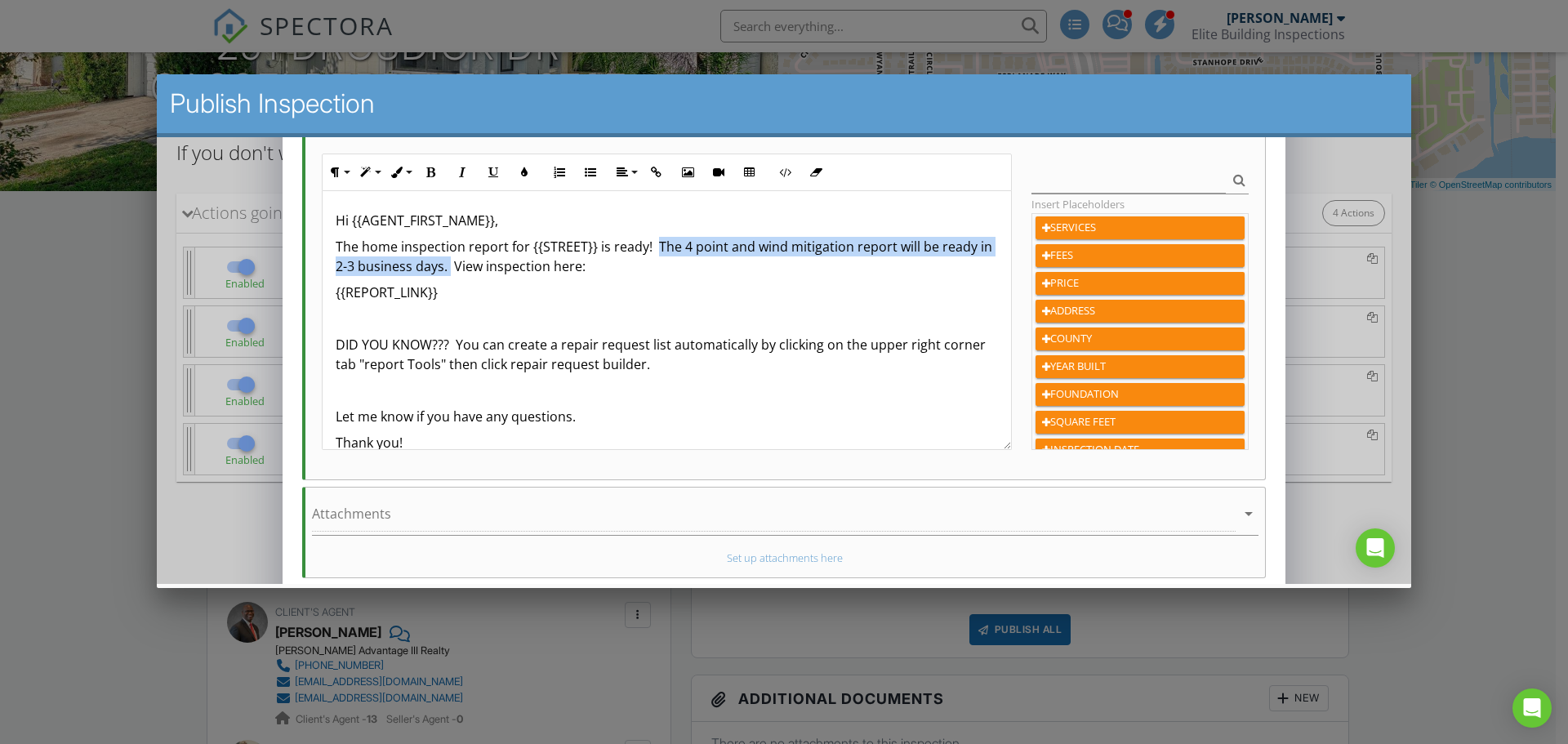
drag, startPoint x: 448, startPoint y: 270, endPoint x: 655, endPoint y: 244, distance: 208.6
click at [655, 244] on p "The home inspection report for {{STREET}} is ready! The 4 point and wind mitiga…" at bounding box center [667, 256] width 663 height 39
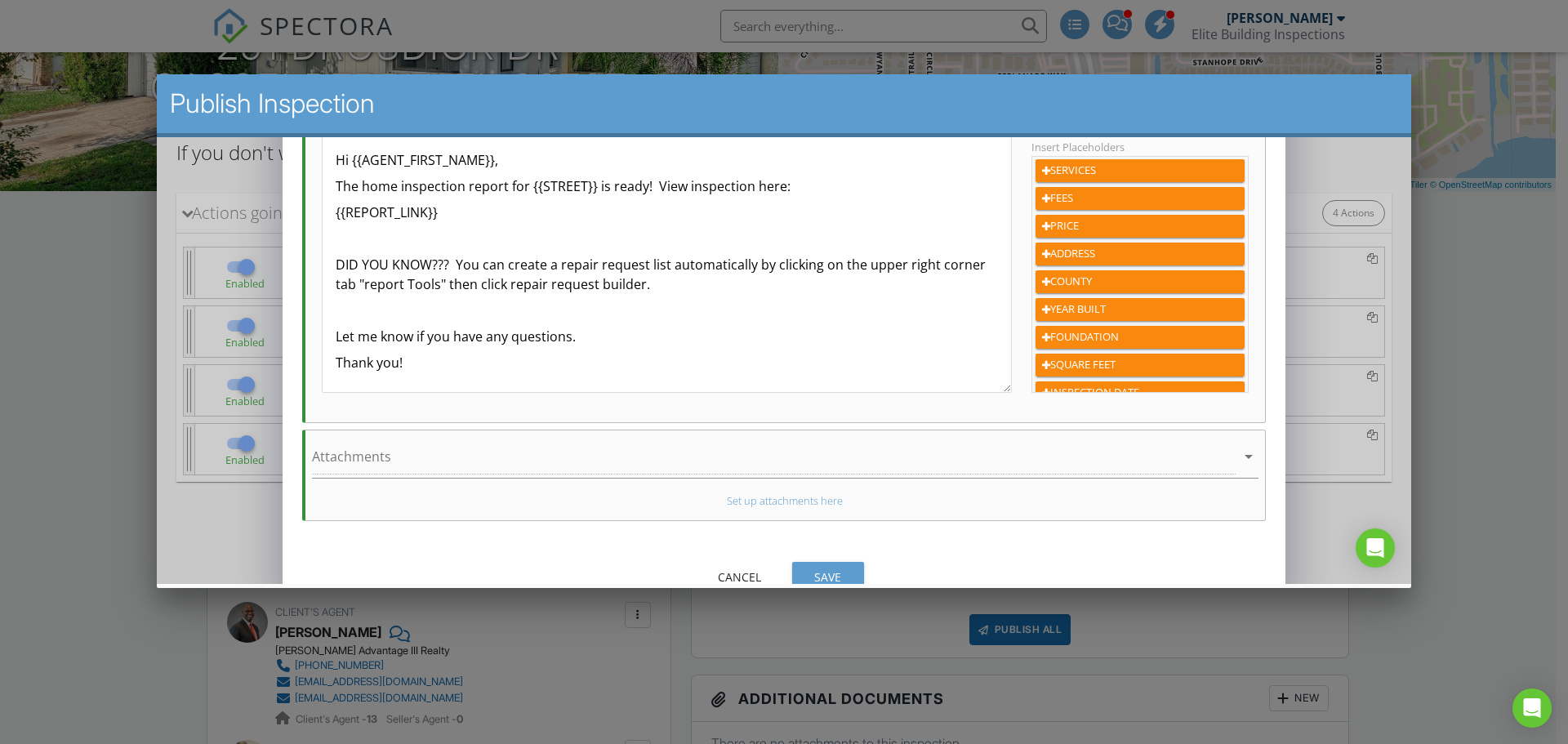
scroll to position [412, 0]
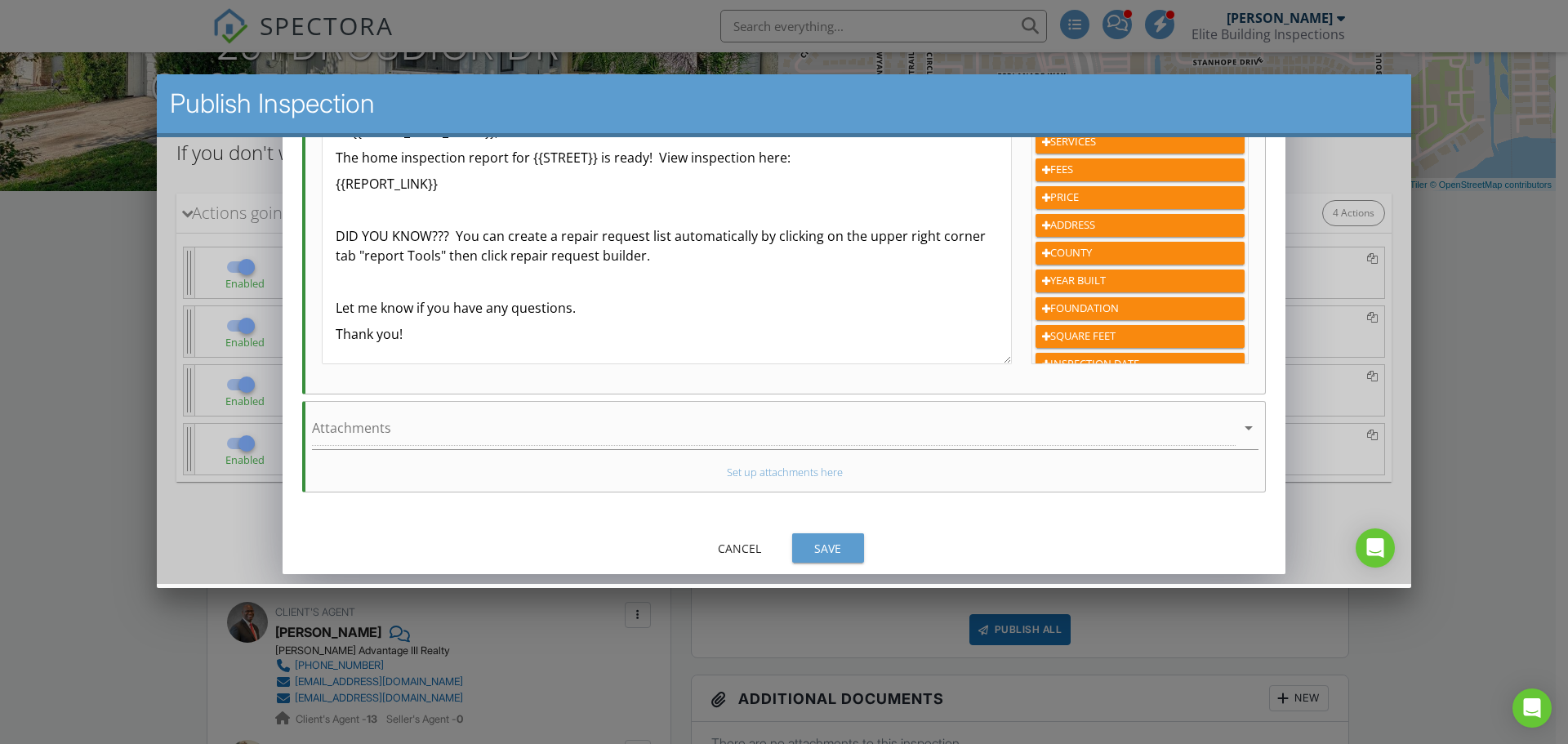
click at [842, 546] on div "Save" at bounding box center [827, 548] width 46 height 17
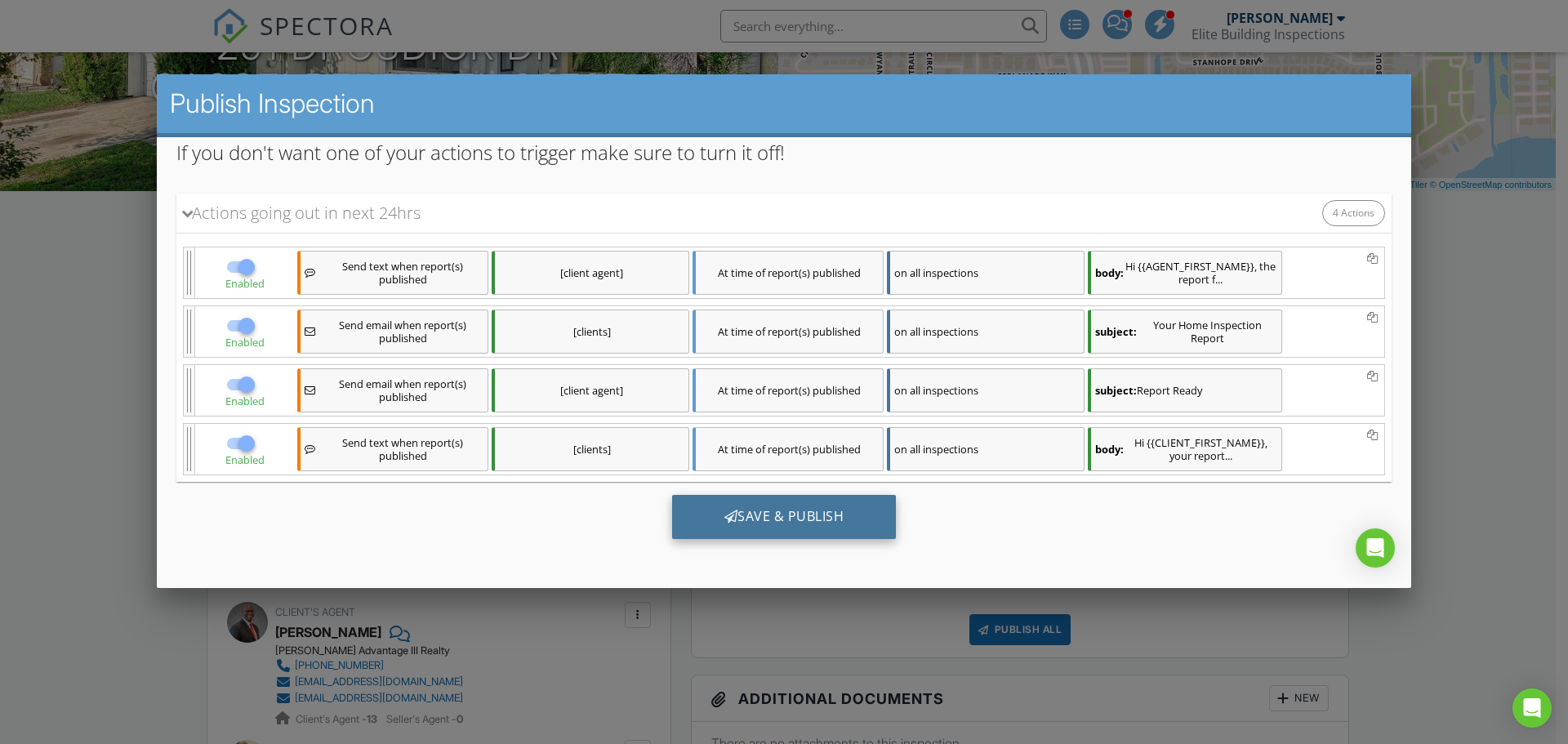
click at [785, 501] on div "Save & Publish" at bounding box center [784, 516] width 224 height 44
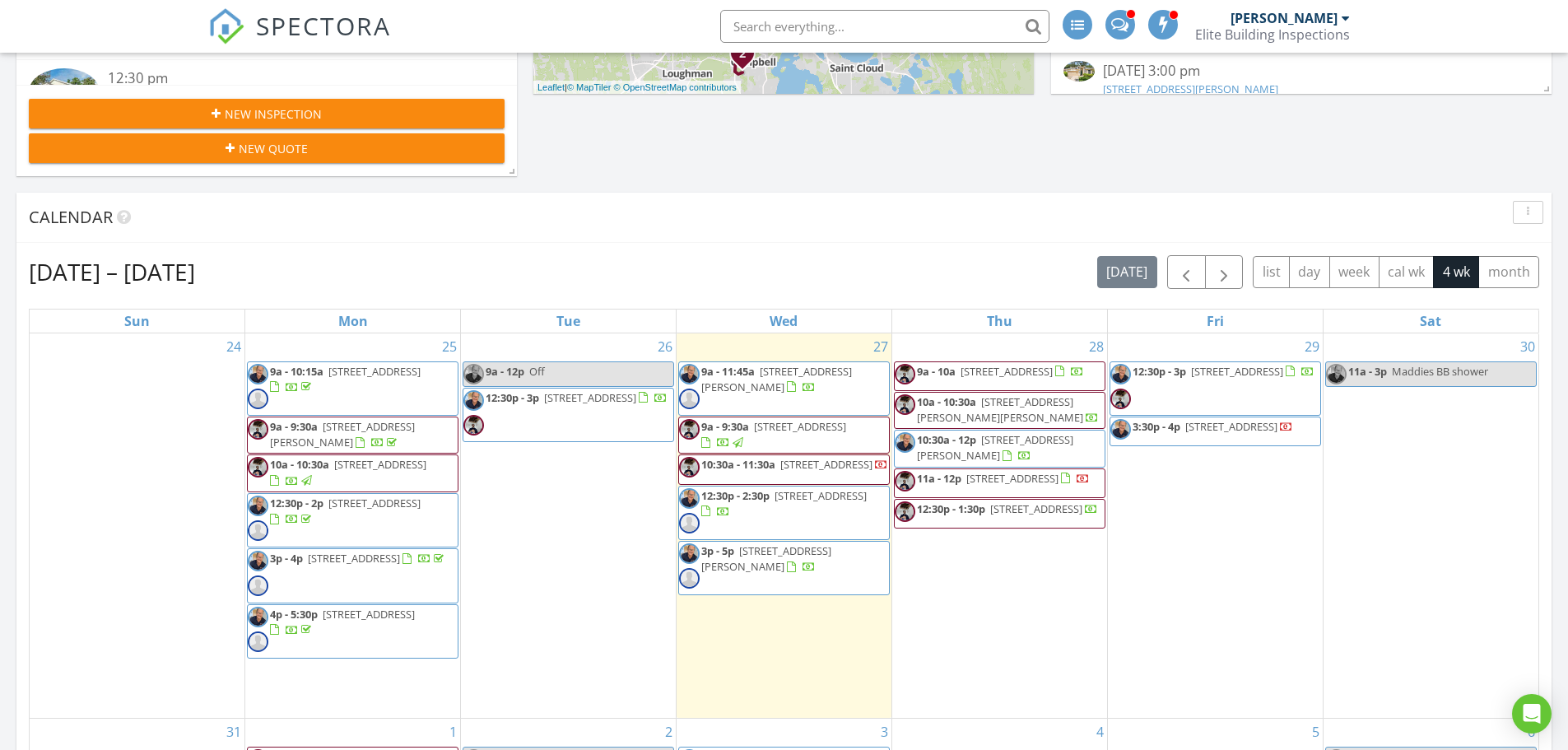
scroll to position [659, 0]
